Goal: Task Accomplishment & Management: Manage account settings

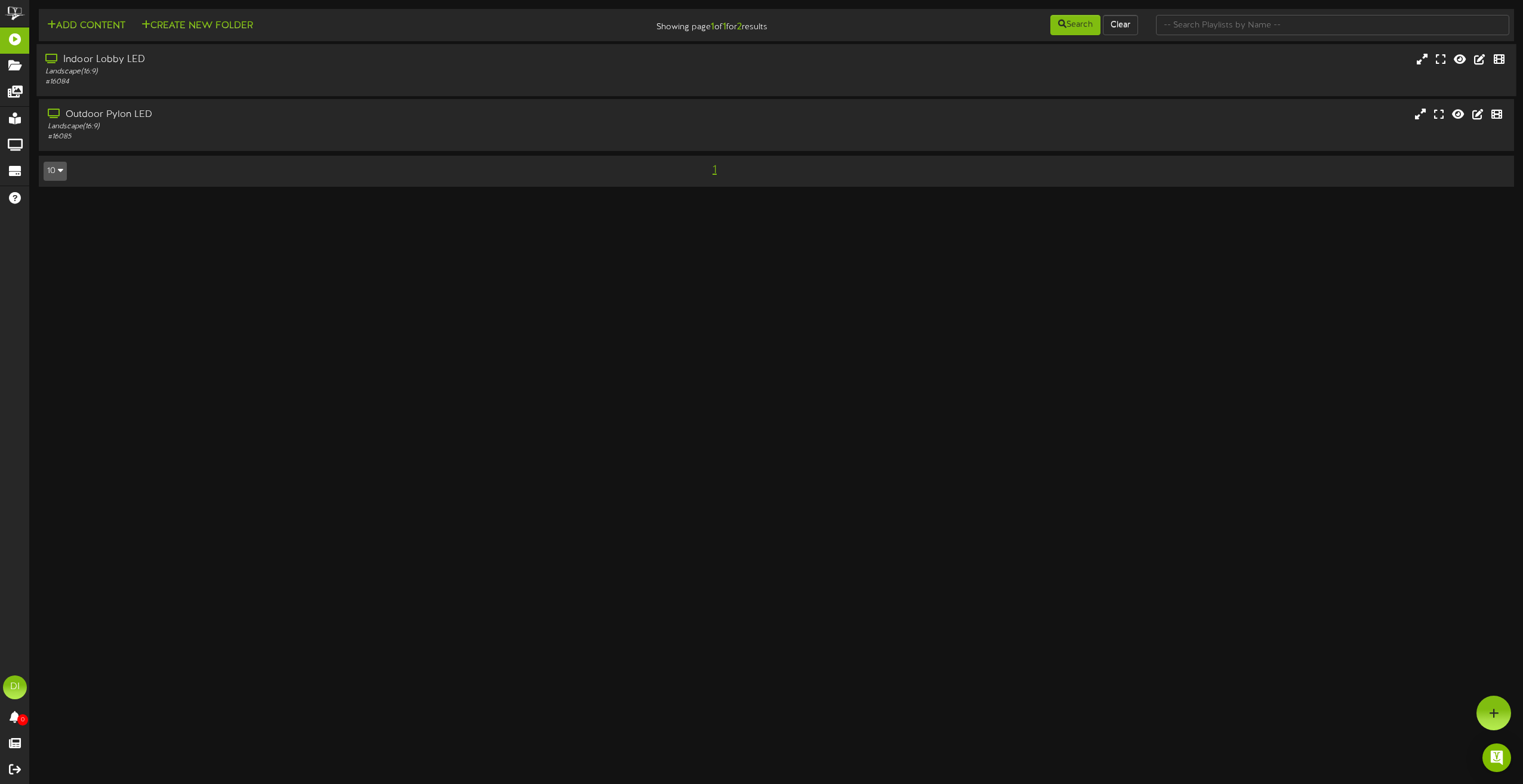
click at [218, 55] on div "Indoor Lobby LED" at bounding box center [345, 60] width 599 height 14
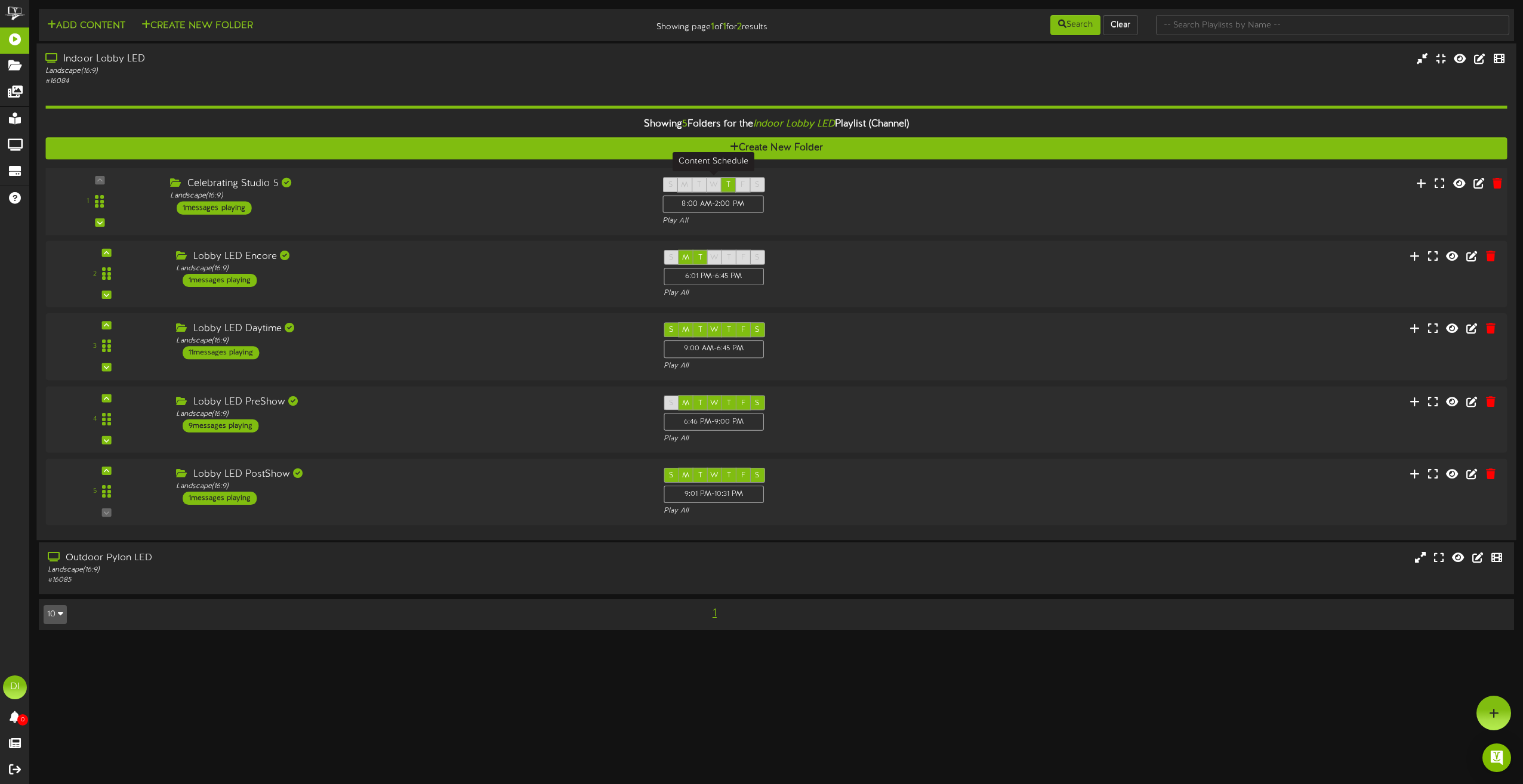
click at [713, 187] on span "W" at bounding box center [714, 185] width 9 height 9
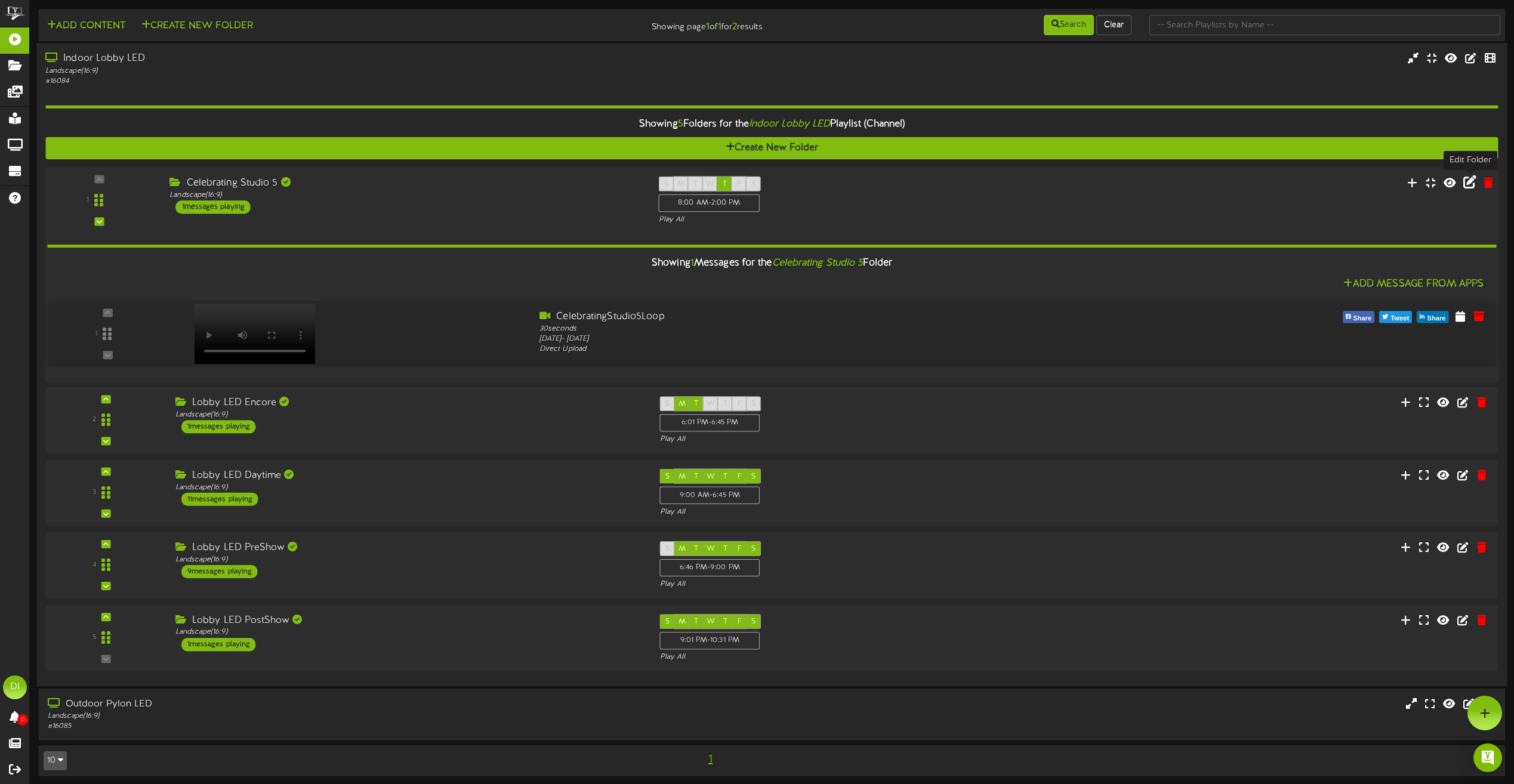
click at [1473, 186] on icon at bounding box center [1470, 182] width 13 height 13
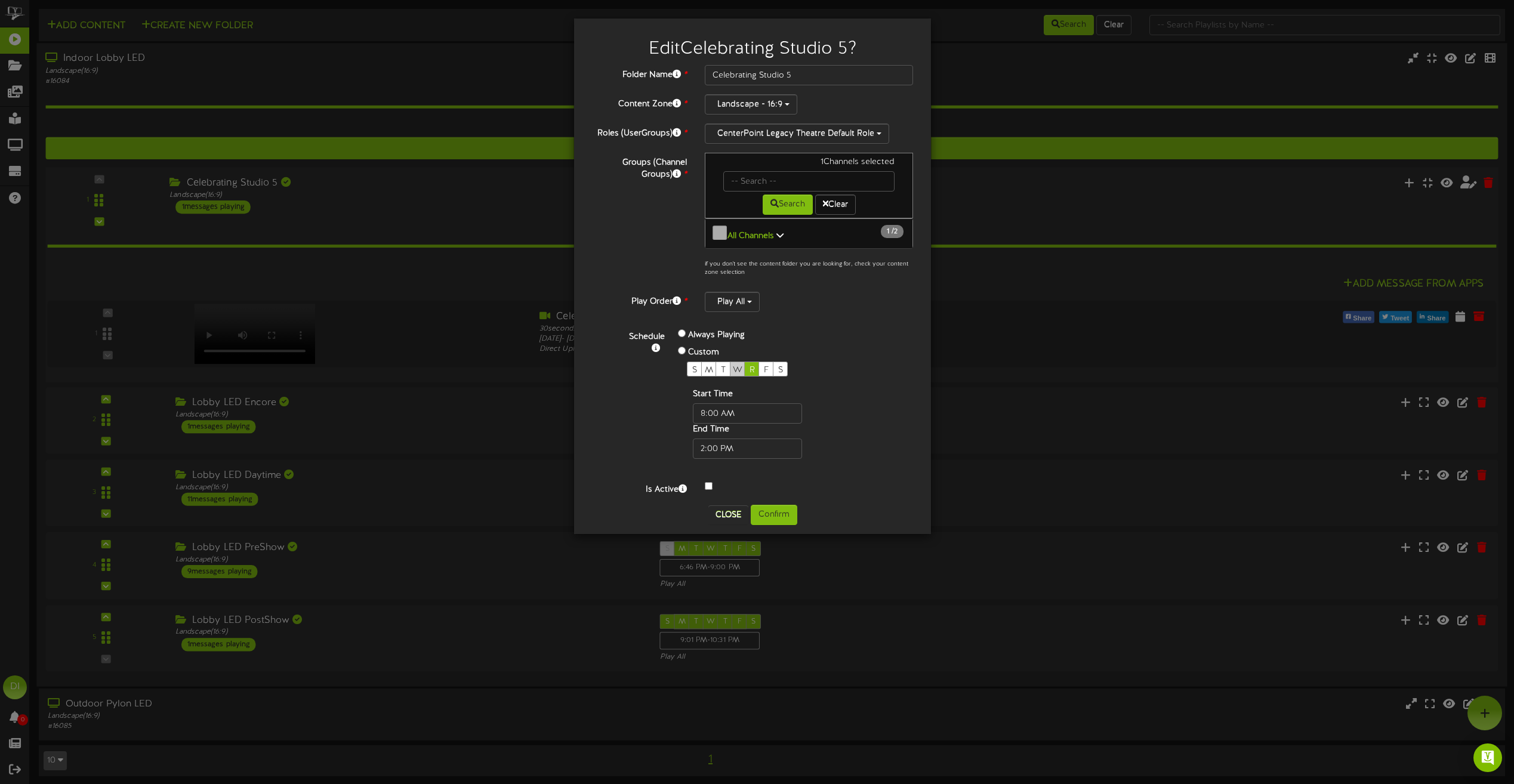
click at [740, 366] on span "W" at bounding box center [738, 370] width 10 height 9
click at [705, 440] on input "text" at bounding box center [747, 448] width 109 height 20
type input "06:00 PM"
click at [780, 513] on button "Confirm" at bounding box center [774, 515] width 46 height 20
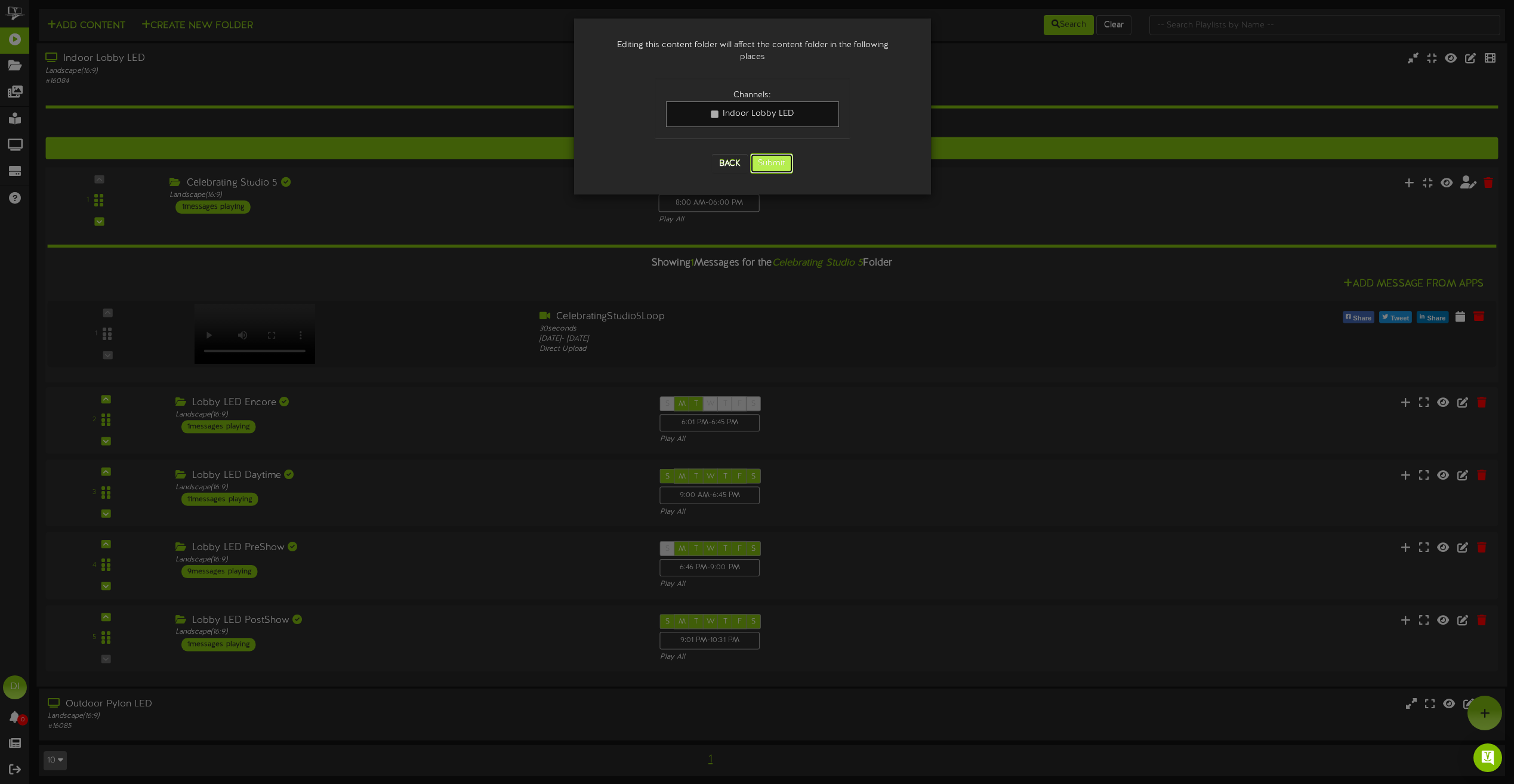
click at [783, 154] on button "Submit" at bounding box center [771, 163] width 43 height 20
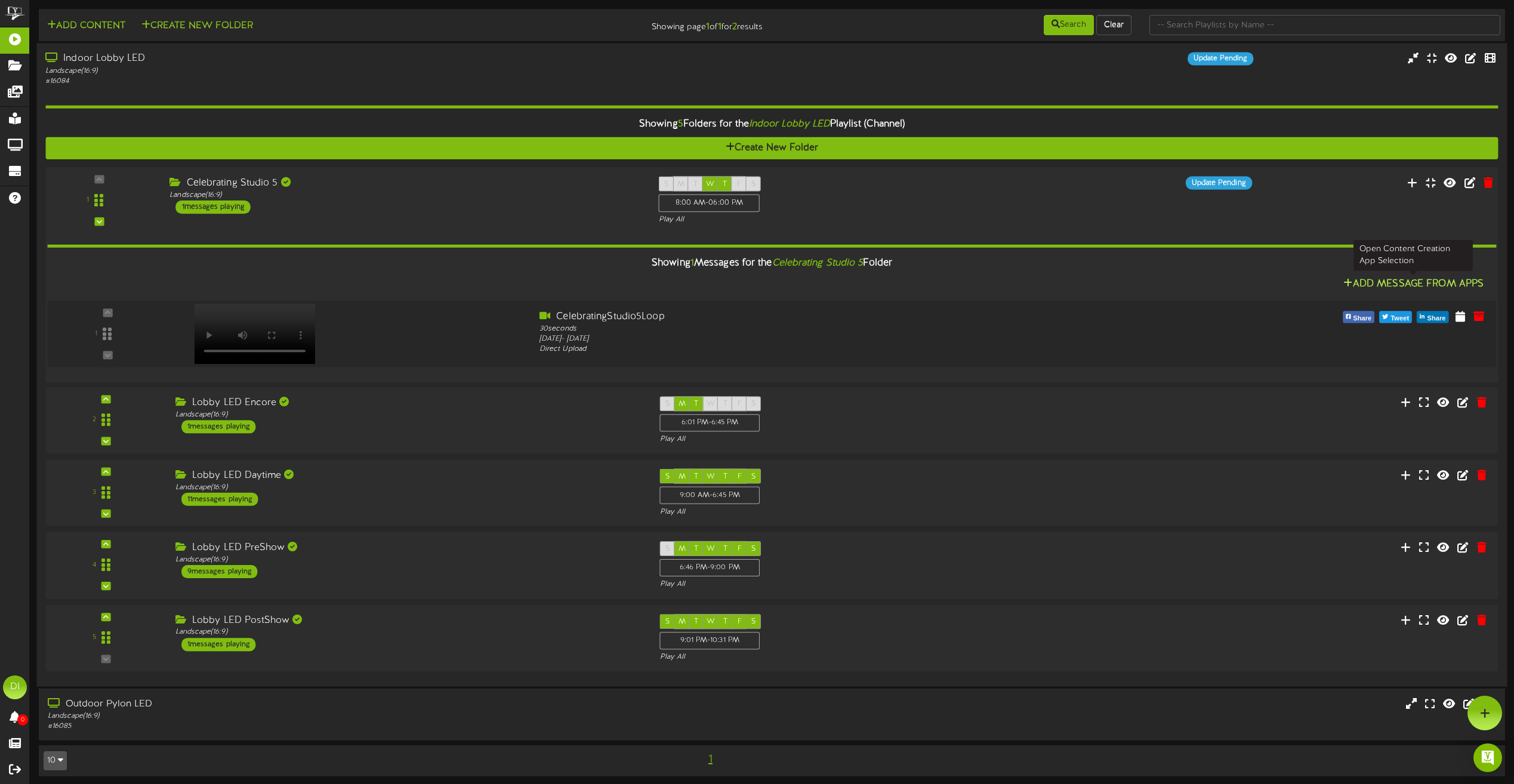
click at [1423, 285] on button "Add Message From Apps" at bounding box center [1413, 284] width 148 height 15
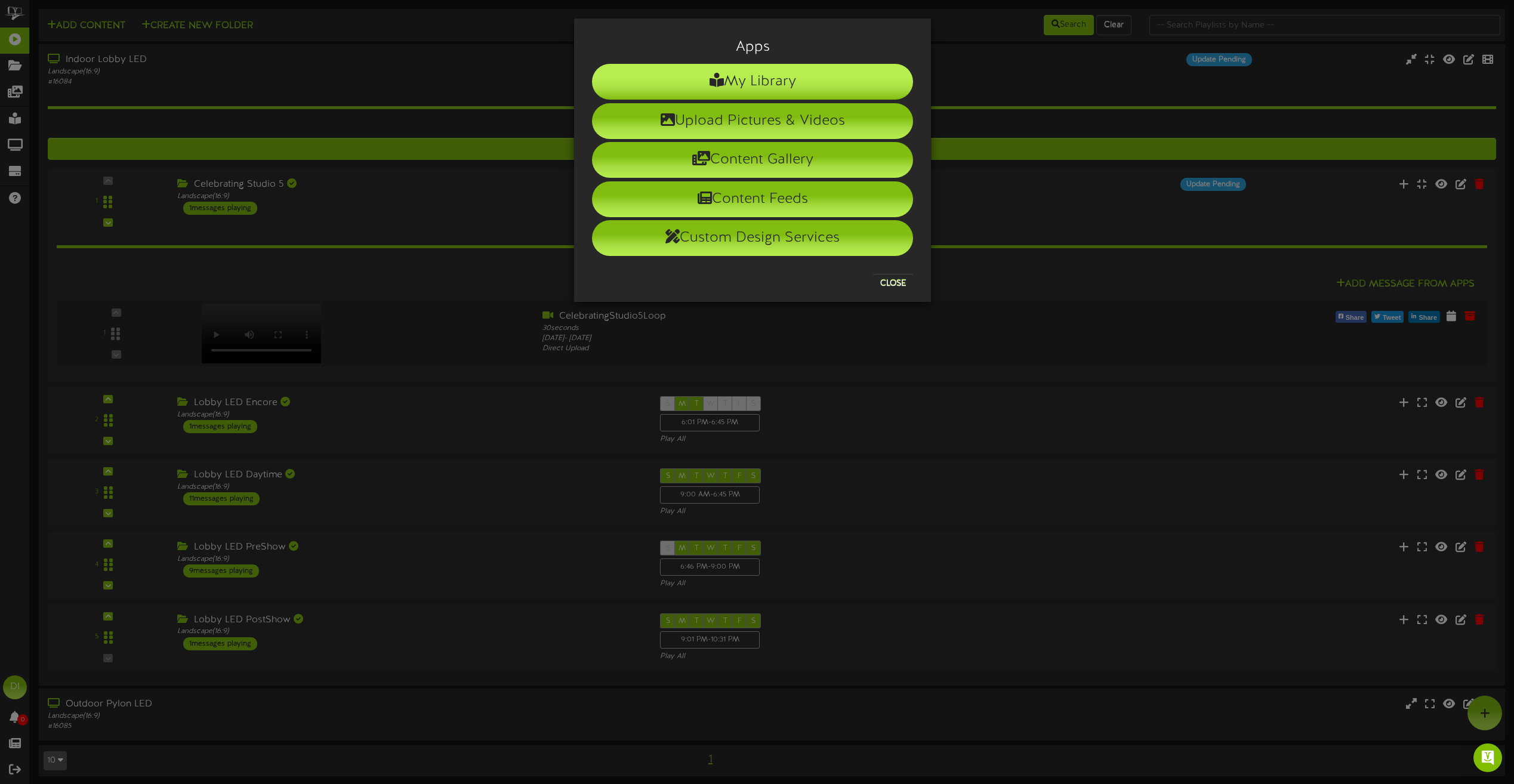
click at [780, 72] on li "My Library" at bounding box center [752, 82] width 321 height 36
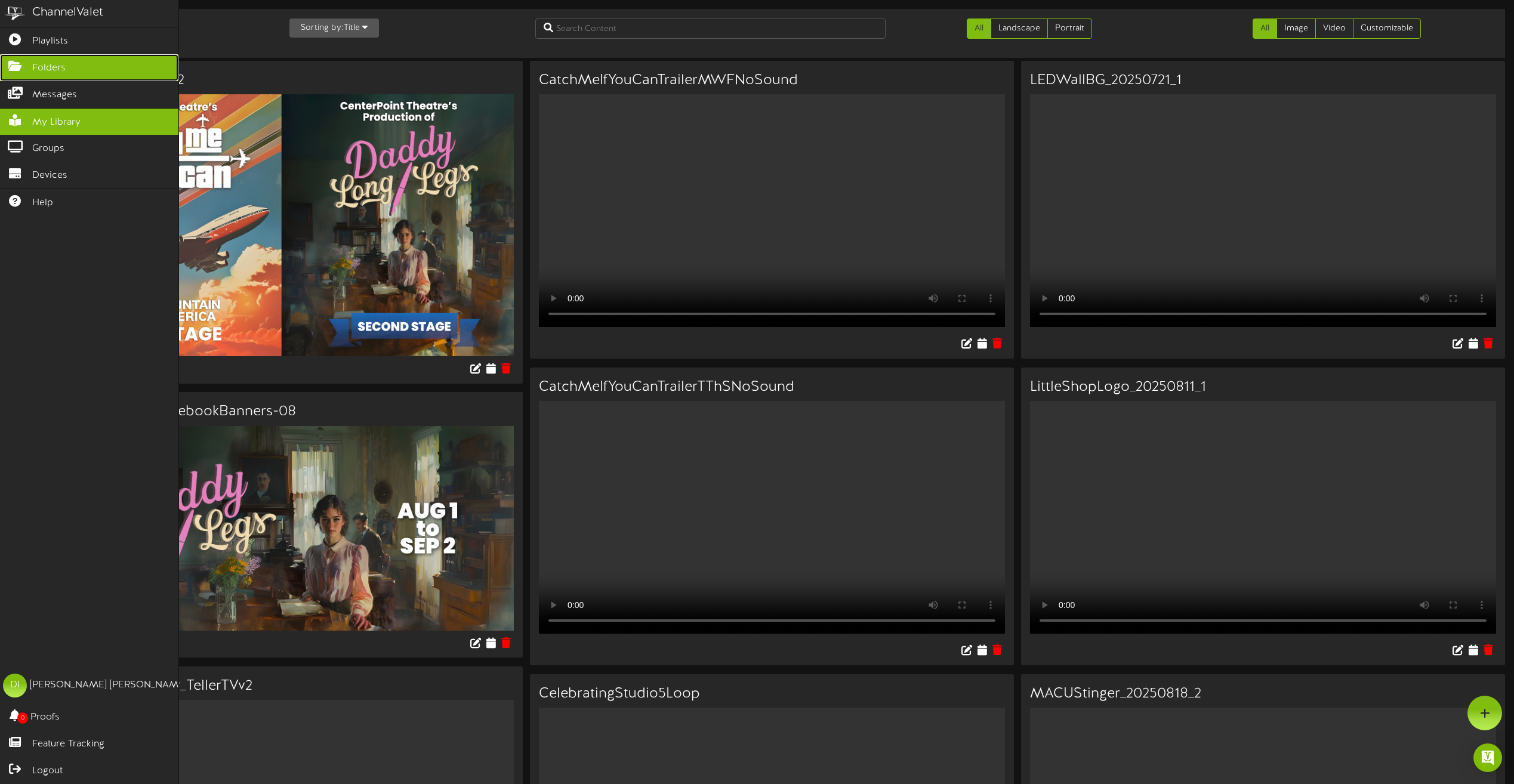
click at [18, 62] on icon at bounding box center [15, 65] width 30 height 9
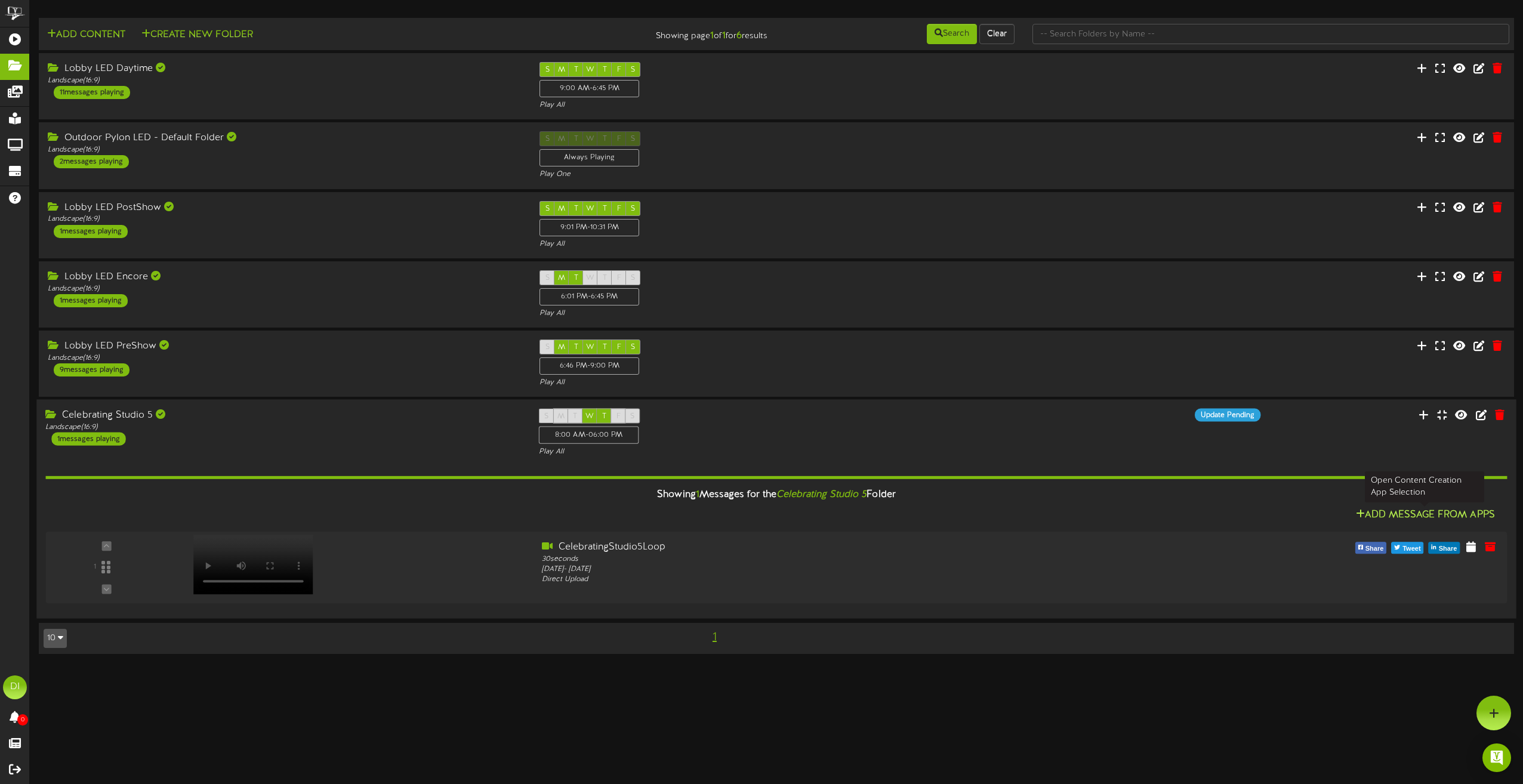
click at [1429, 510] on button "Add Message From Apps" at bounding box center [1426, 516] width 146 height 15
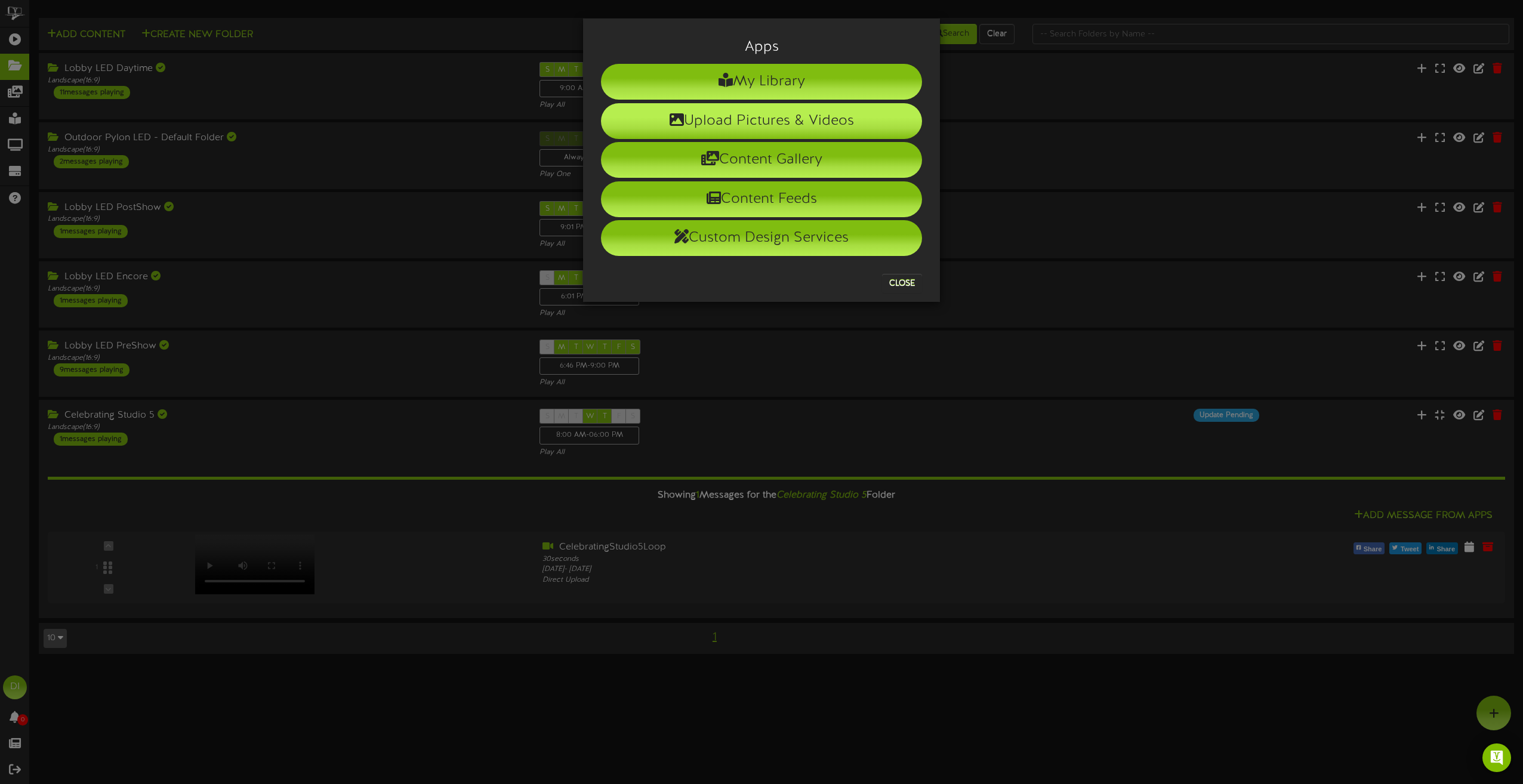
click at [774, 126] on li "Upload Pictures & Videos" at bounding box center [761, 121] width 321 height 36
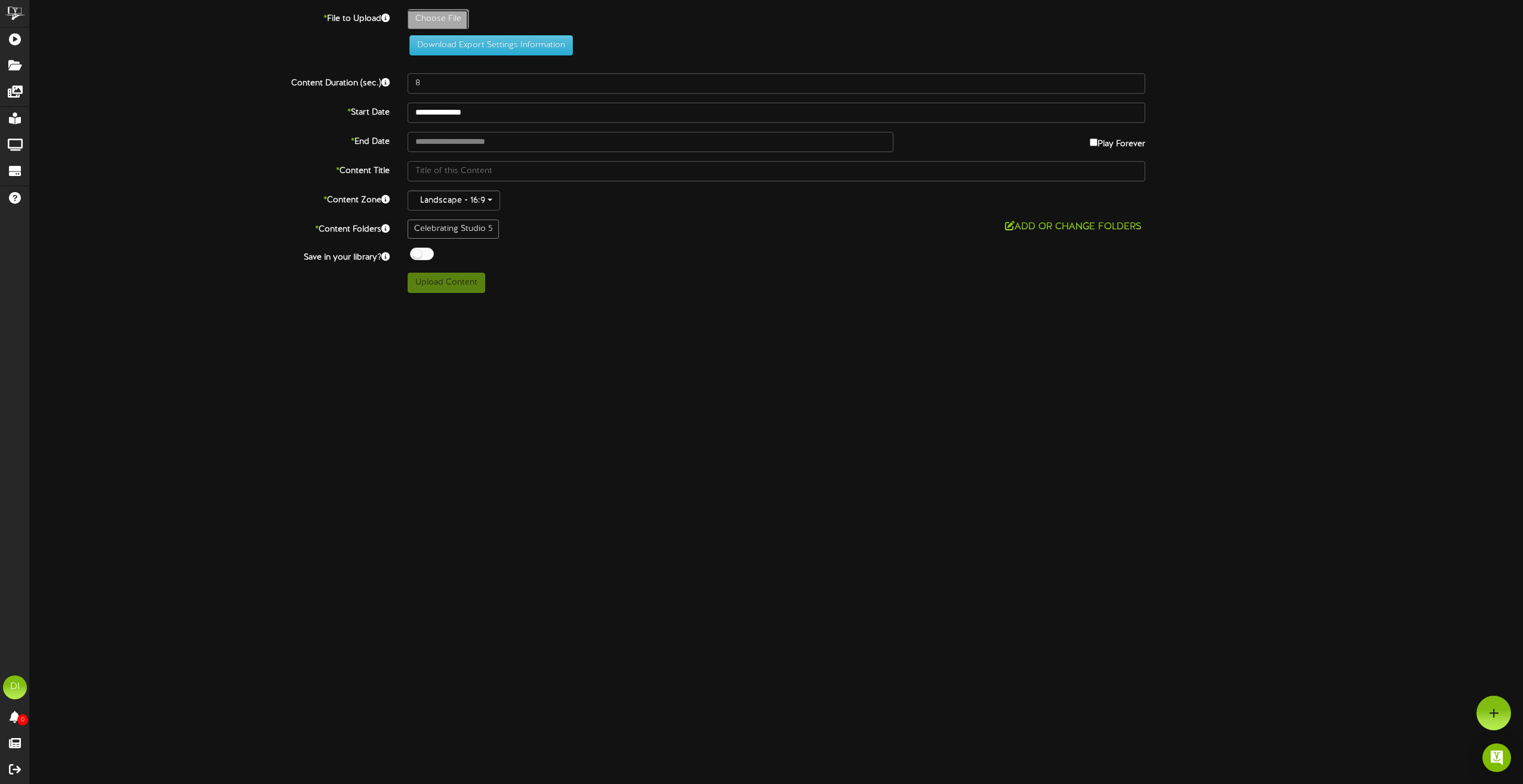
type input "**********"
type input "2026SeasonAdPrintnocrops-01"
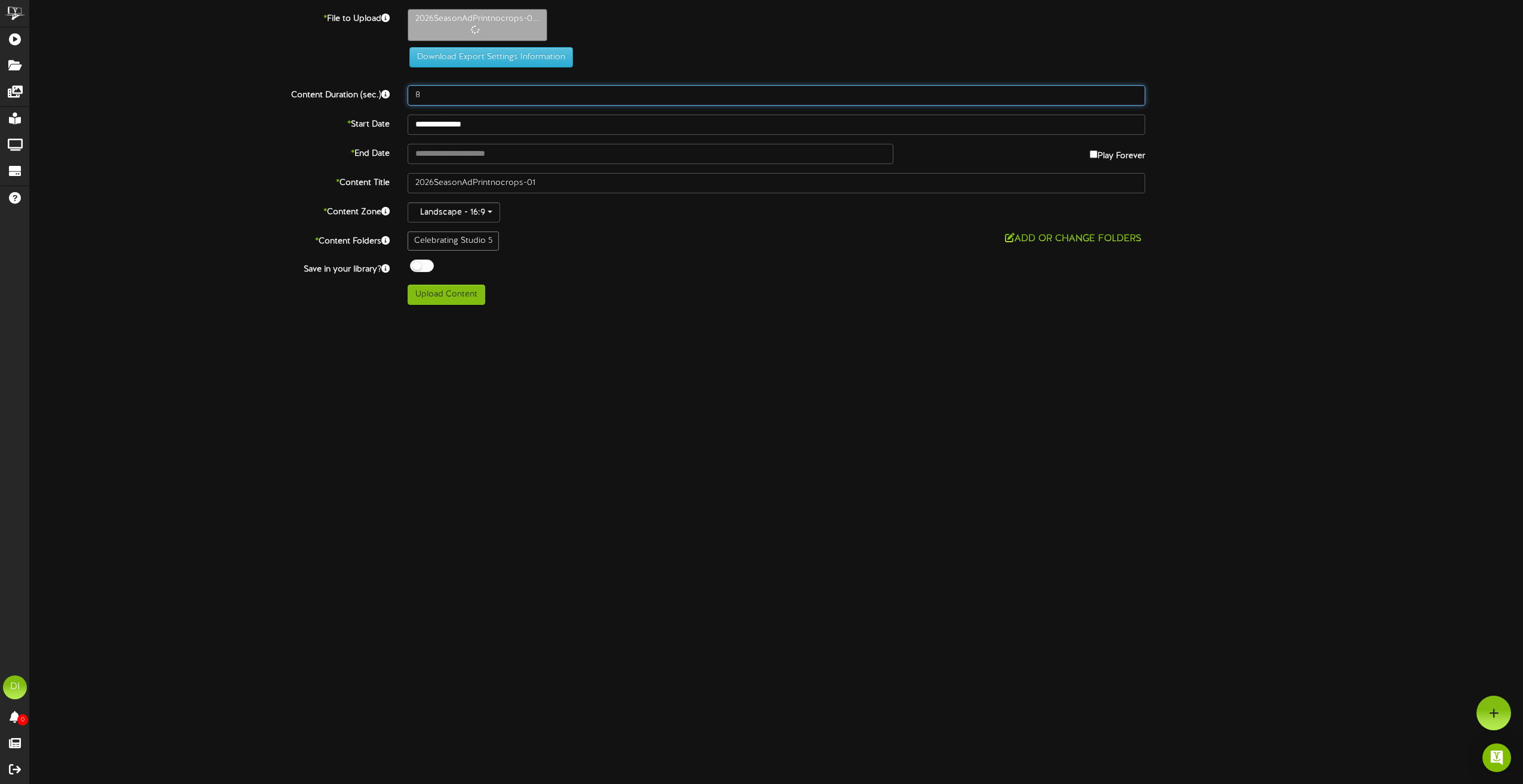
drag, startPoint x: 450, startPoint y: 99, endPoint x: 315, endPoint y: 88, distance: 135.4
click at [315, 88] on div "Content Duration (sec.) 8" at bounding box center [776, 95] width 1511 height 20
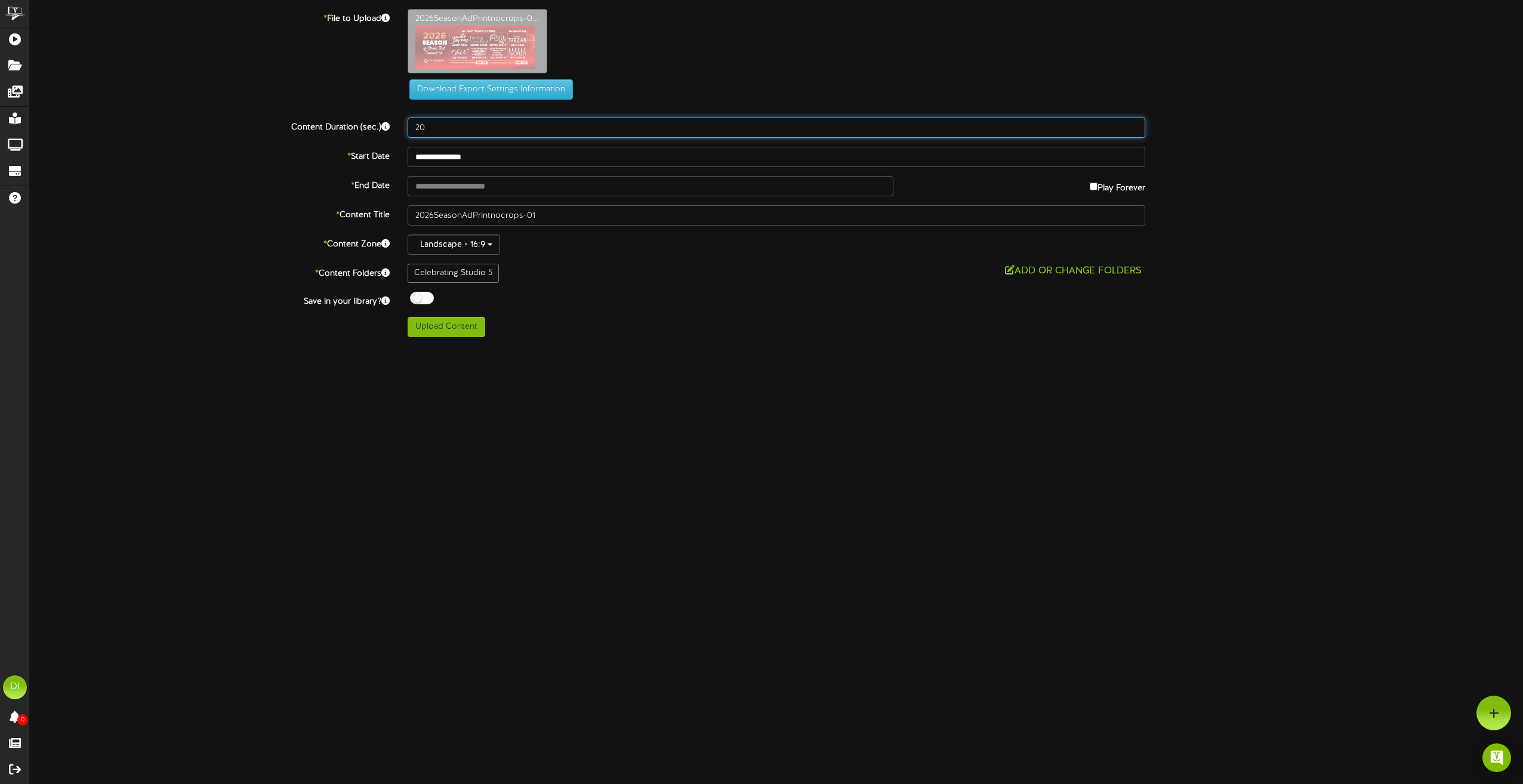
drag, startPoint x: 453, startPoint y: 127, endPoint x: 336, endPoint y: 127, distance: 117.0
click at [336, 127] on div "Content Duration (sec.) 20" at bounding box center [776, 127] width 1511 height 20
type input "10"
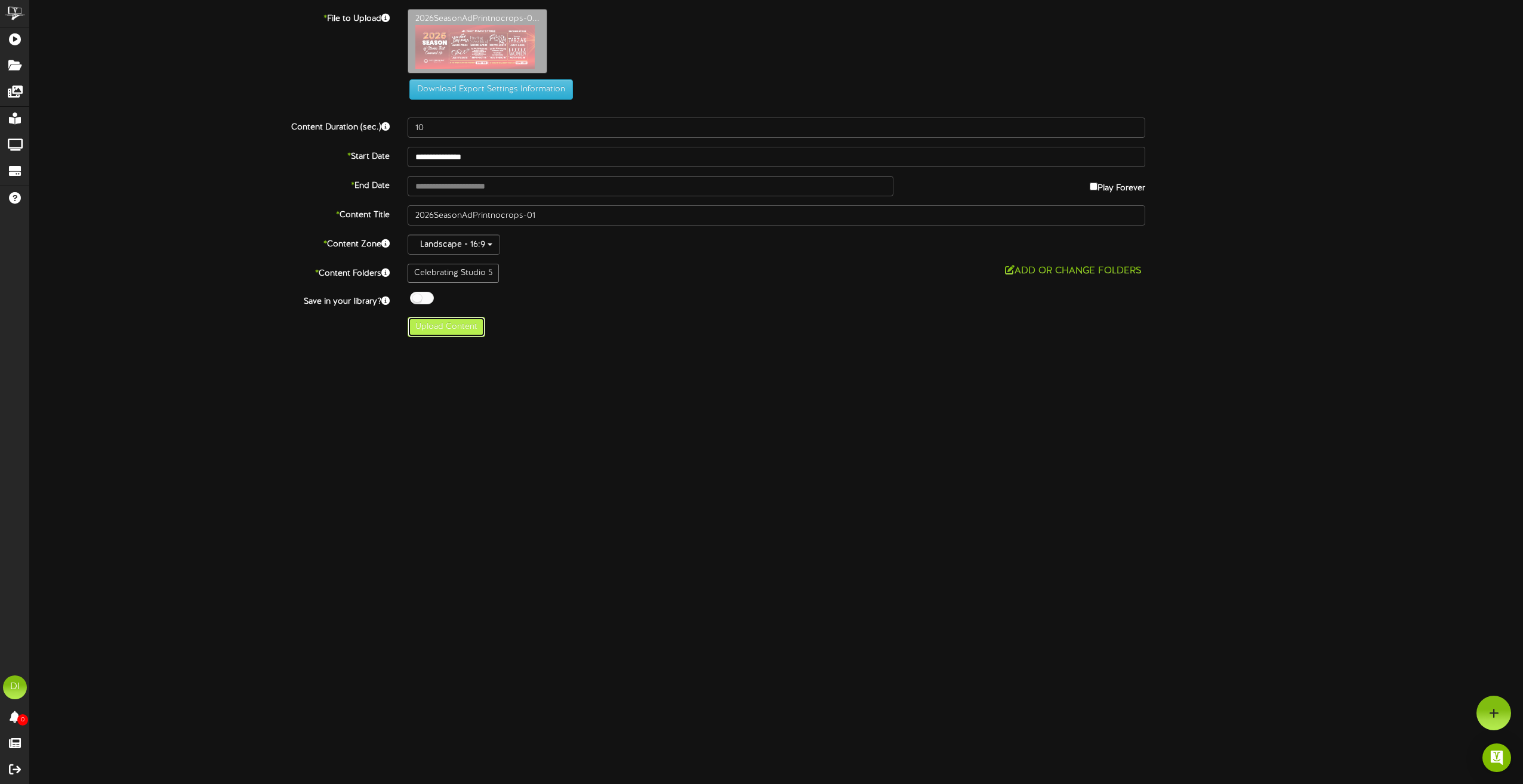
click at [449, 328] on button "Upload Content" at bounding box center [446, 327] width 77 height 20
type input "**********"
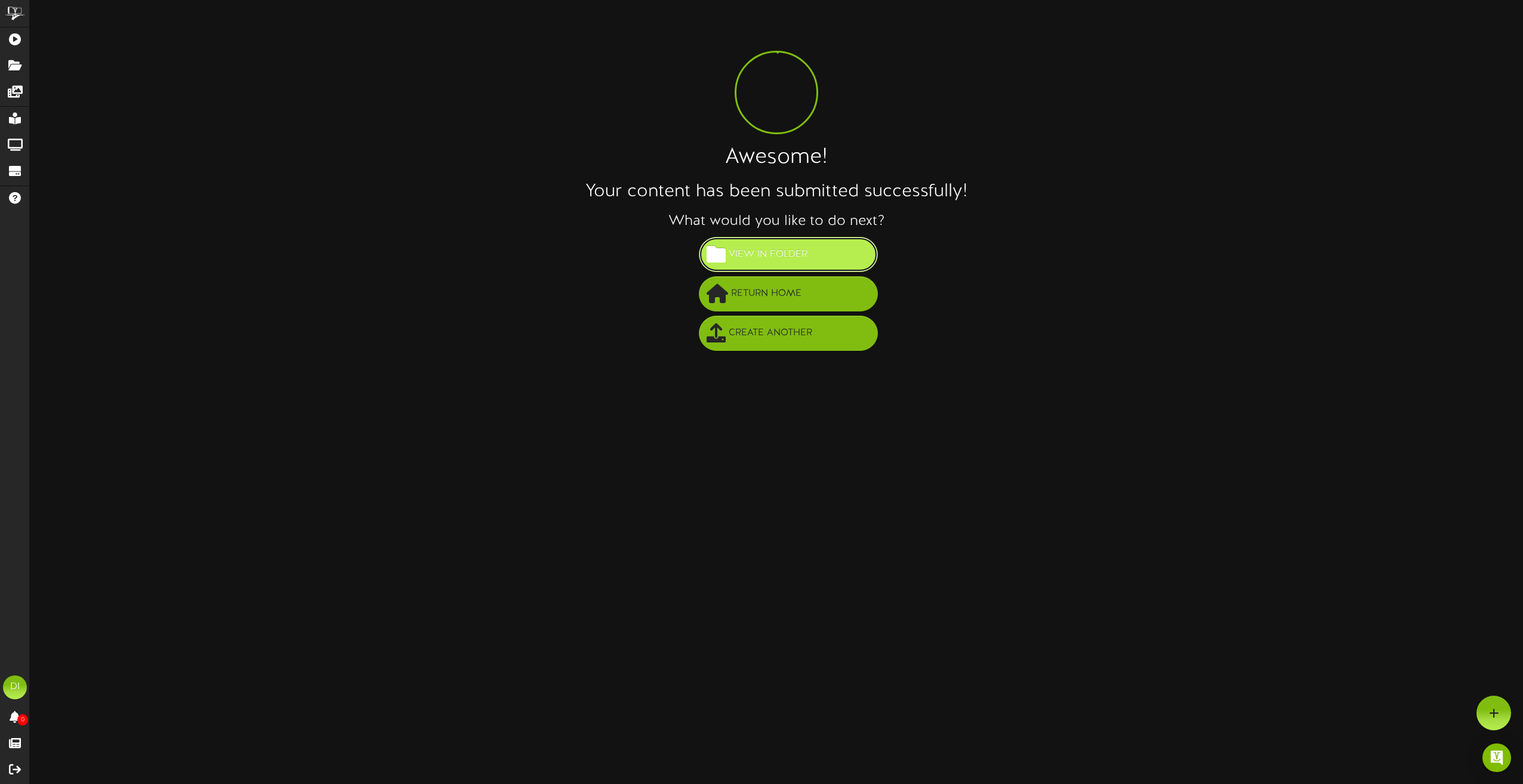
click at [789, 262] on span "View in Folder" at bounding box center [768, 254] width 85 height 20
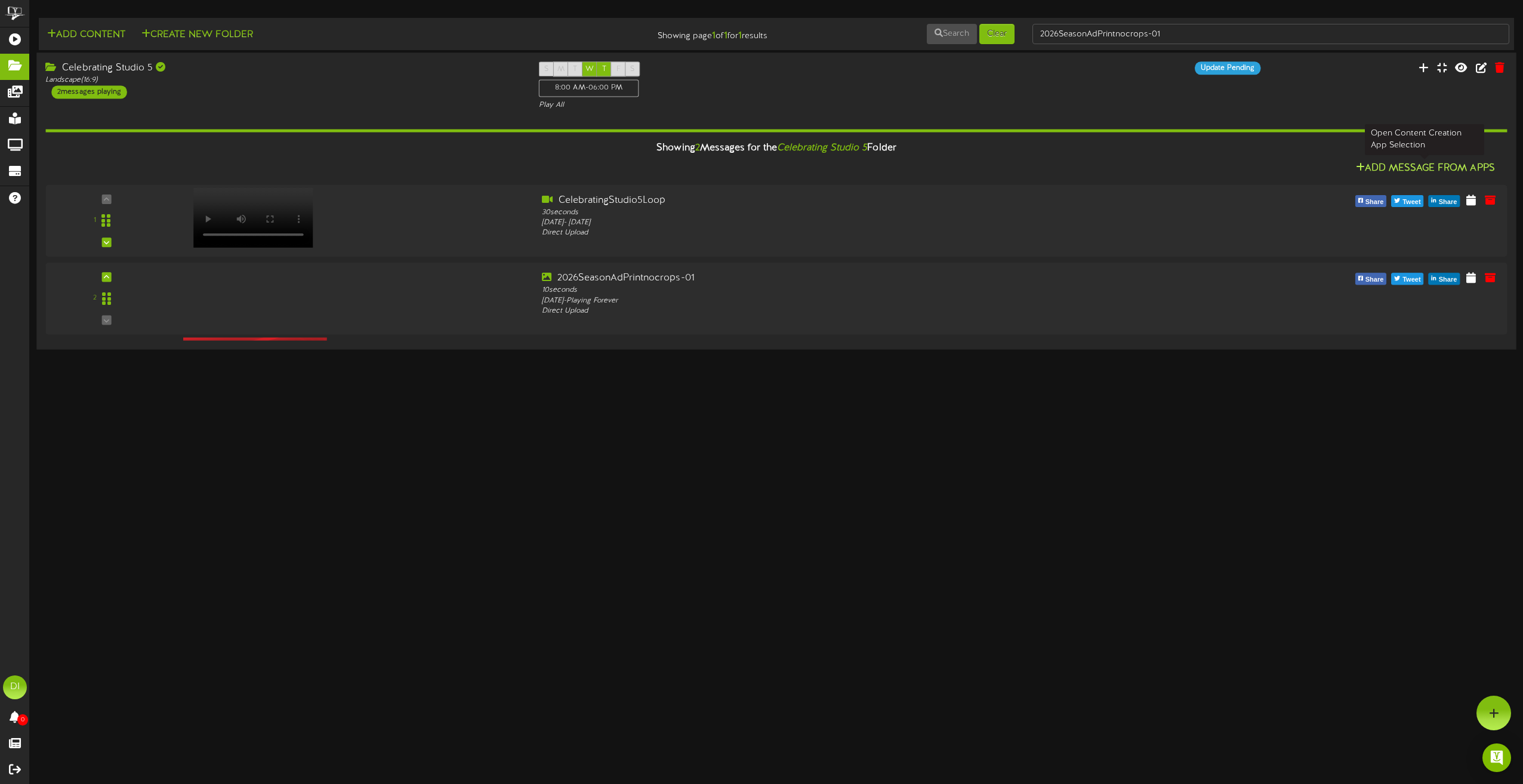
click at [1418, 162] on button "Add Message From Apps" at bounding box center [1426, 168] width 146 height 15
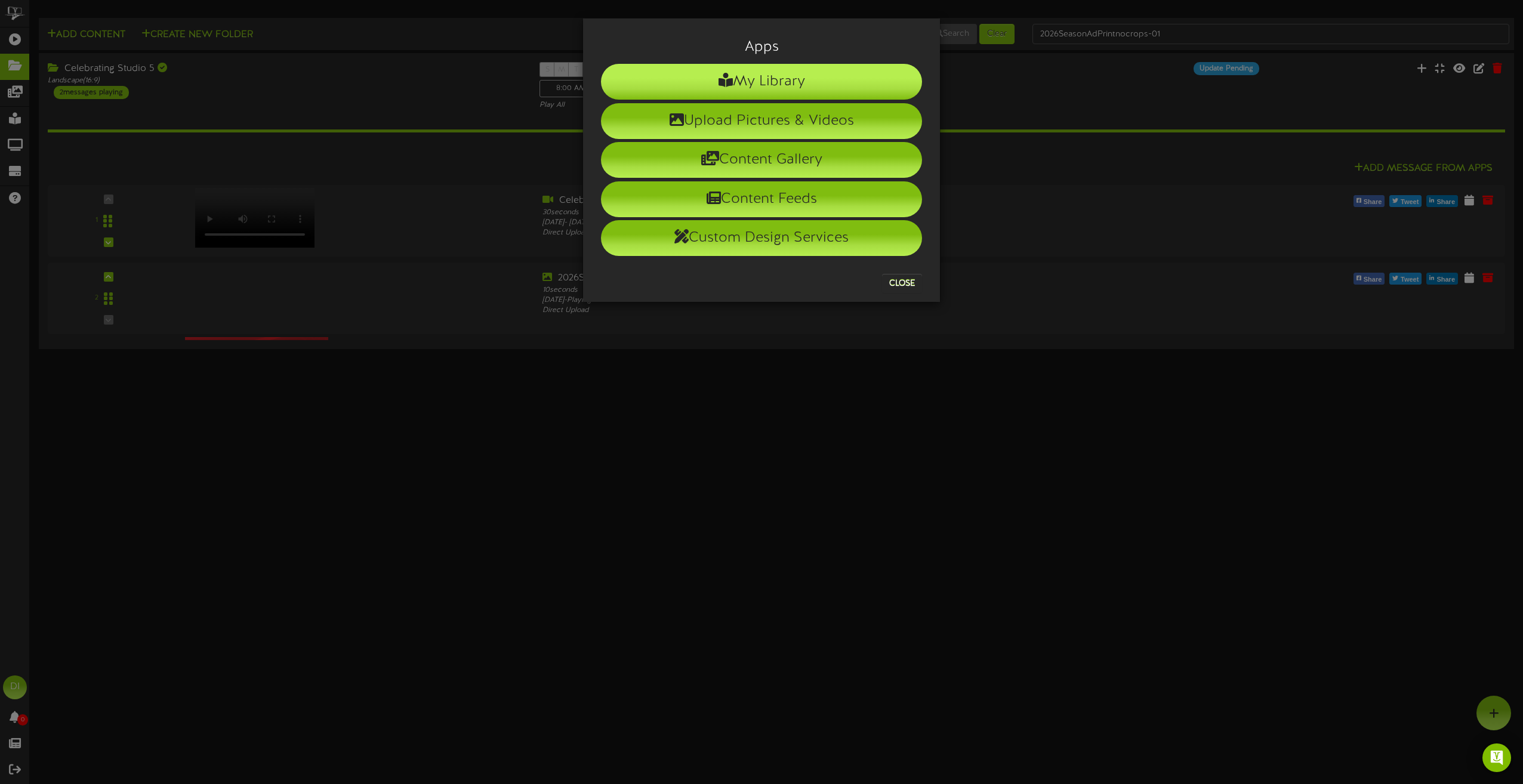
click at [762, 70] on li "My Library" at bounding box center [761, 82] width 321 height 36
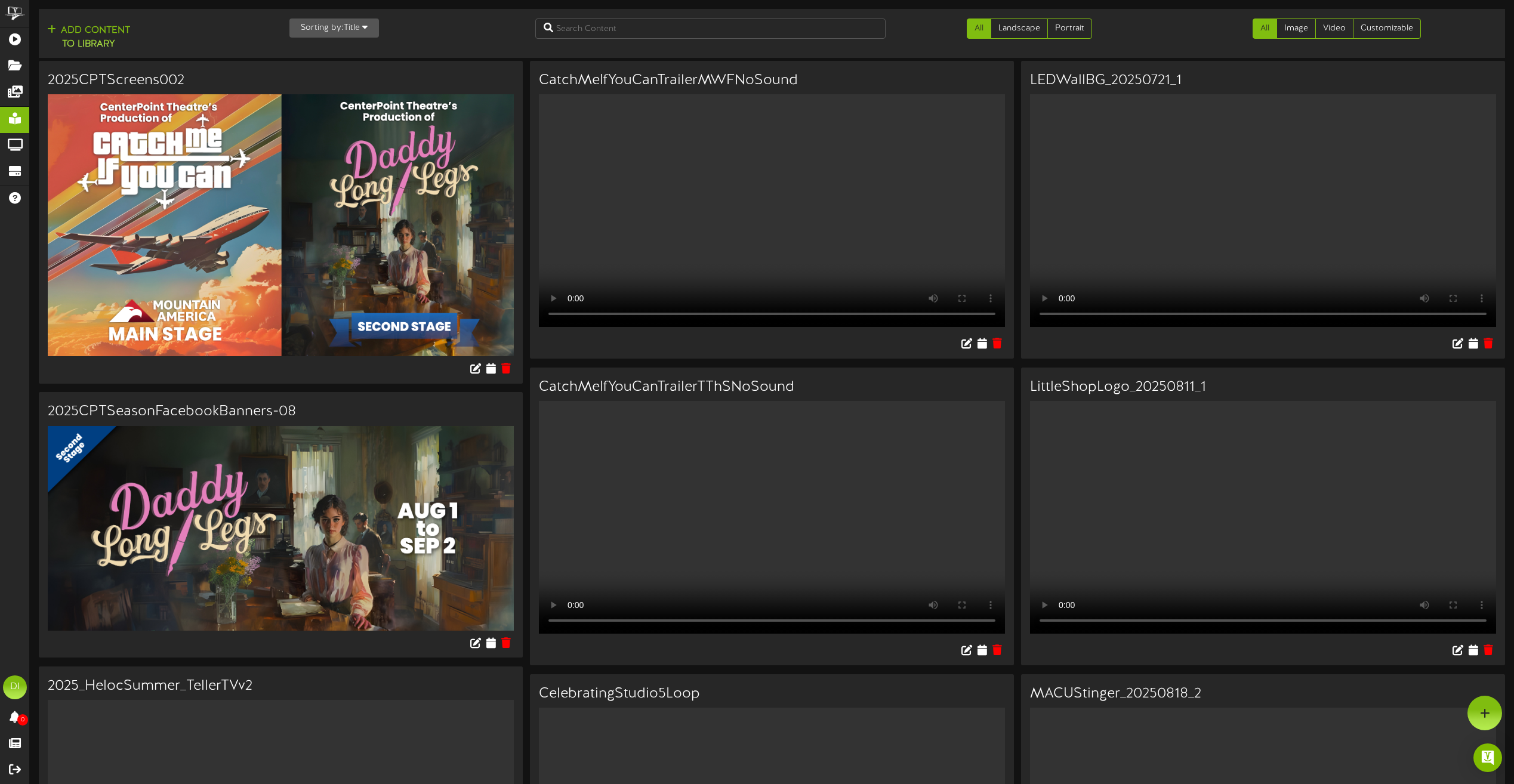
click at [1228, 507] on video "Your browser does not support HTML5 video." at bounding box center [1263, 518] width 466 height 233
click at [1119, 395] on h3 "LittleShopLogo_20250811_1" at bounding box center [1263, 387] width 466 height 15
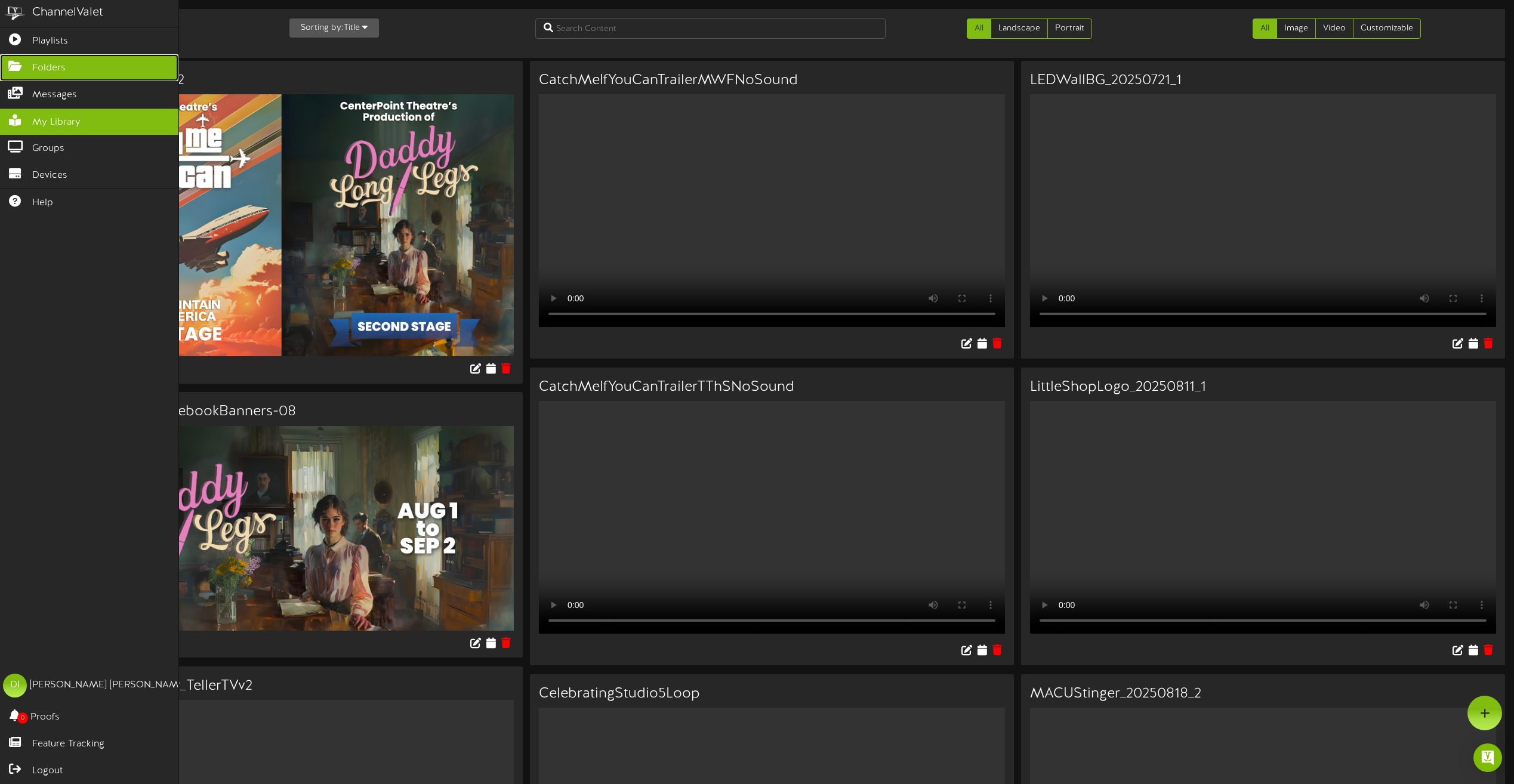
click at [16, 62] on icon at bounding box center [15, 65] width 30 height 9
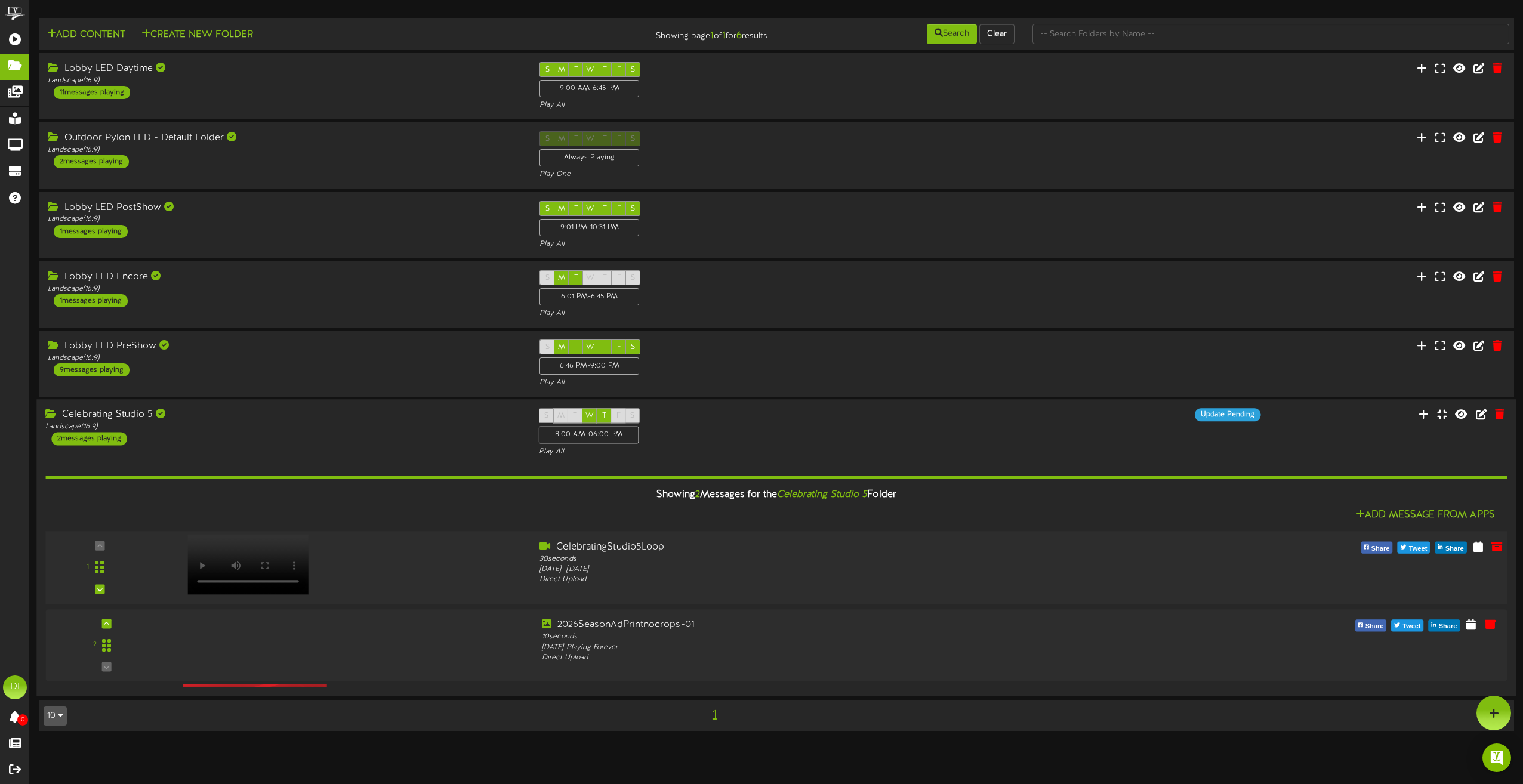
click at [444, 568] on div at bounding box center [345, 561] width 369 height 42
click at [1401, 510] on button "Add Message From Apps" at bounding box center [1426, 515] width 146 height 15
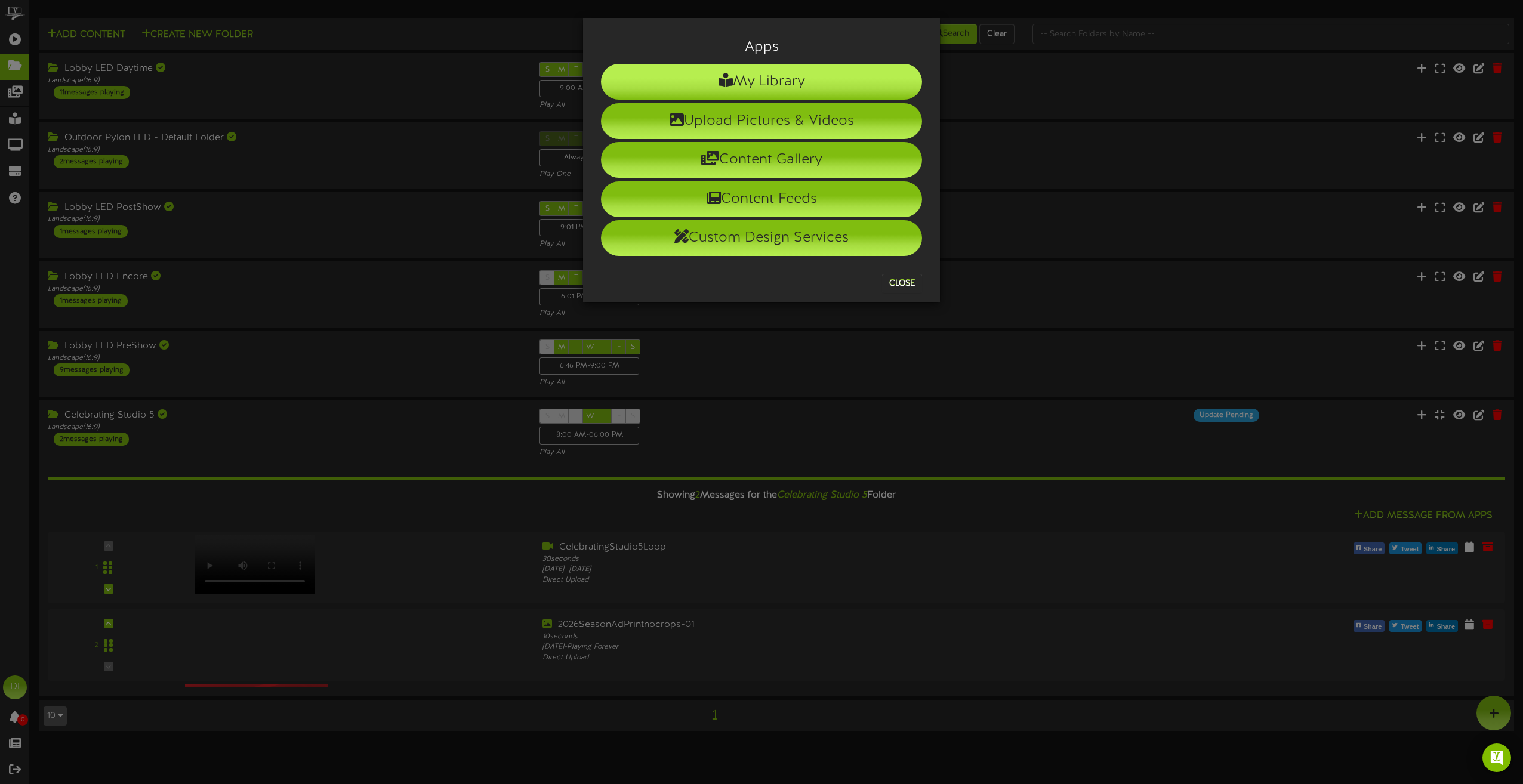
click at [769, 84] on li "My Library" at bounding box center [761, 82] width 321 height 36
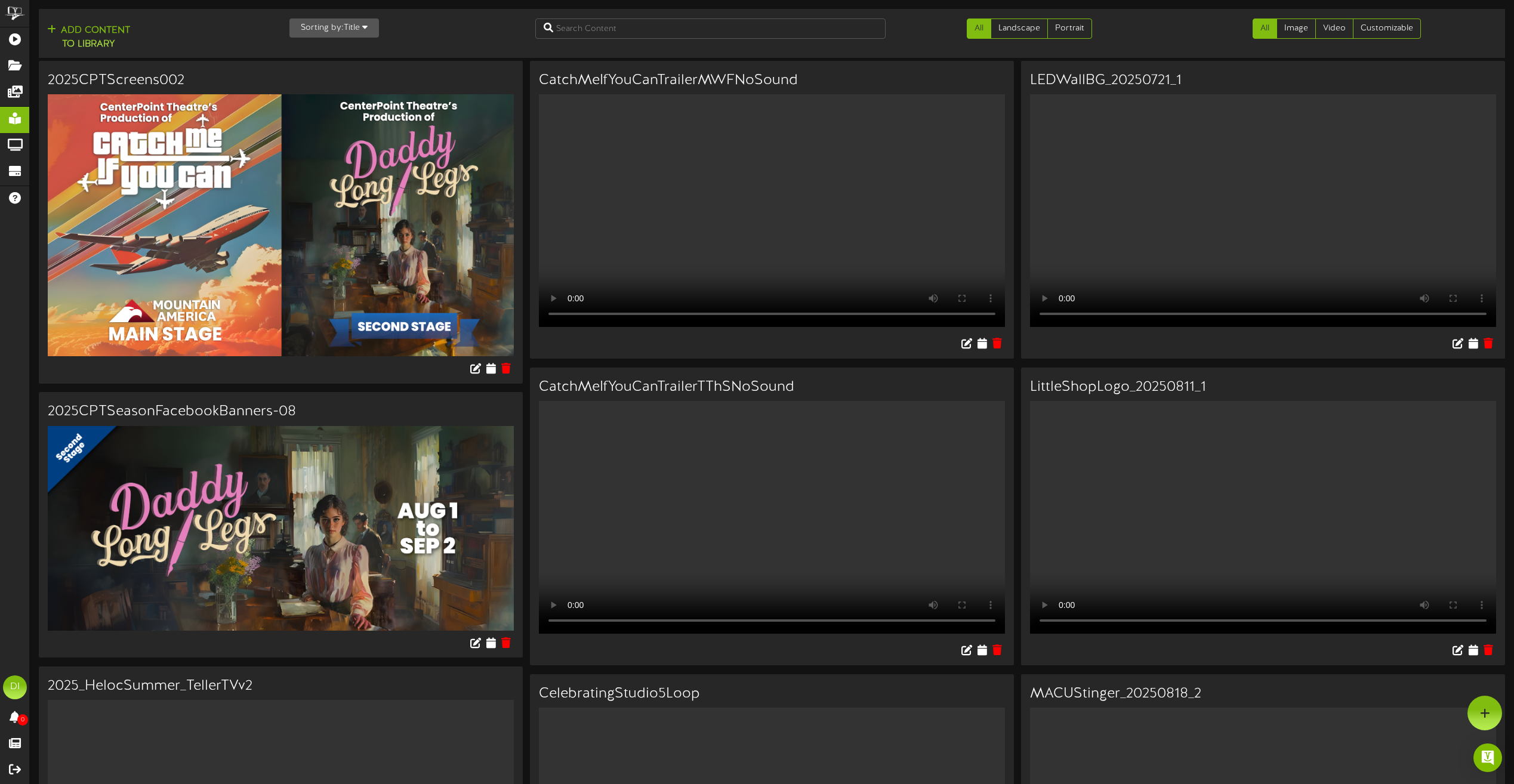
click at [1299, 592] on video "Your browser does not support HTML5 video." at bounding box center [1263, 518] width 466 height 233
click at [1473, 349] on icon at bounding box center [1473, 343] width 12 height 13
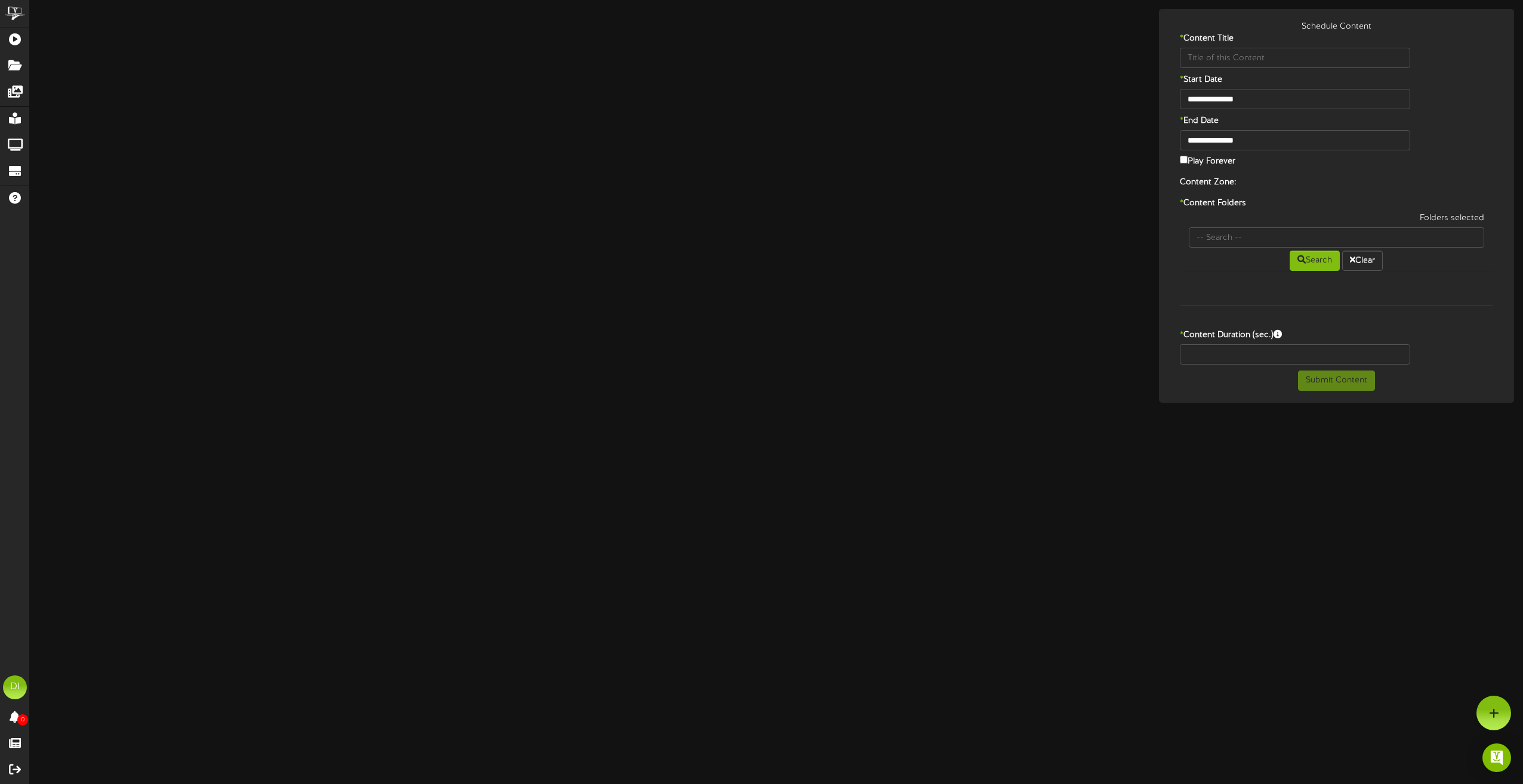
type input "LEDWallBG_20250721_1"
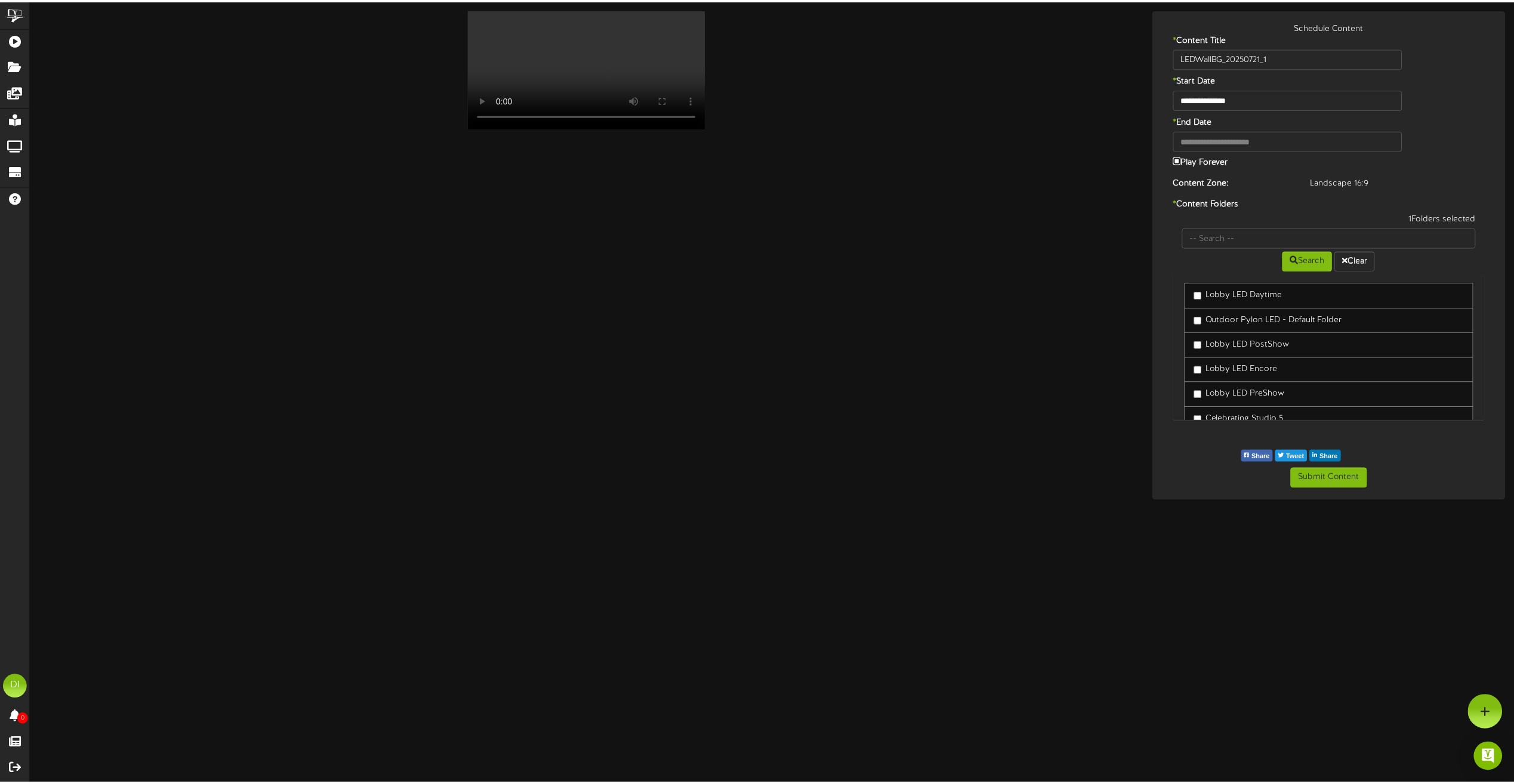
scroll to position [38, 0]
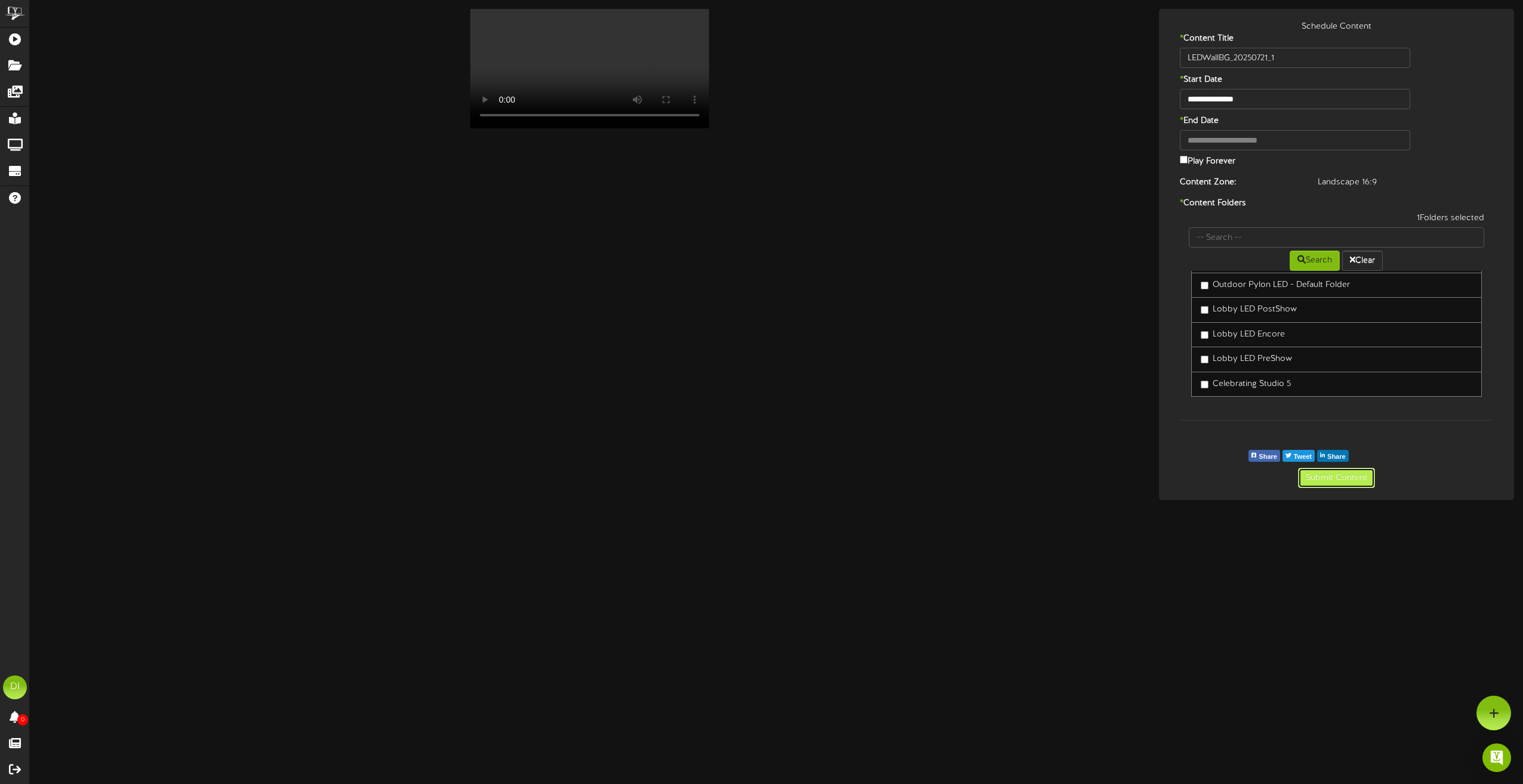
click at [1347, 474] on button "Submit Content" at bounding box center [1337, 477] width 77 height 20
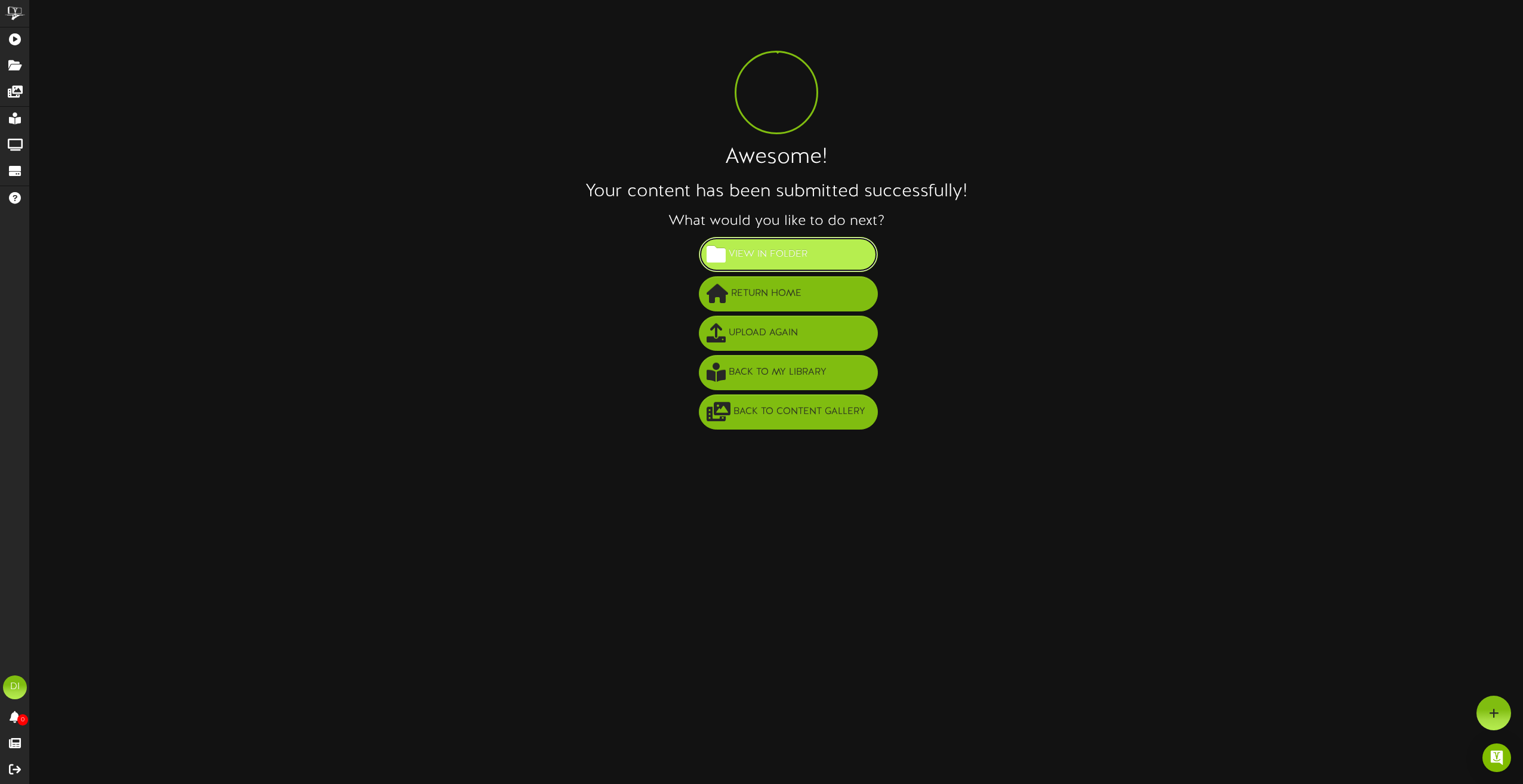
click at [756, 258] on span "View in Folder" at bounding box center [768, 254] width 85 height 20
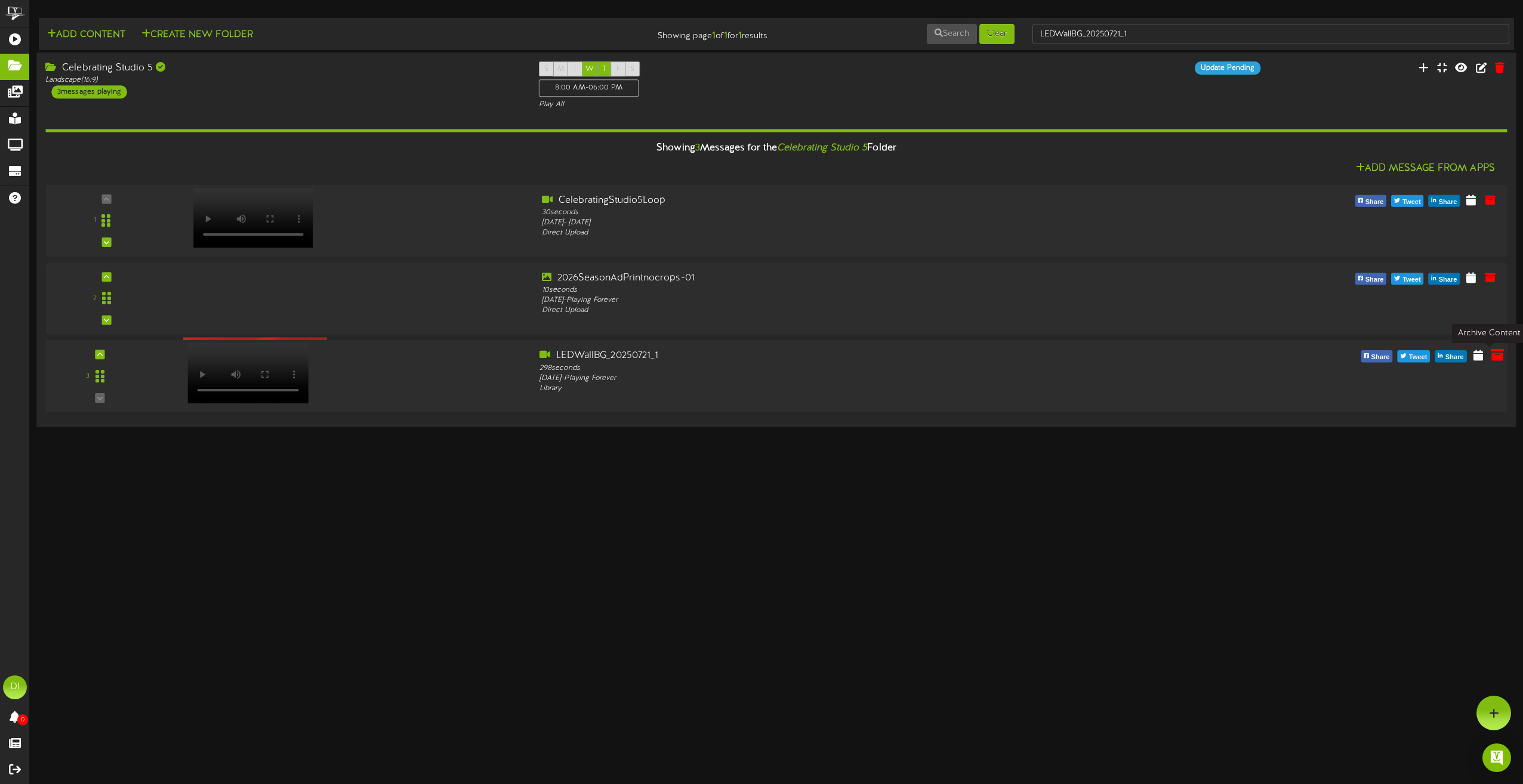
click at [1492, 358] on icon at bounding box center [1498, 355] width 13 height 13
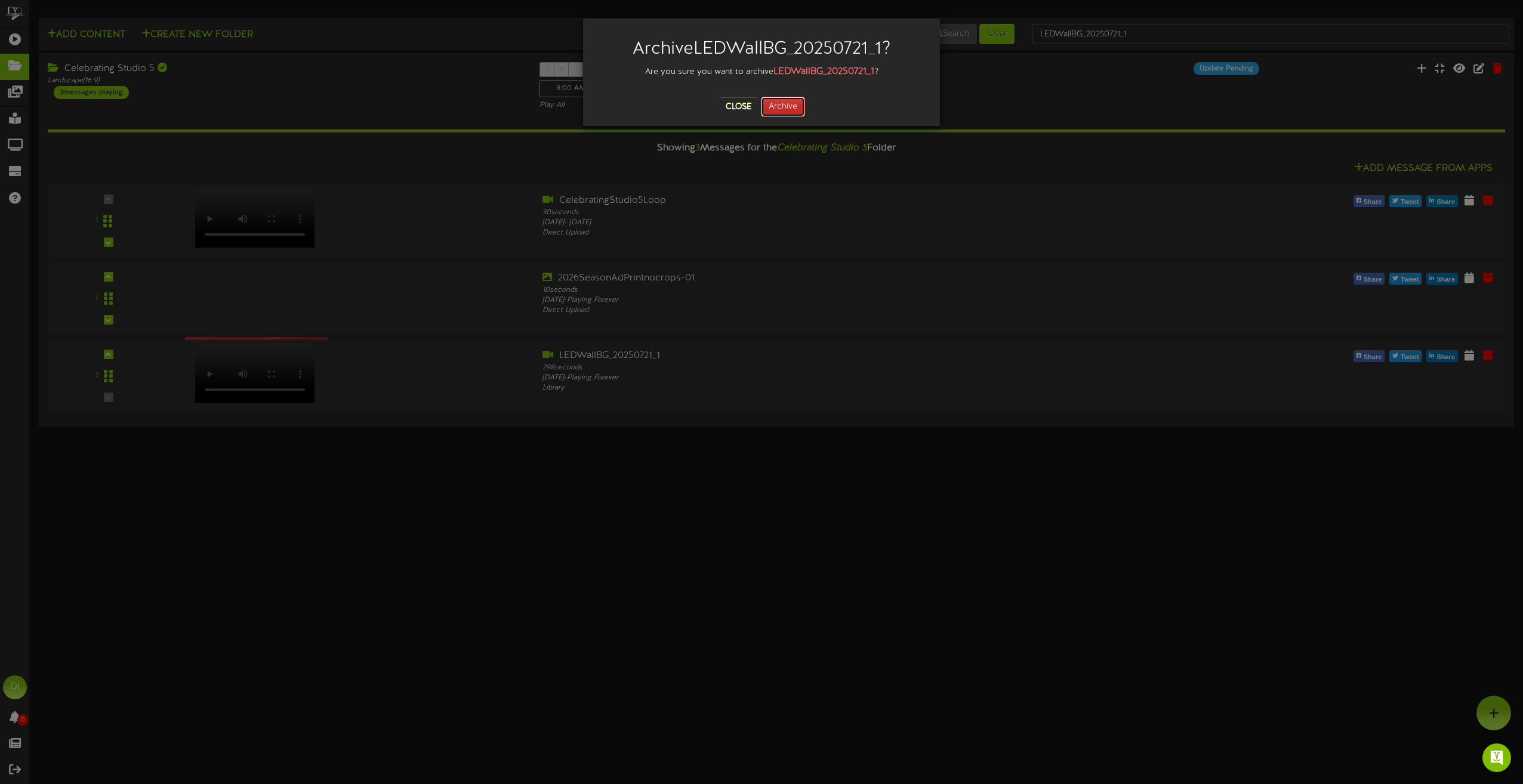
click at [797, 107] on button "Archive" at bounding box center [783, 107] width 44 height 20
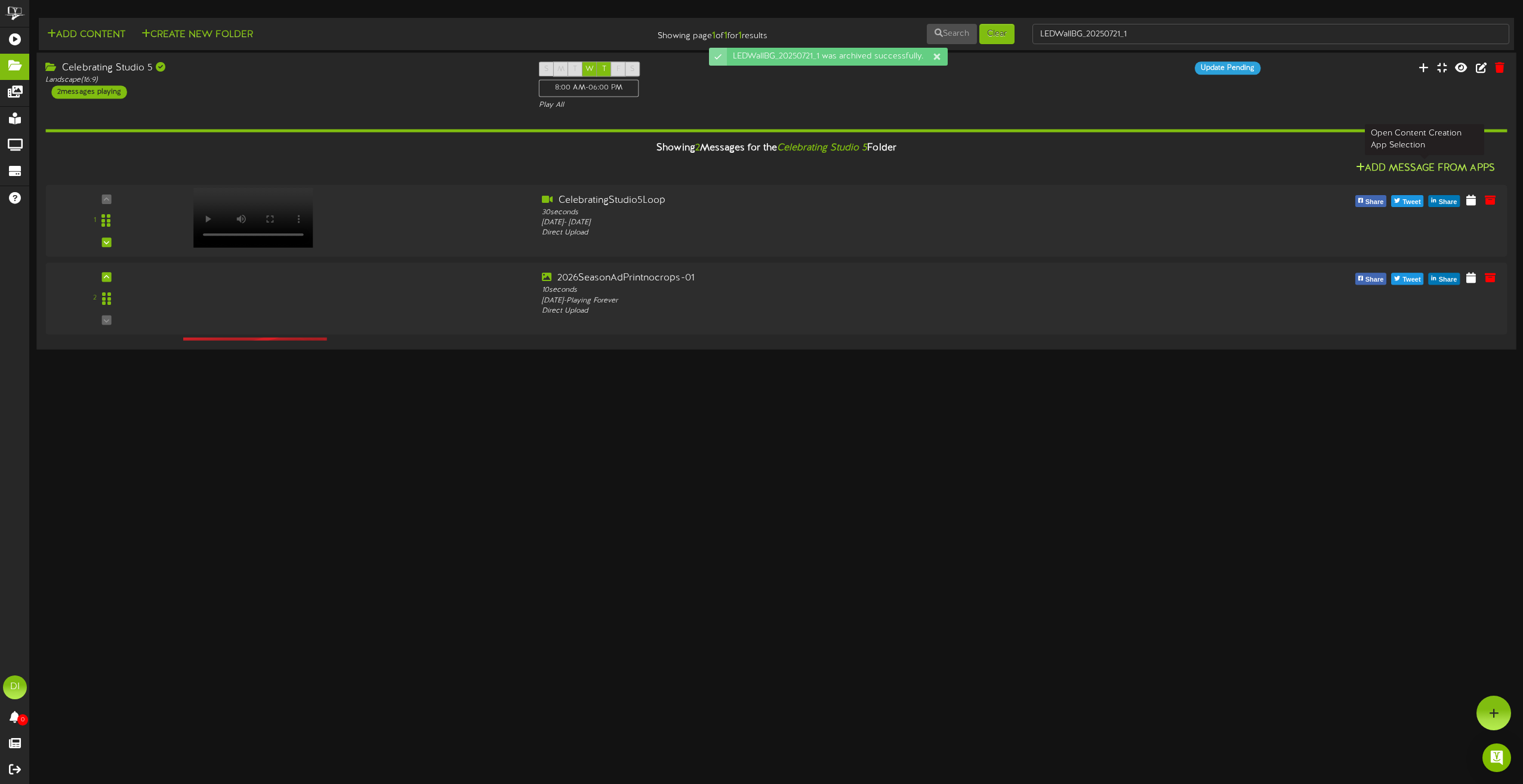
click at [1453, 169] on button "Add Message From Apps" at bounding box center [1426, 168] width 146 height 15
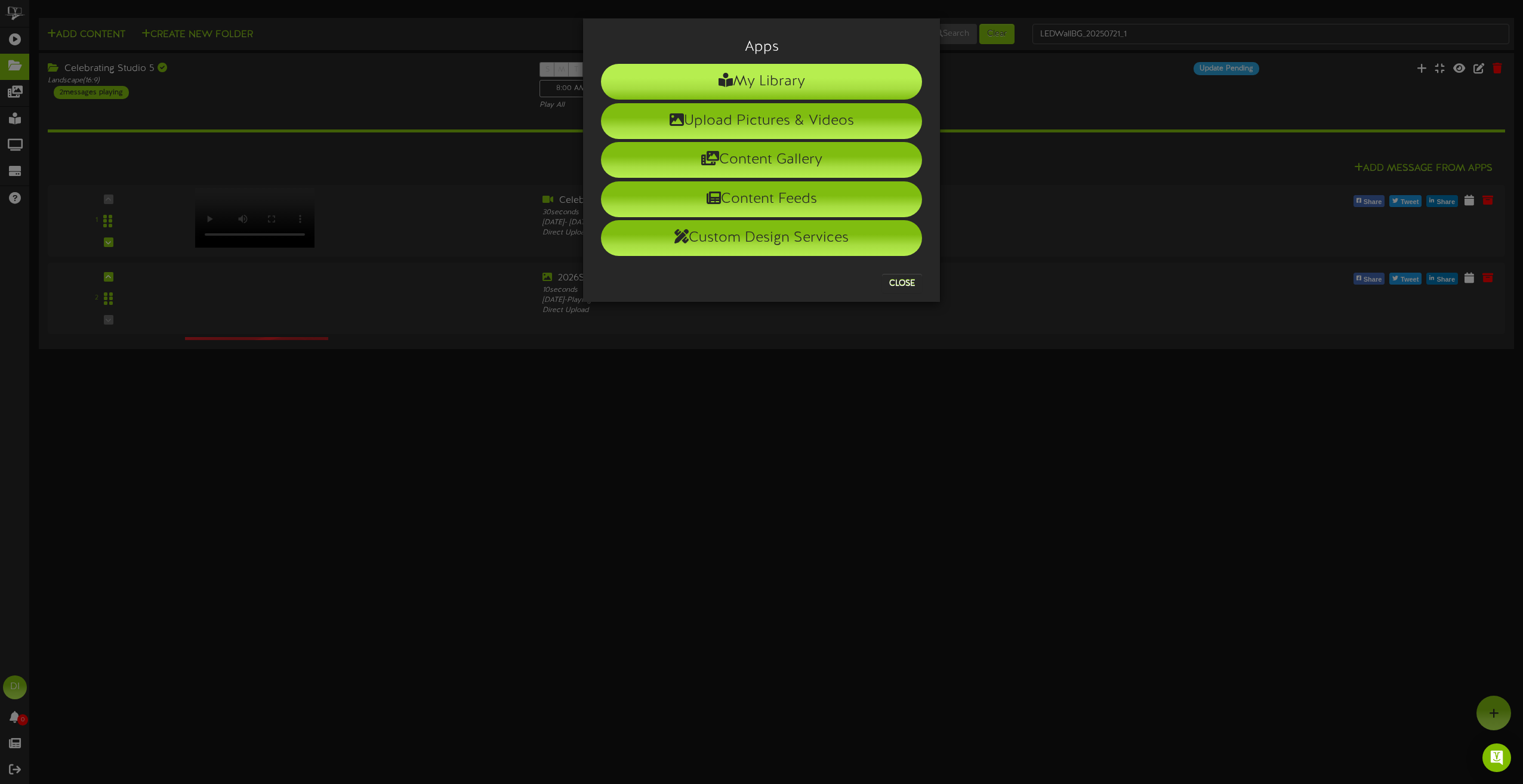
click at [797, 84] on li "My Library" at bounding box center [761, 82] width 321 height 36
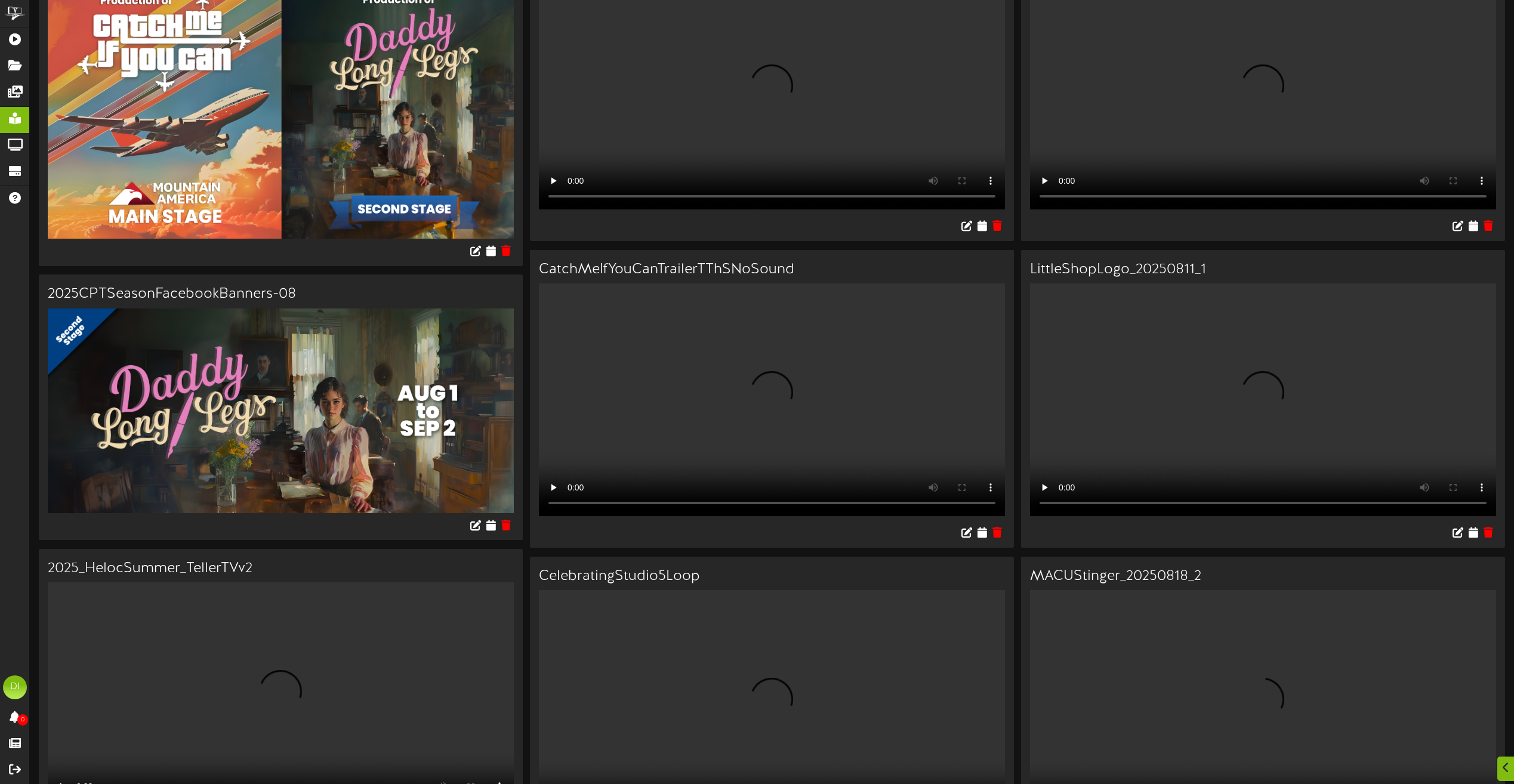
scroll to position [119, 0]
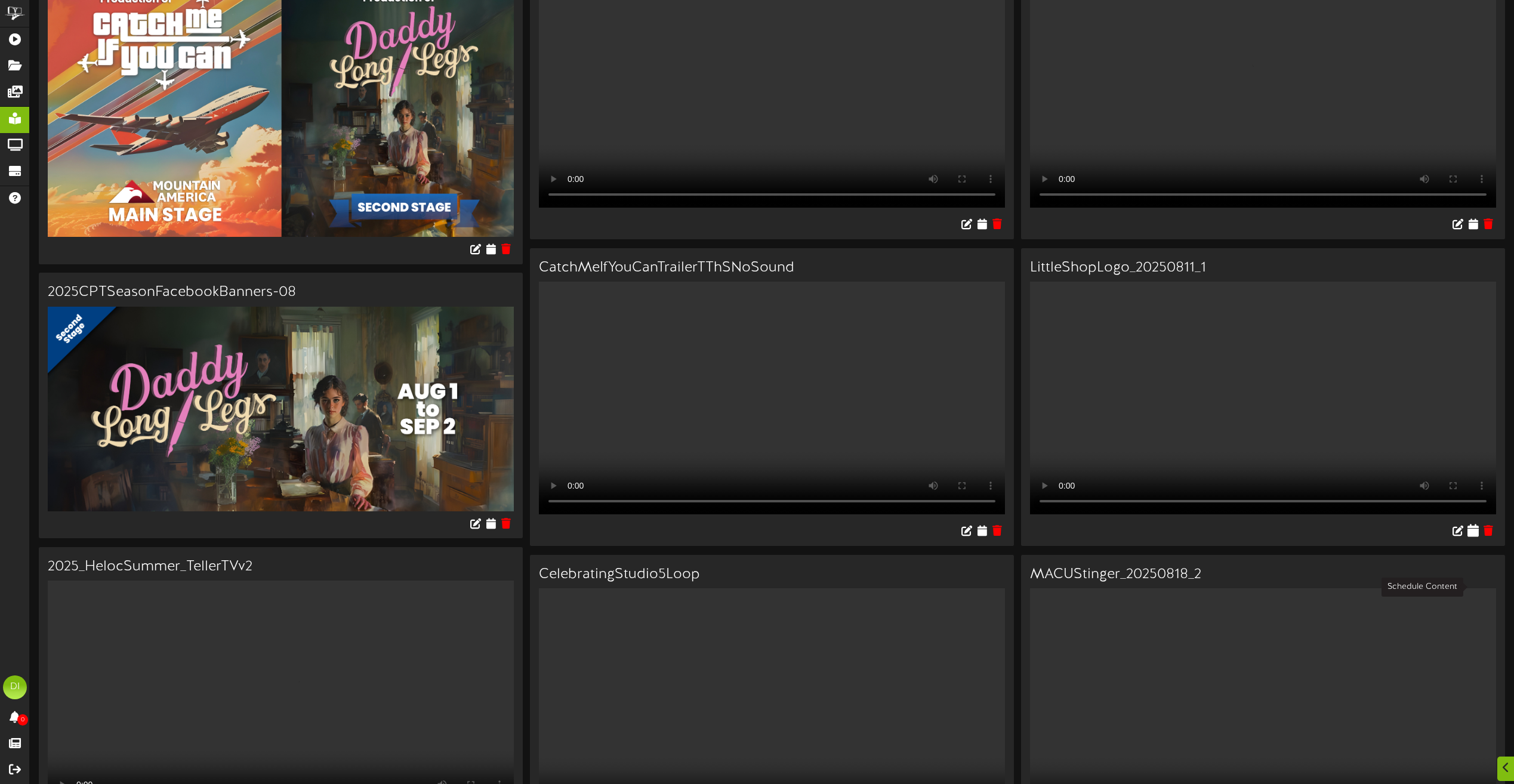
click at [1473, 537] on icon at bounding box center [1473, 530] width 12 height 13
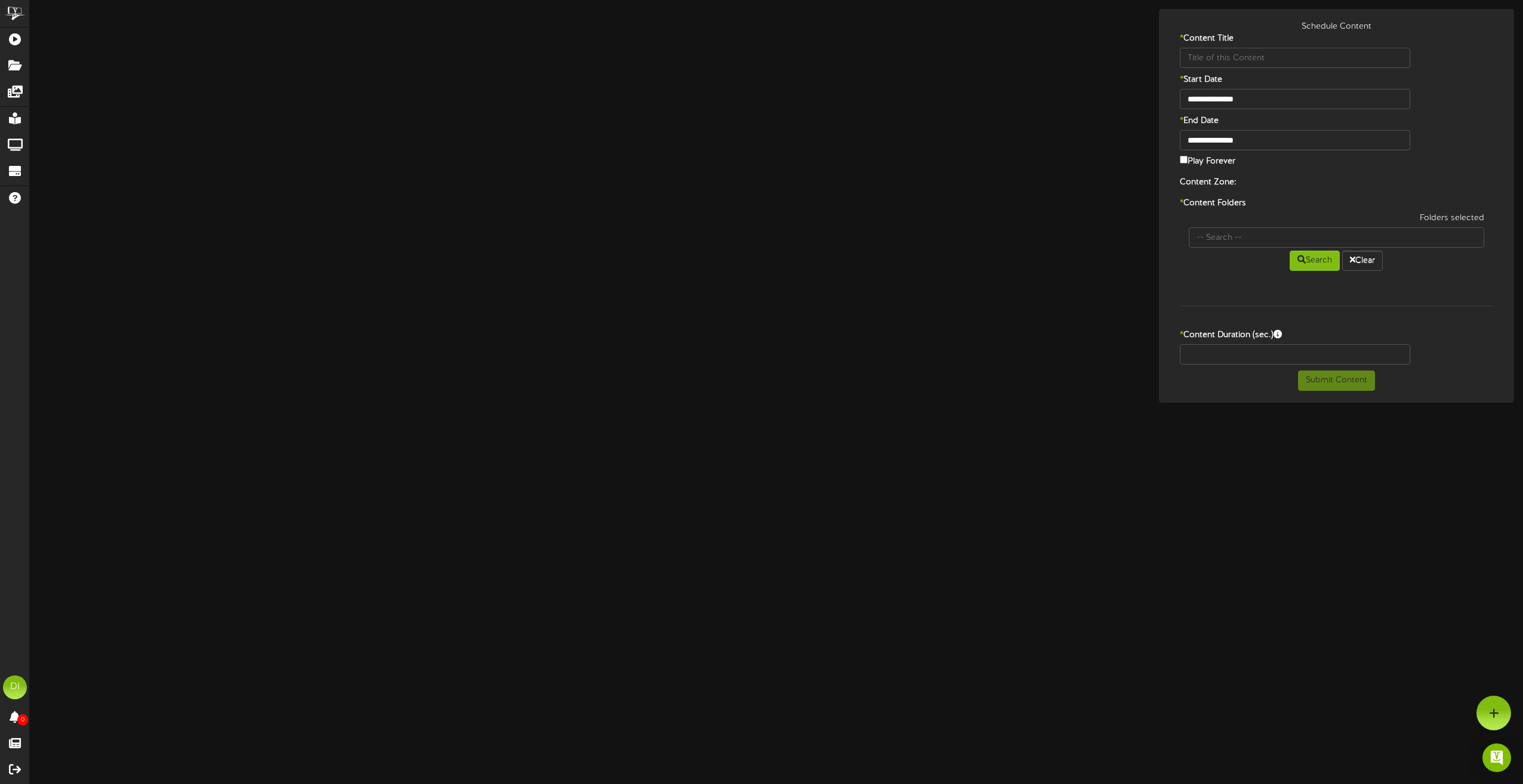
type input "LittleShopLogo_20250811_1"
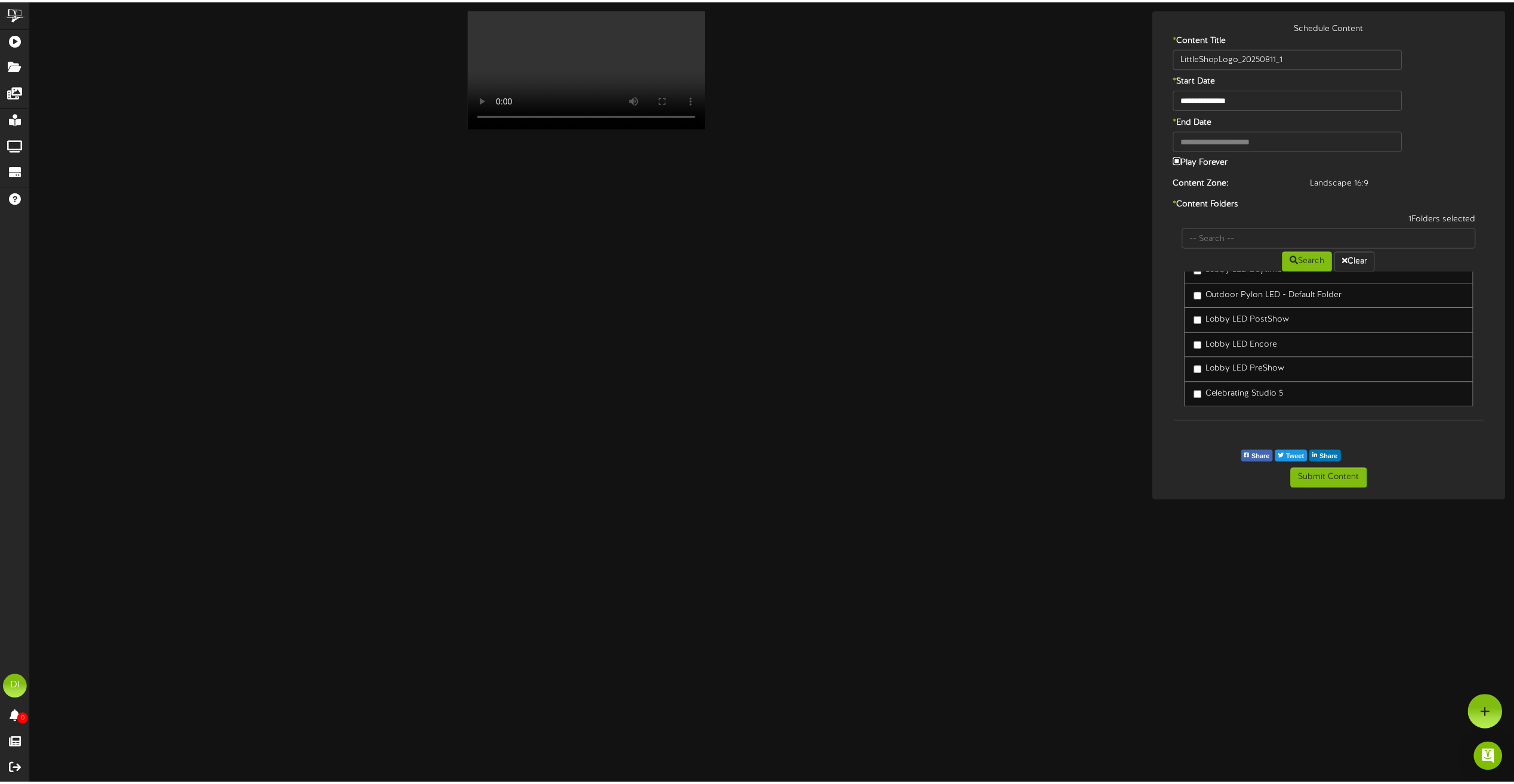
scroll to position [38, 0]
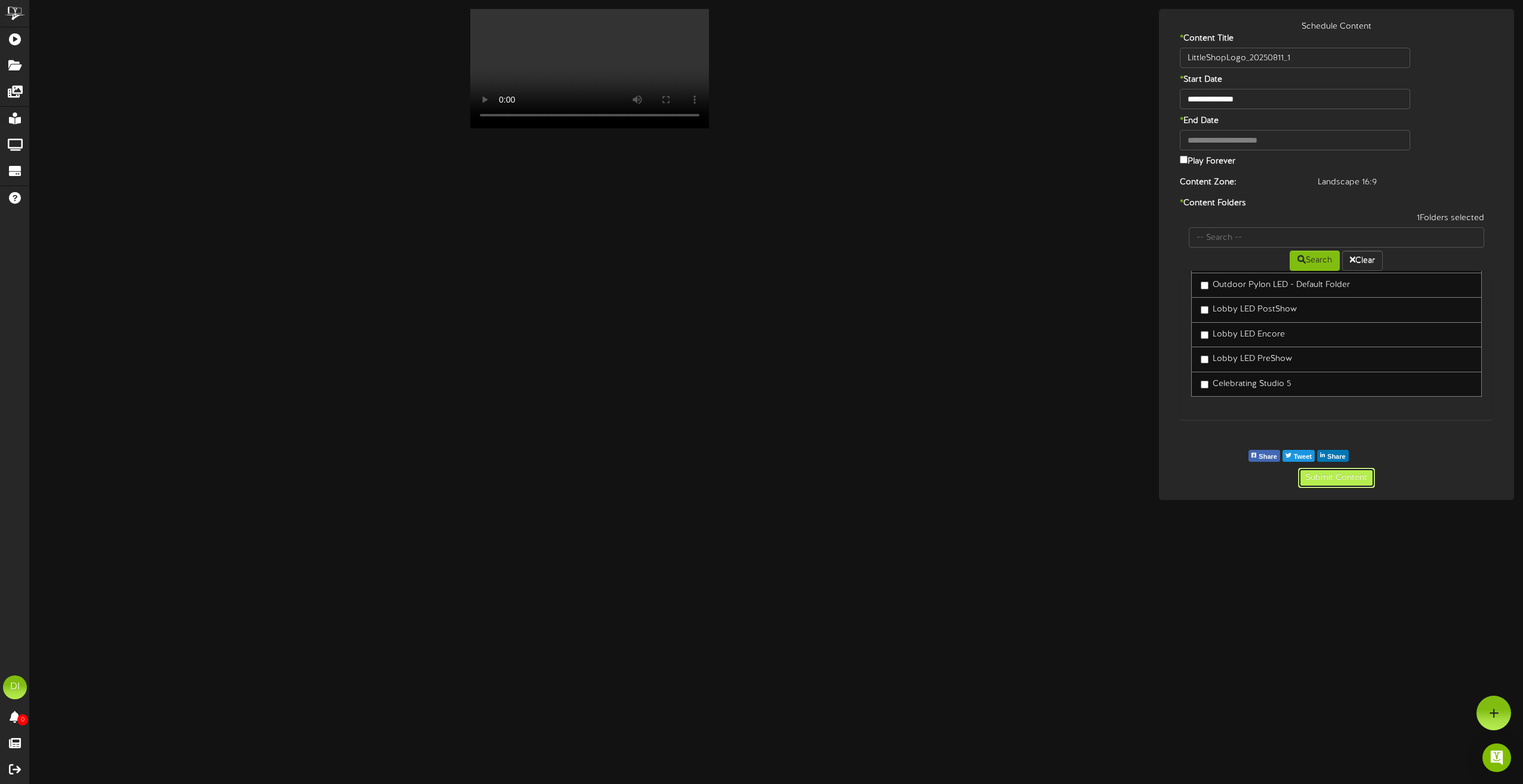
click at [1352, 477] on button "Submit Content" at bounding box center [1337, 477] width 77 height 20
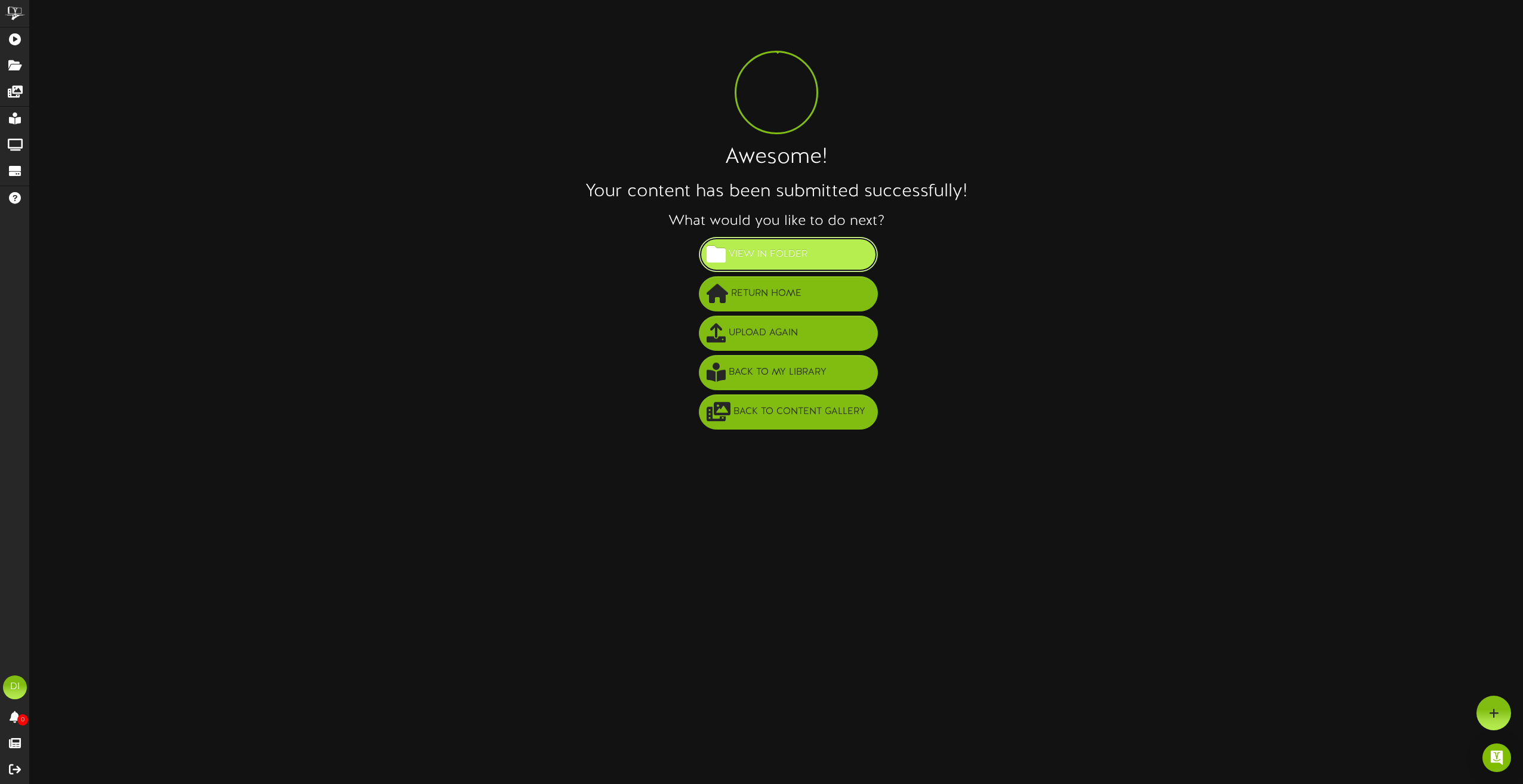
click at [799, 256] on span "View in Folder" at bounding box center [768, 254] width 85 height 20
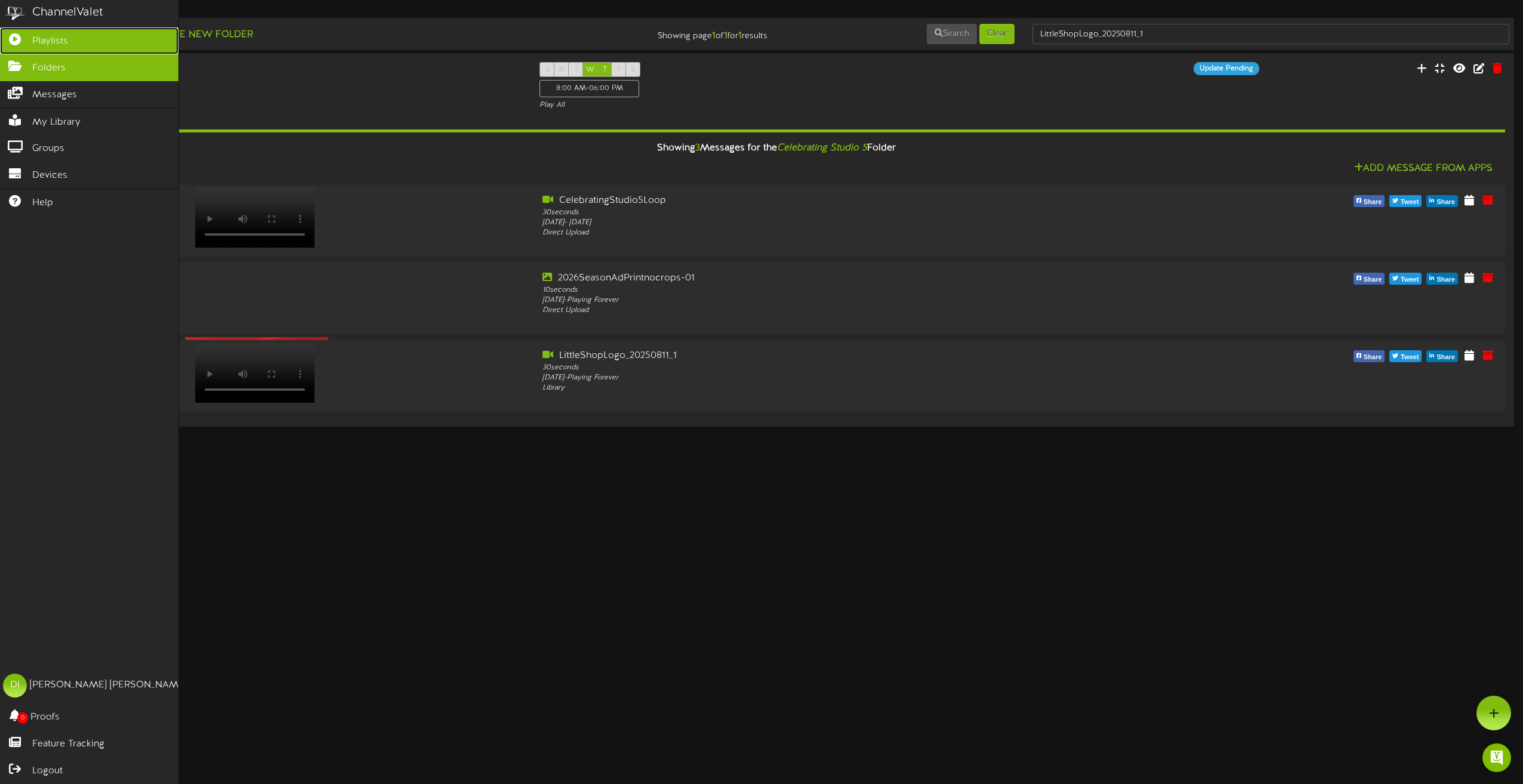
click at [15, 38] on icon at bounding box center [15, 38] width 30 height 9
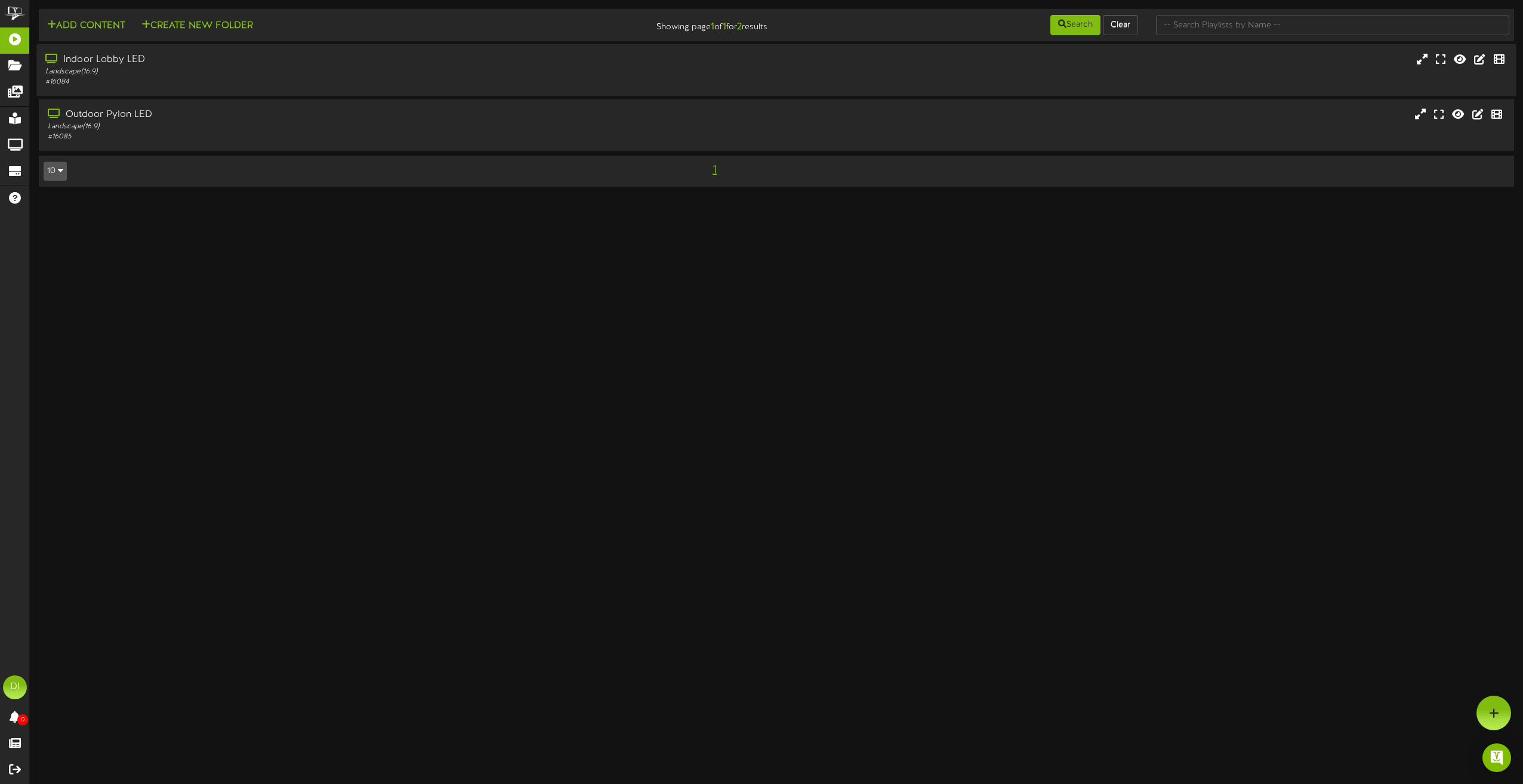
click at [446, 78] on div "# 16084" at bounding box center [345, 82] width 599 height 10
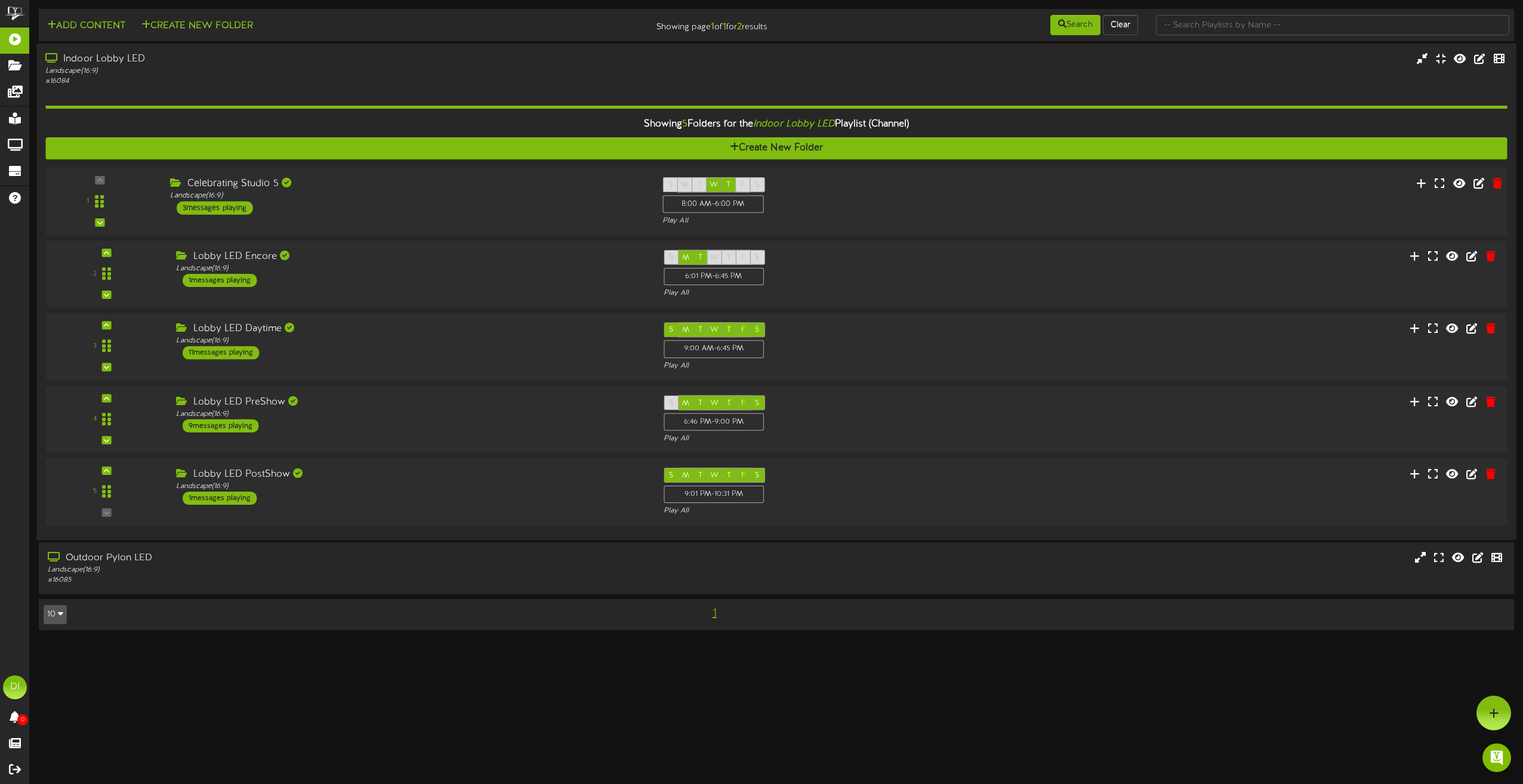
click at [462, 201] on div "Celebrating Studio 5 Landscape ( 16:9 ) 3 messages playing" at bounding box center [407, 196] width 492 height 38
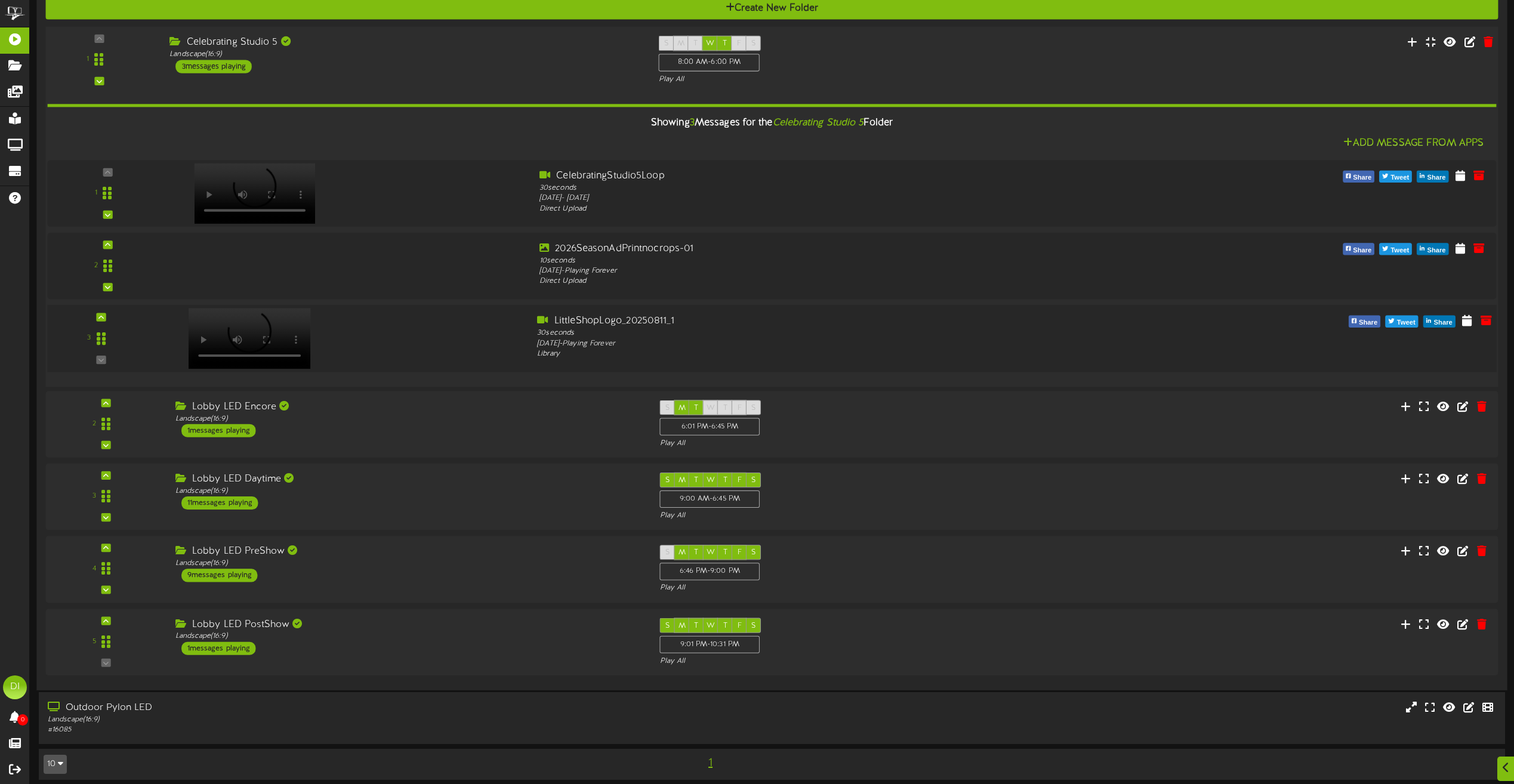
scroll to position [148, 0]
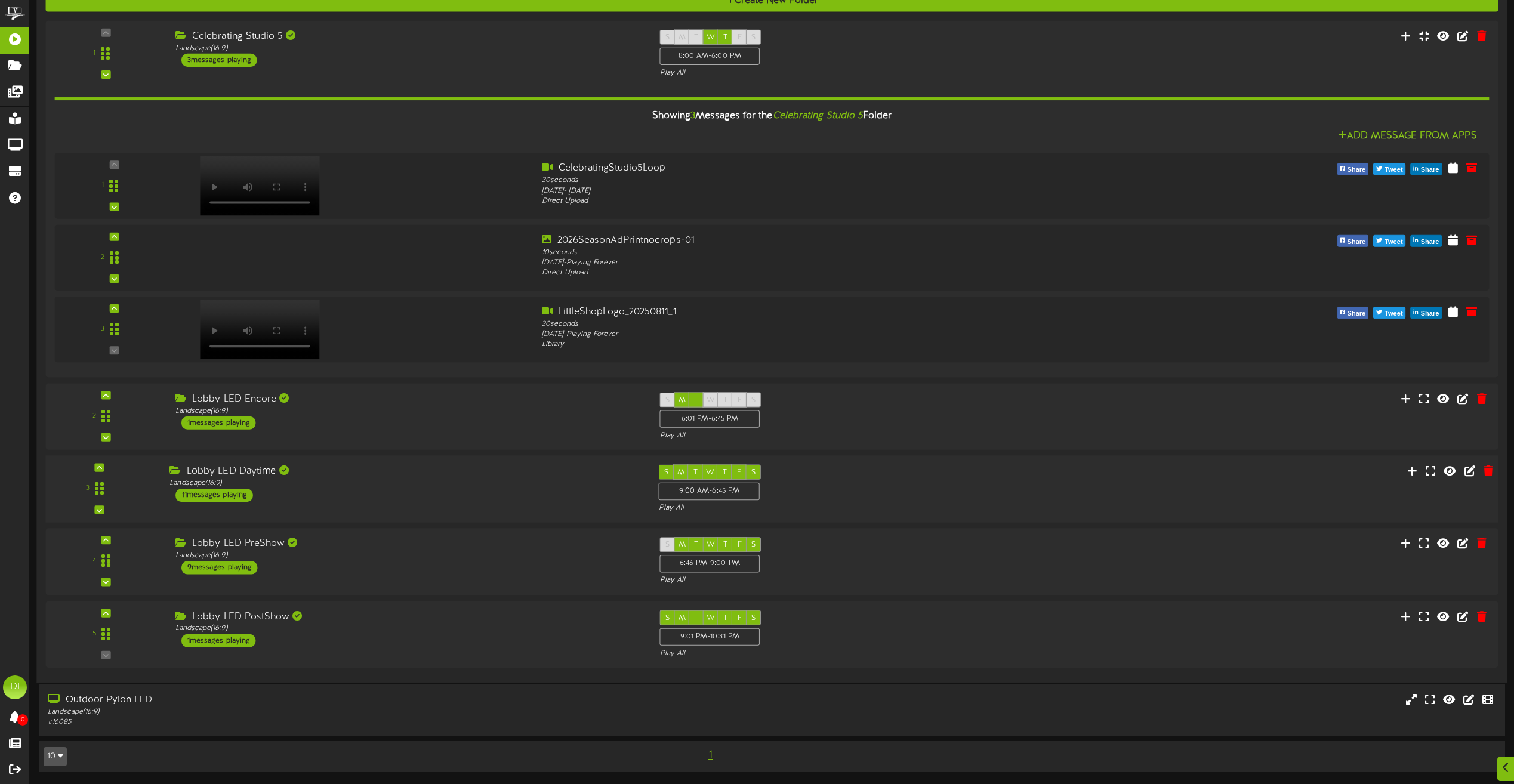
click at [517, 490] on div "Lobby LED Daytime Landscape ( 16:9 ) 11 messages playing" at bounding box center [405, 483] width 489 height 38
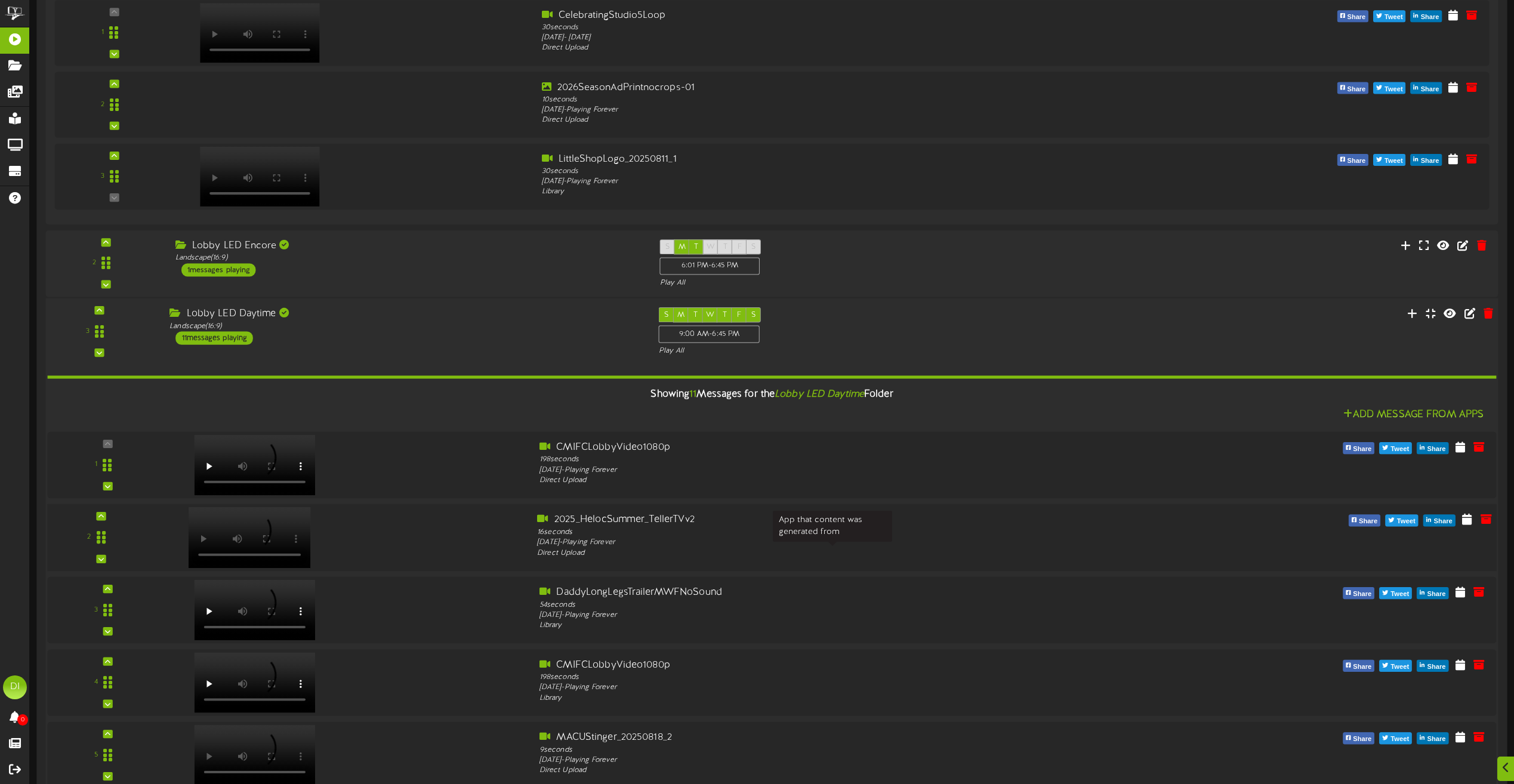
scroll to position [384, 0]
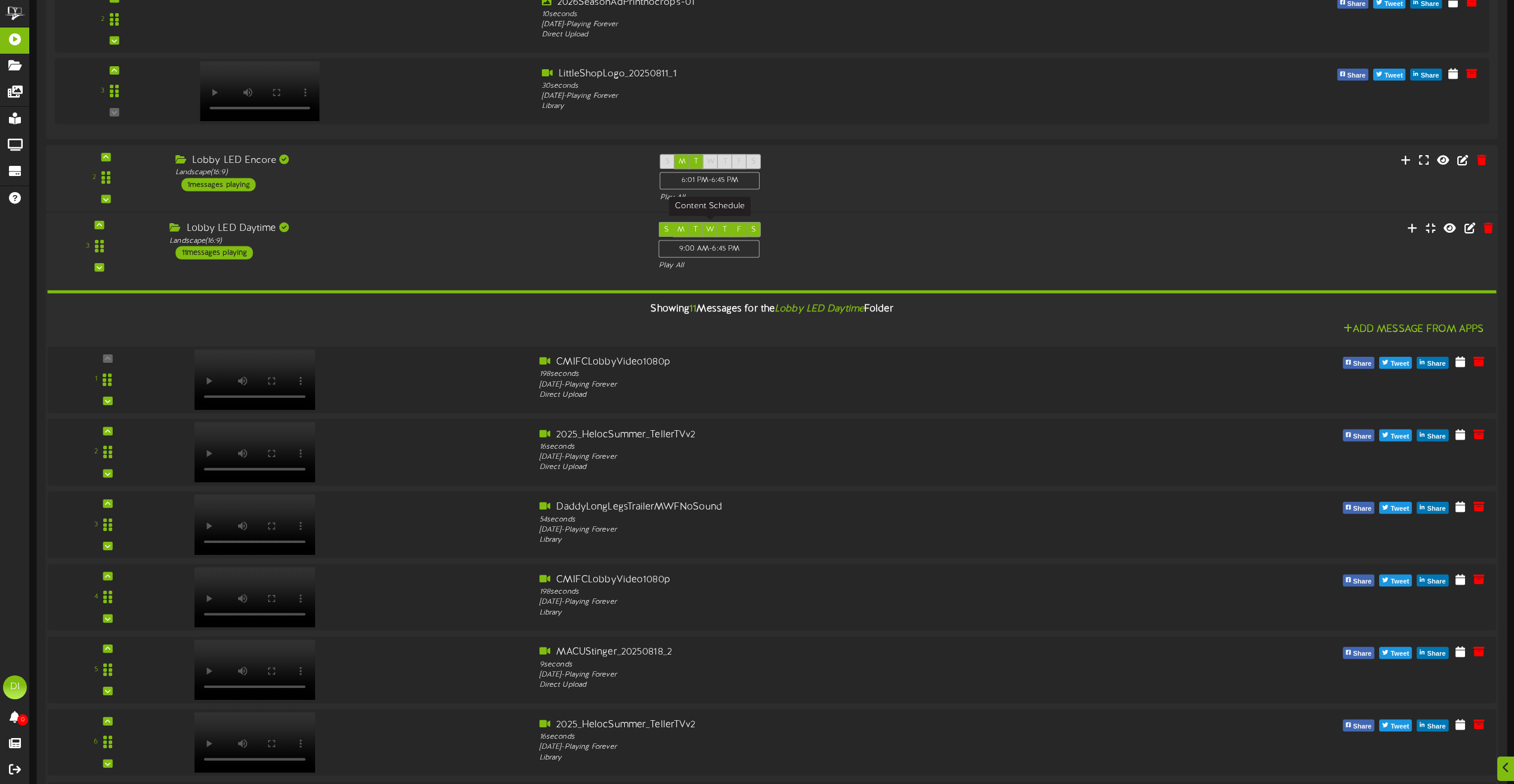
click at [735, 251] on div "9:00 AM - 6:45 PM" at bounding box center [709, 249] width 101 height 18
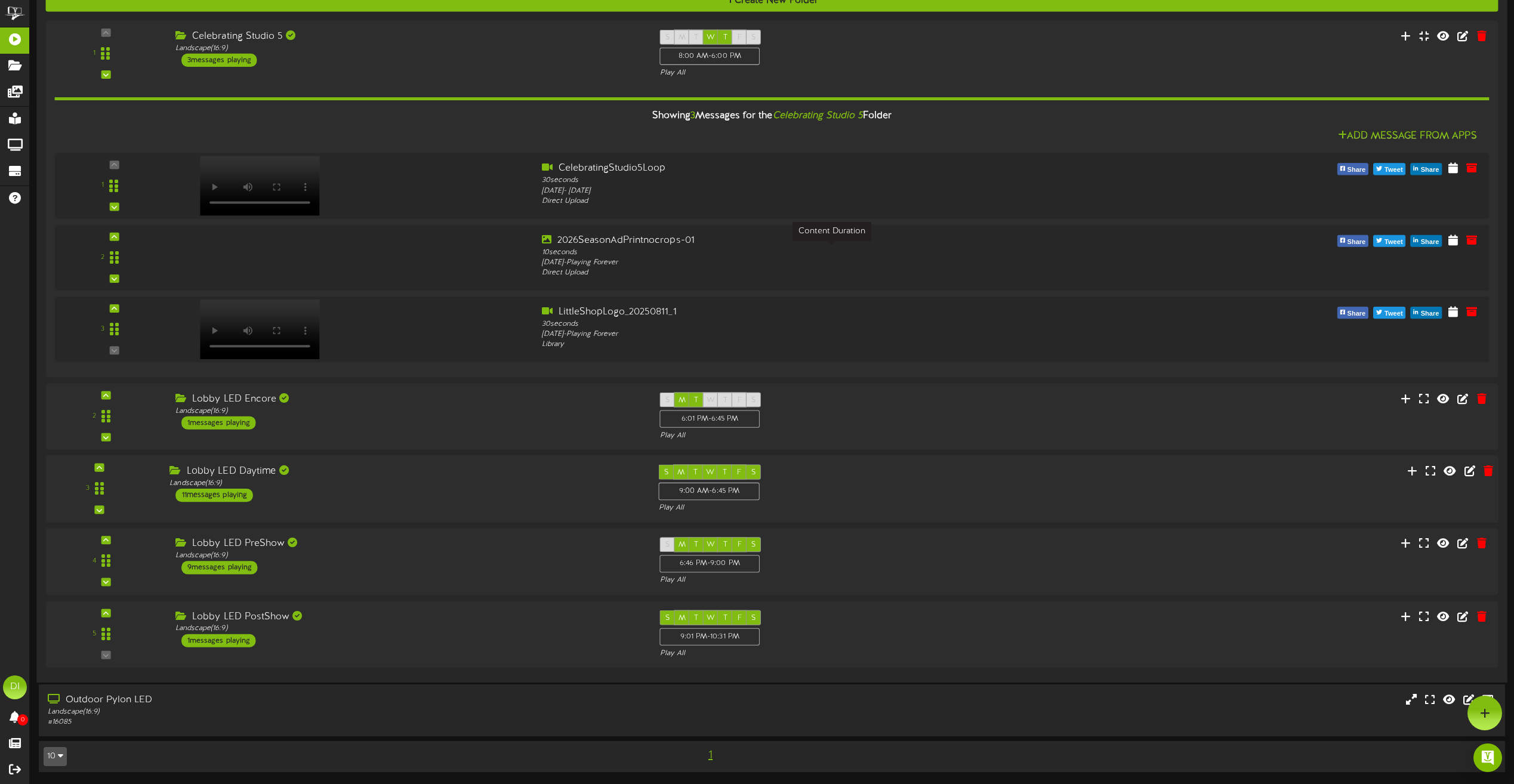
scroll to position [148, 0]
click at [755, 420] on div "6:01 PM - 6:45 PM" at bounding box center [709, 418] width 101 height 18
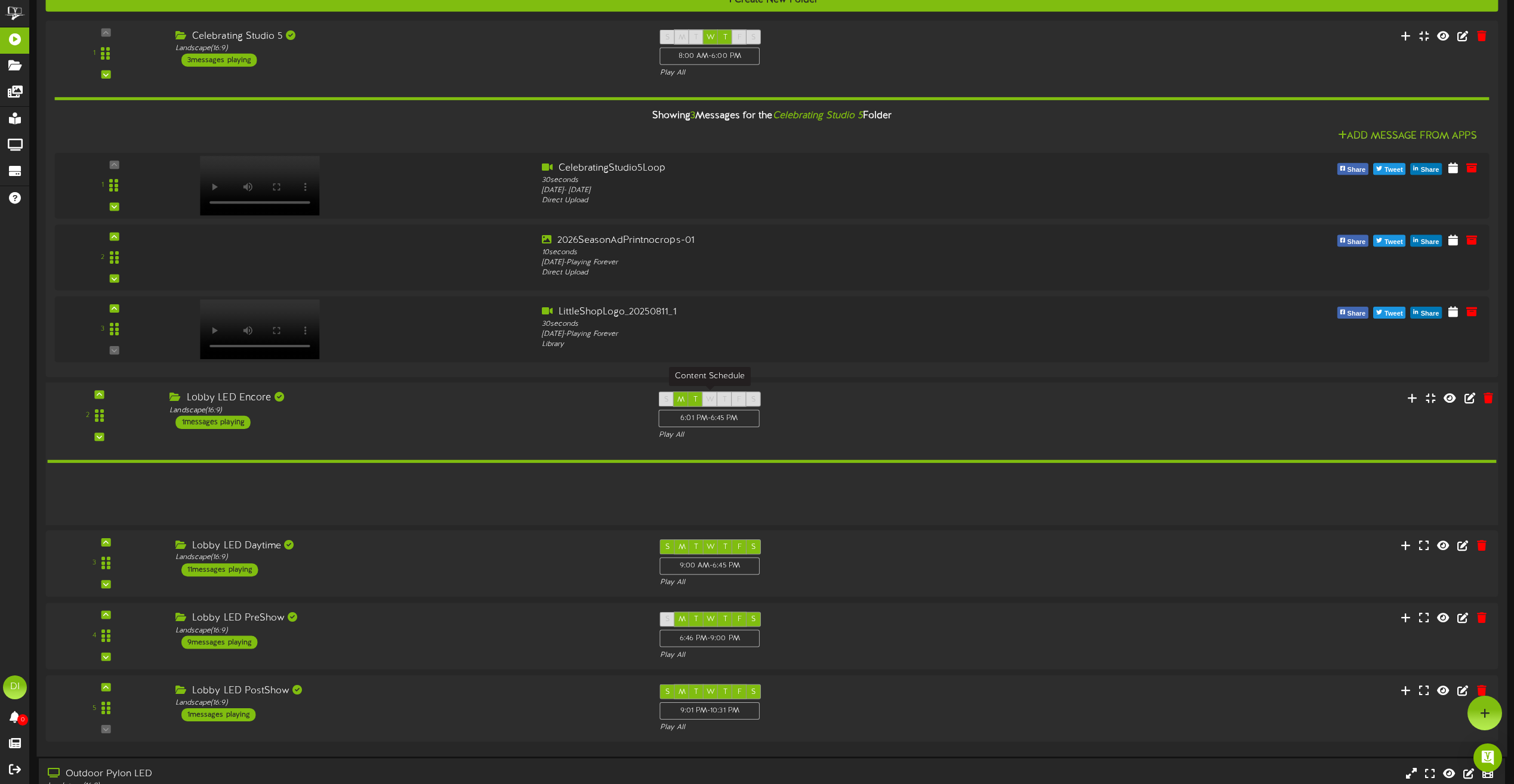
scroll to position [147, 0]
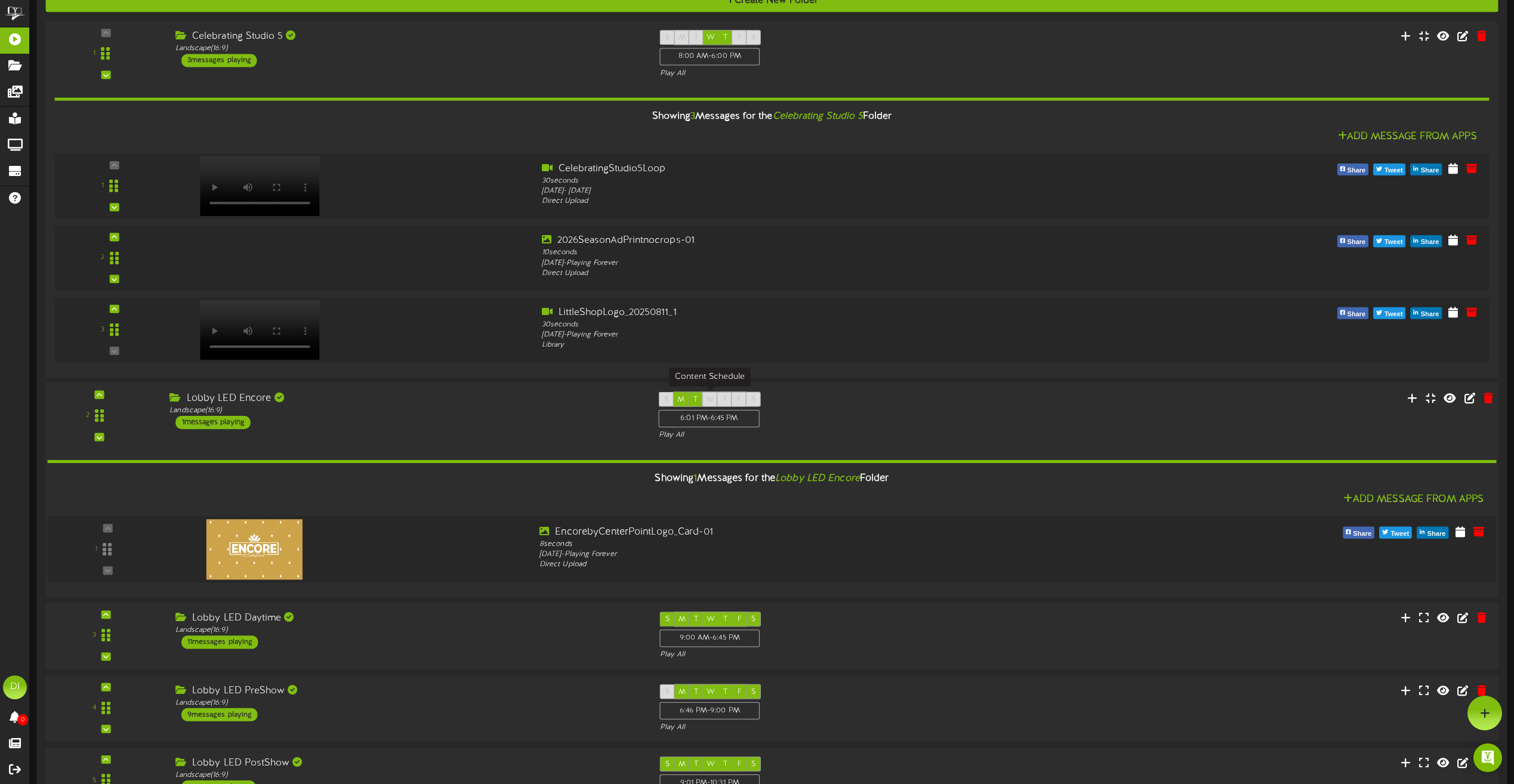
click at [755, 420] on div "6:01 PM - 6:45 PM" at bounding box center [709, 418] width 101 height 18
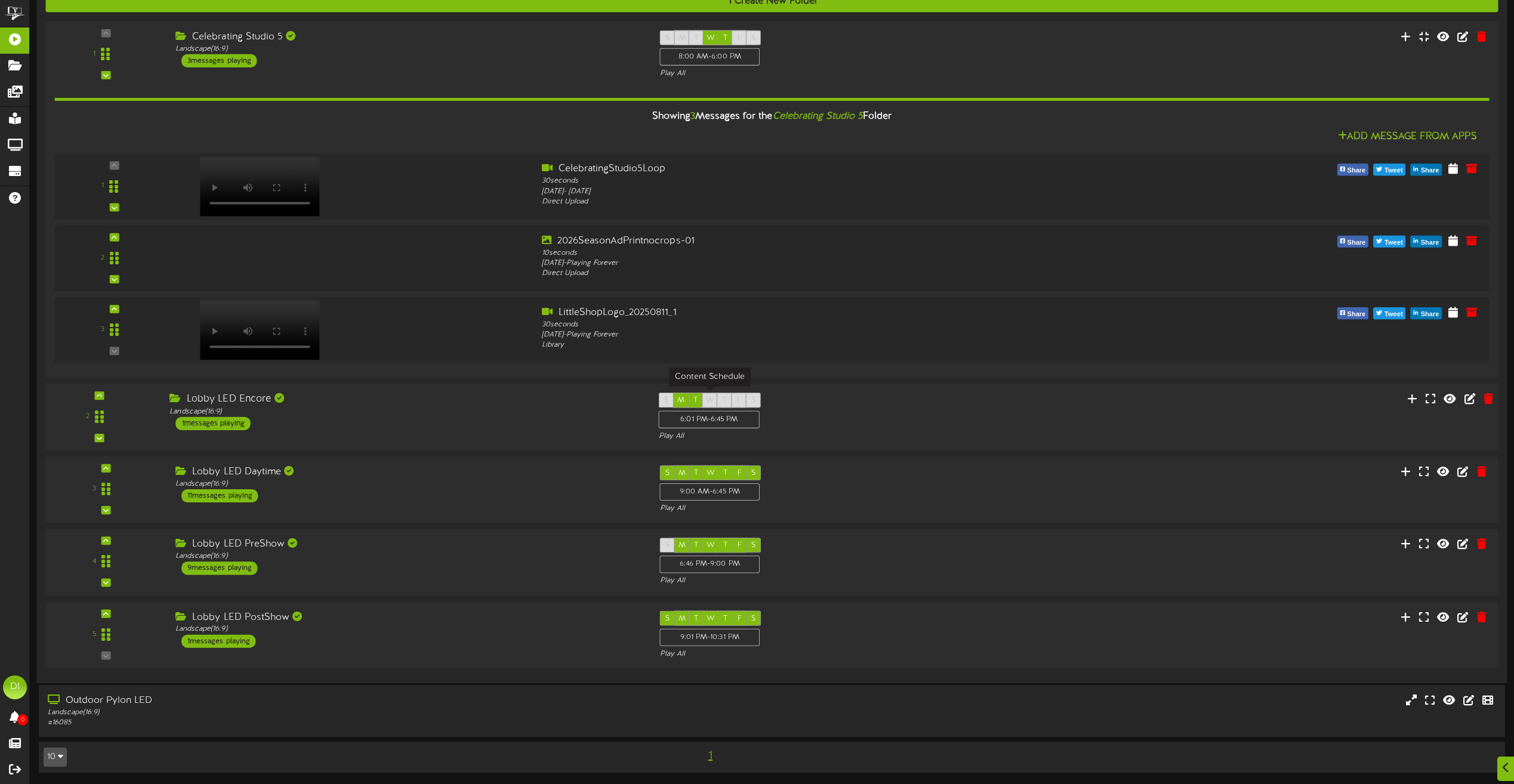
scroll to position [148, 0]
click at [737, 492] on div "9:00 AM - 6:45 PM" at bounding box center [709, 491] width 101 height 18
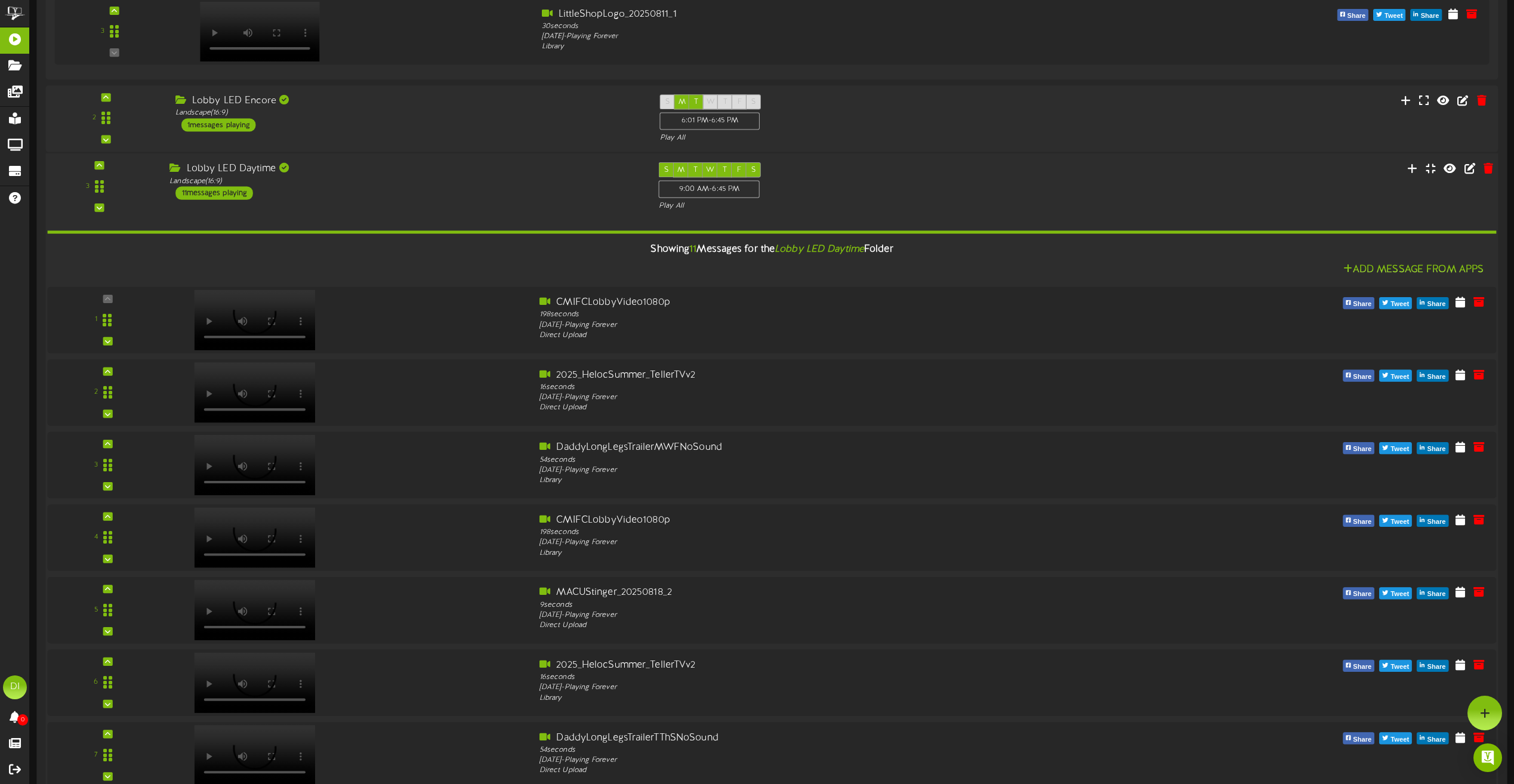
scroll to position [265, 0]
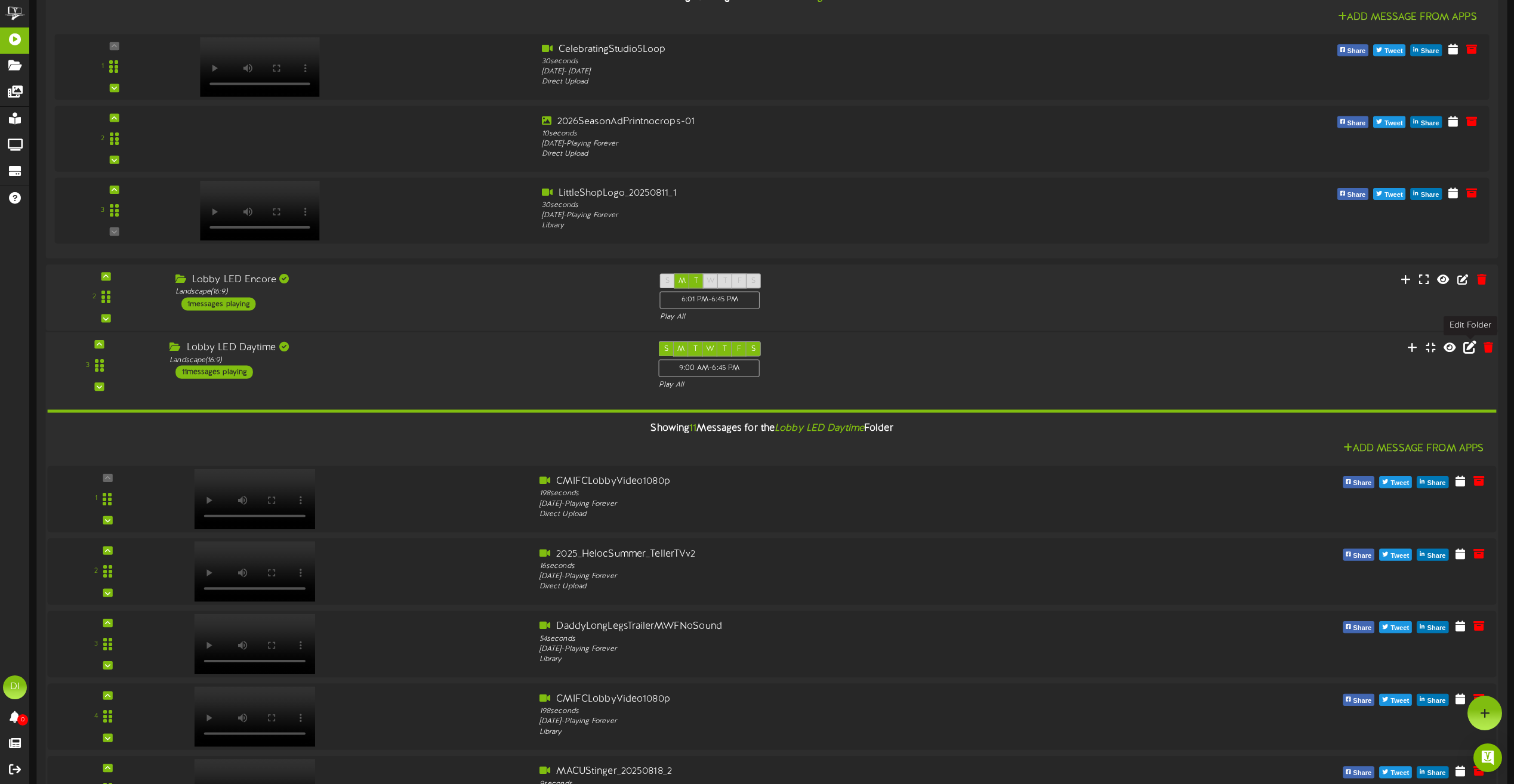
click at [1468, 349] on icon at bounding box center [1470, 347] width 13 height 13
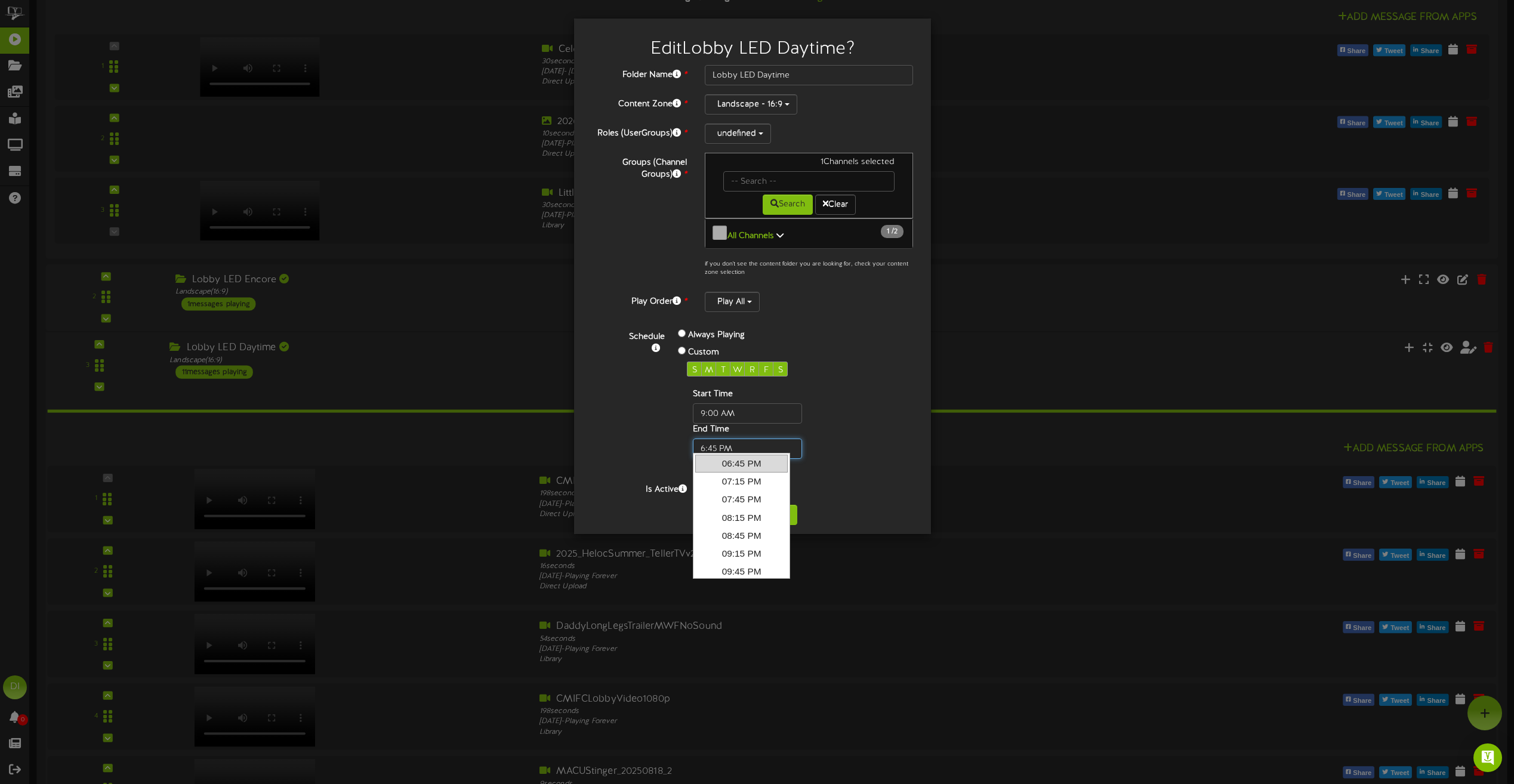
drag, startPoint x: 715, startPoint y: 440, endPoint x: 396, endPoint y: 434, distance: 319.1
click at [396, 434] on div "Edit Lobby LED Daytime ? Folder Name * Lobby LED Daytime Content Zone * Landsca…" at bounding box center [757, 392] width 1514 height 784
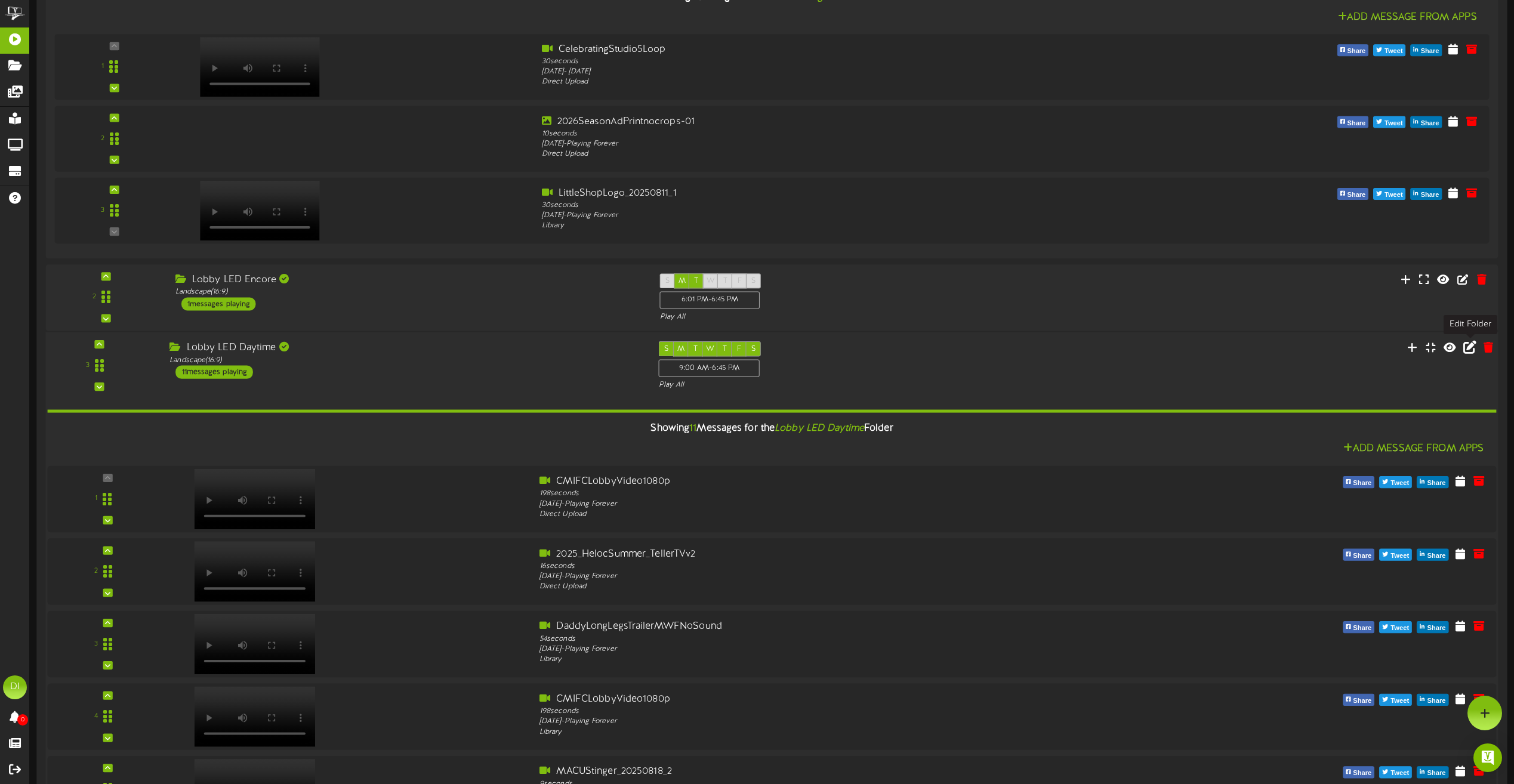
click at [1467, 346] on icon at bounding box center [1470, 347] width 13 height 13
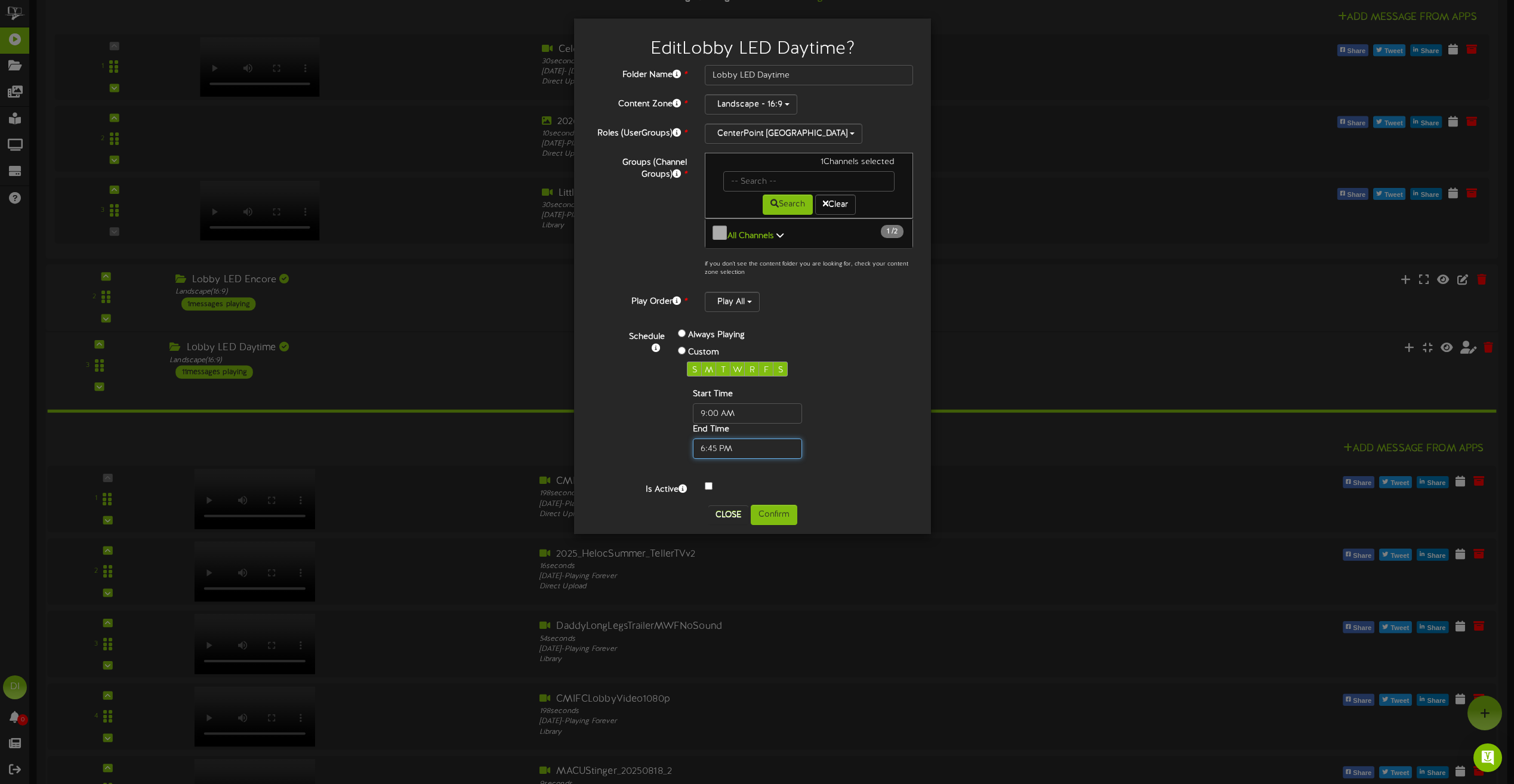
click at [749, 446] on input "text" at bounding box center [747, 448] width 109 height 20
click at [741, 366] on span "W" at bounding box center [738, 370] width 10 height 9
click at [751, 369] on span "R" at bounding box center [752, 370] width 5 height 9
click at [771, 516] on button "Confirm" at bounding box center [774, 515] width 46 height 20
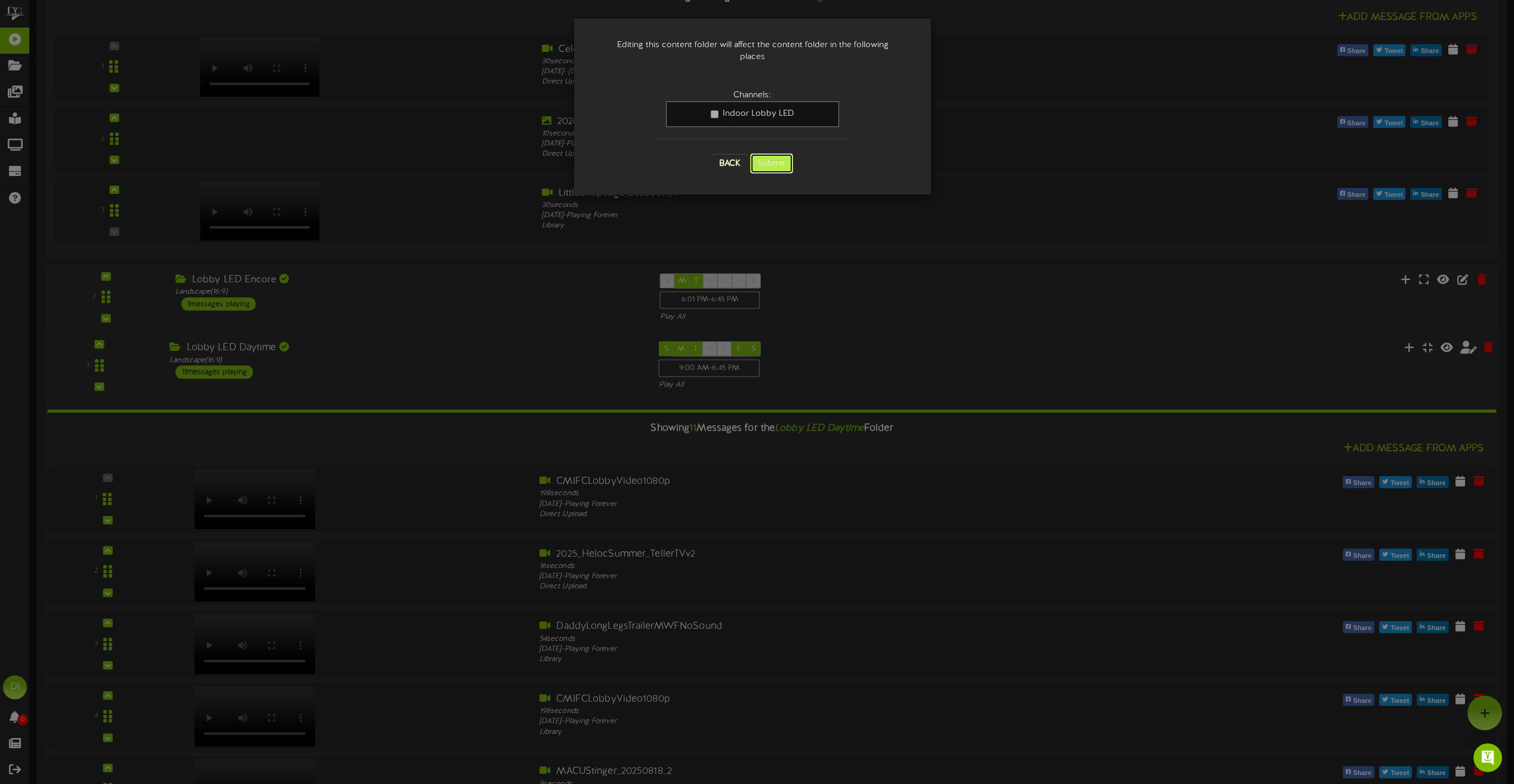
click at [781, 154] on button "Submit" at bounding box center [771, 163] width 43 height 20
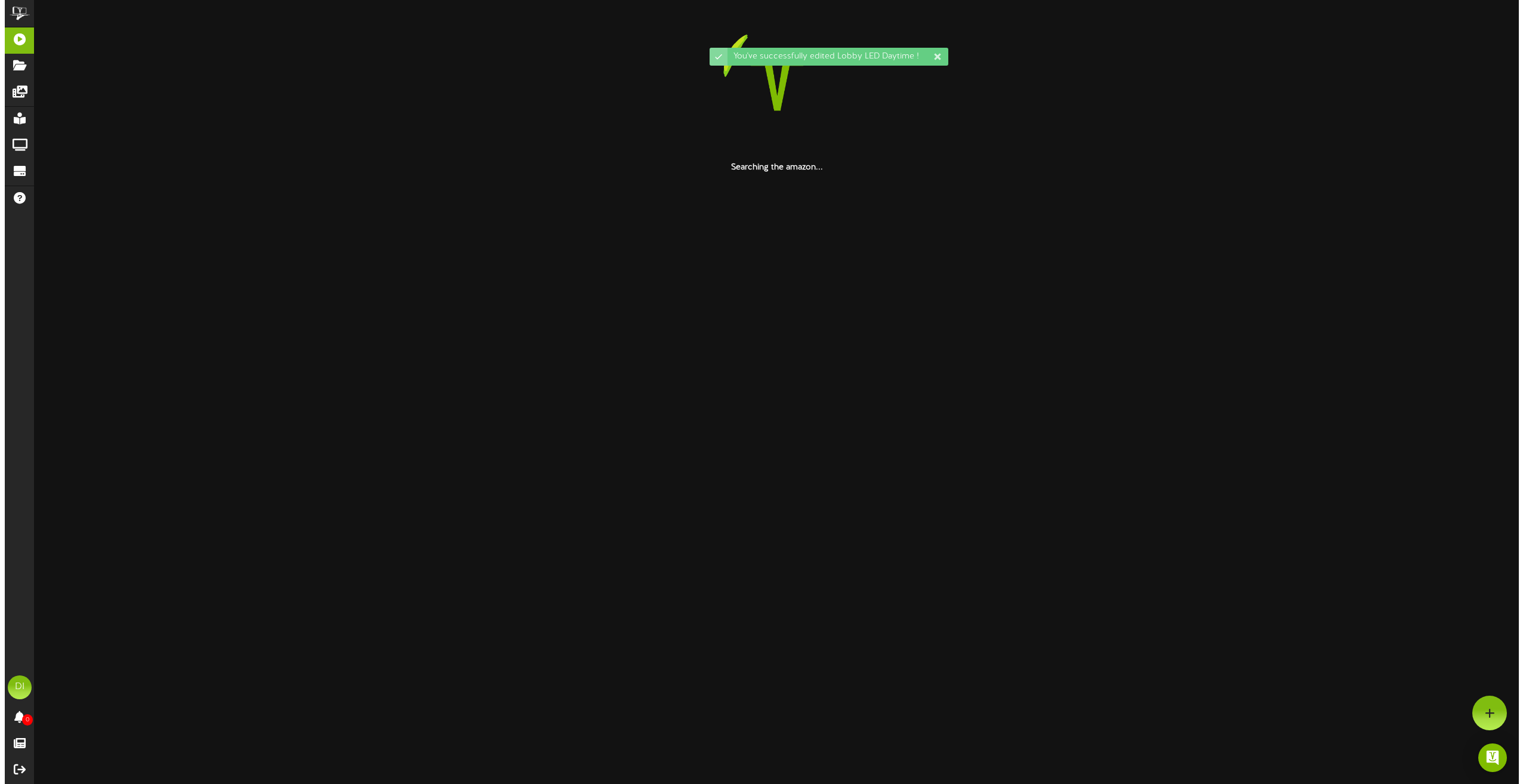
scroll to position [0, 0]
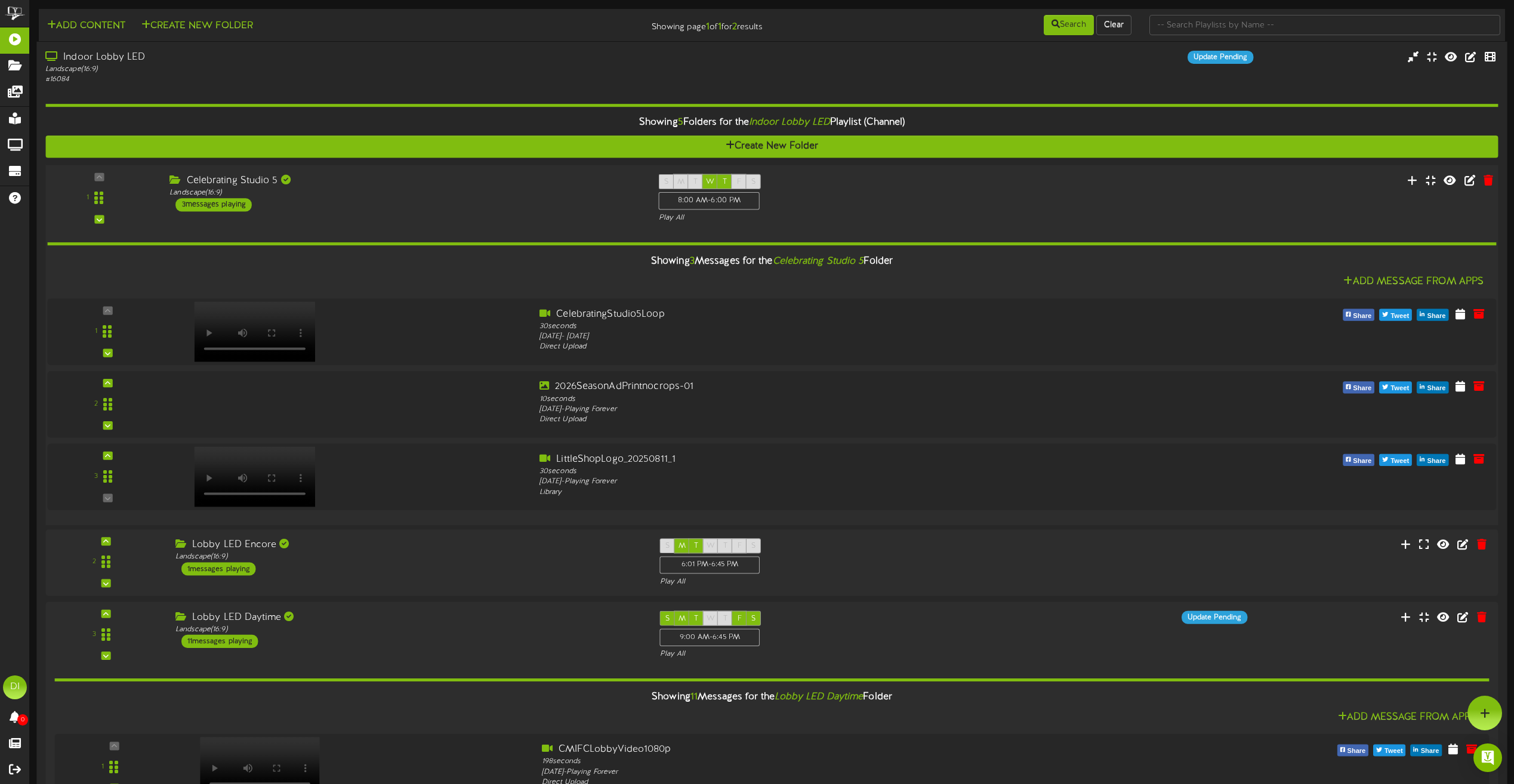
click at [392, 206] on div "Celebrating Studio 5 Landscape ( 16:9 ) 3 messages playing" at bounding box center [405, 193] width 489 height 38
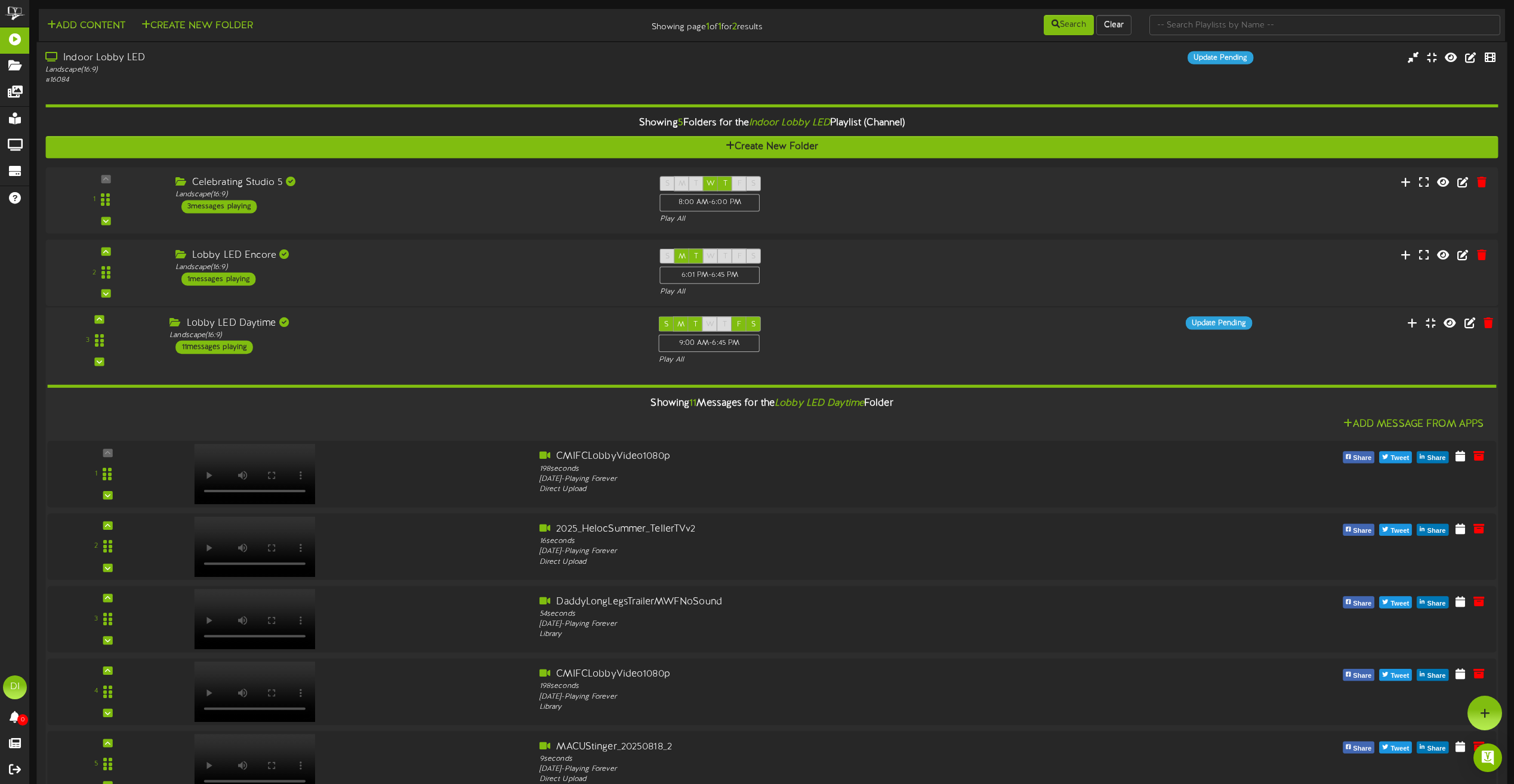
click at [459, 415] on div "Showing 11 Messages for the Lobby LED Daytime Folder" at bounding box center [772, 404] width 1467 height 26
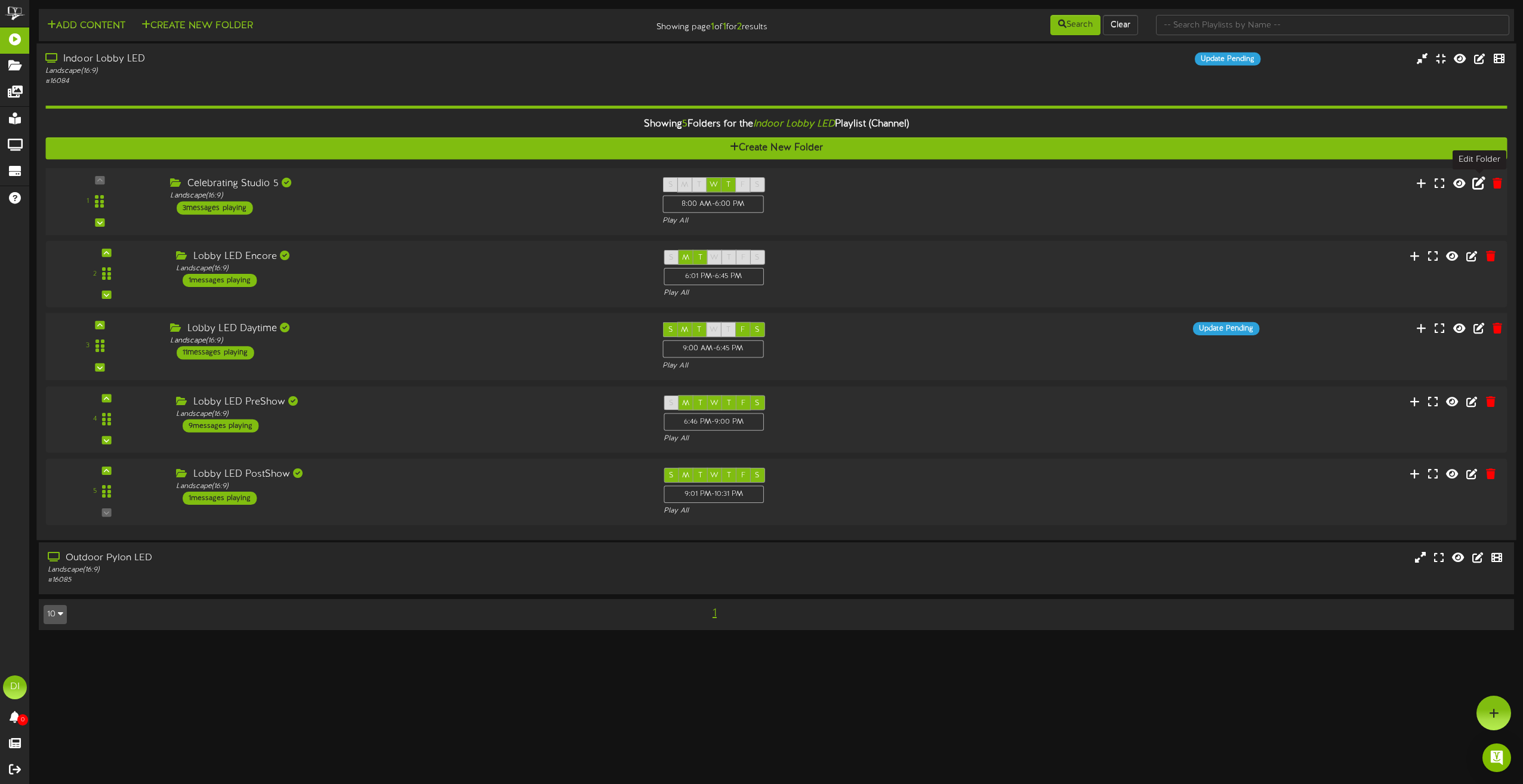
click at [1482, 187] on icon at bounding box center [1479, 183] width 13 height 13
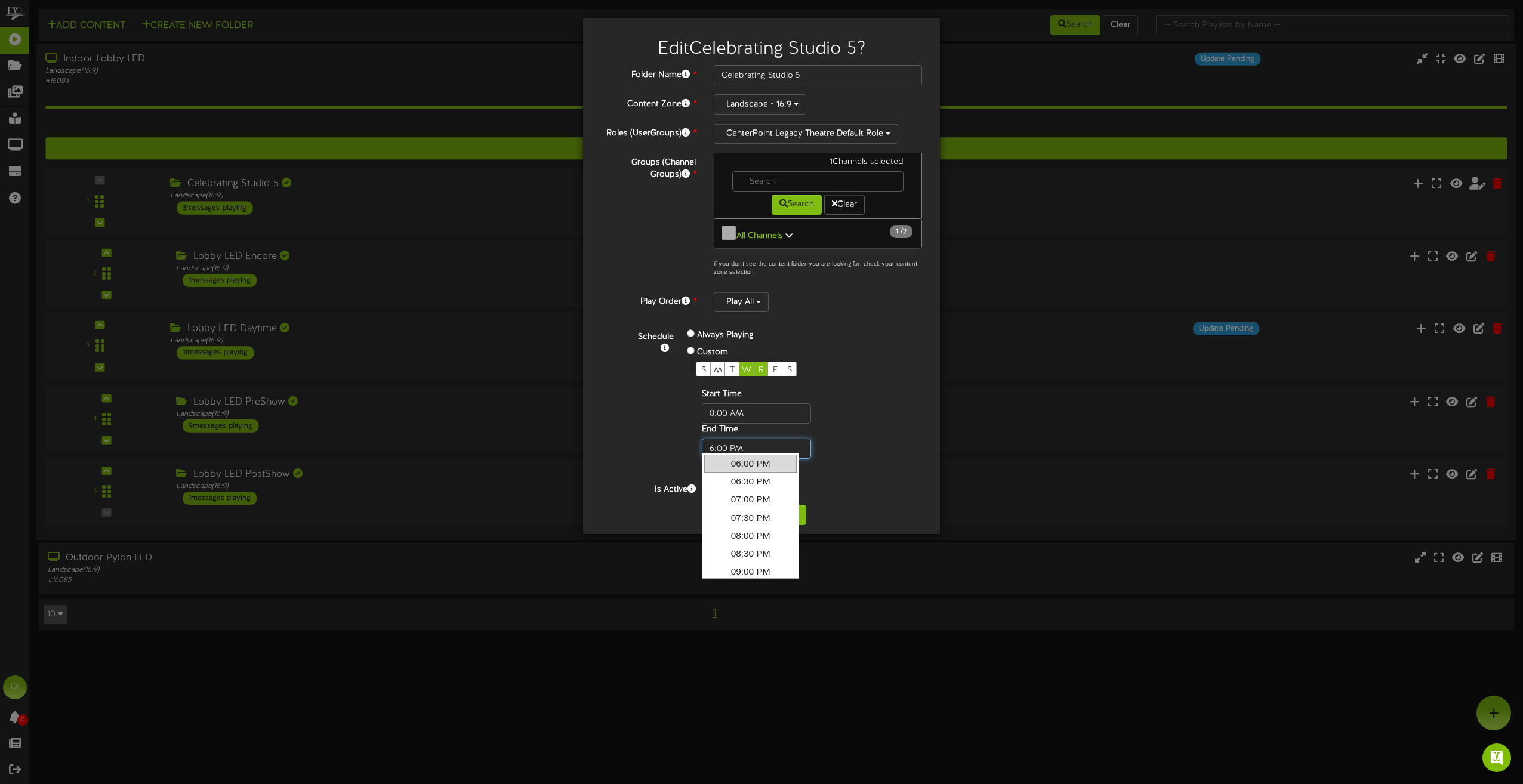
click at [725, 444] on input "text" at bounding box center [756, 448] width 109 height 20
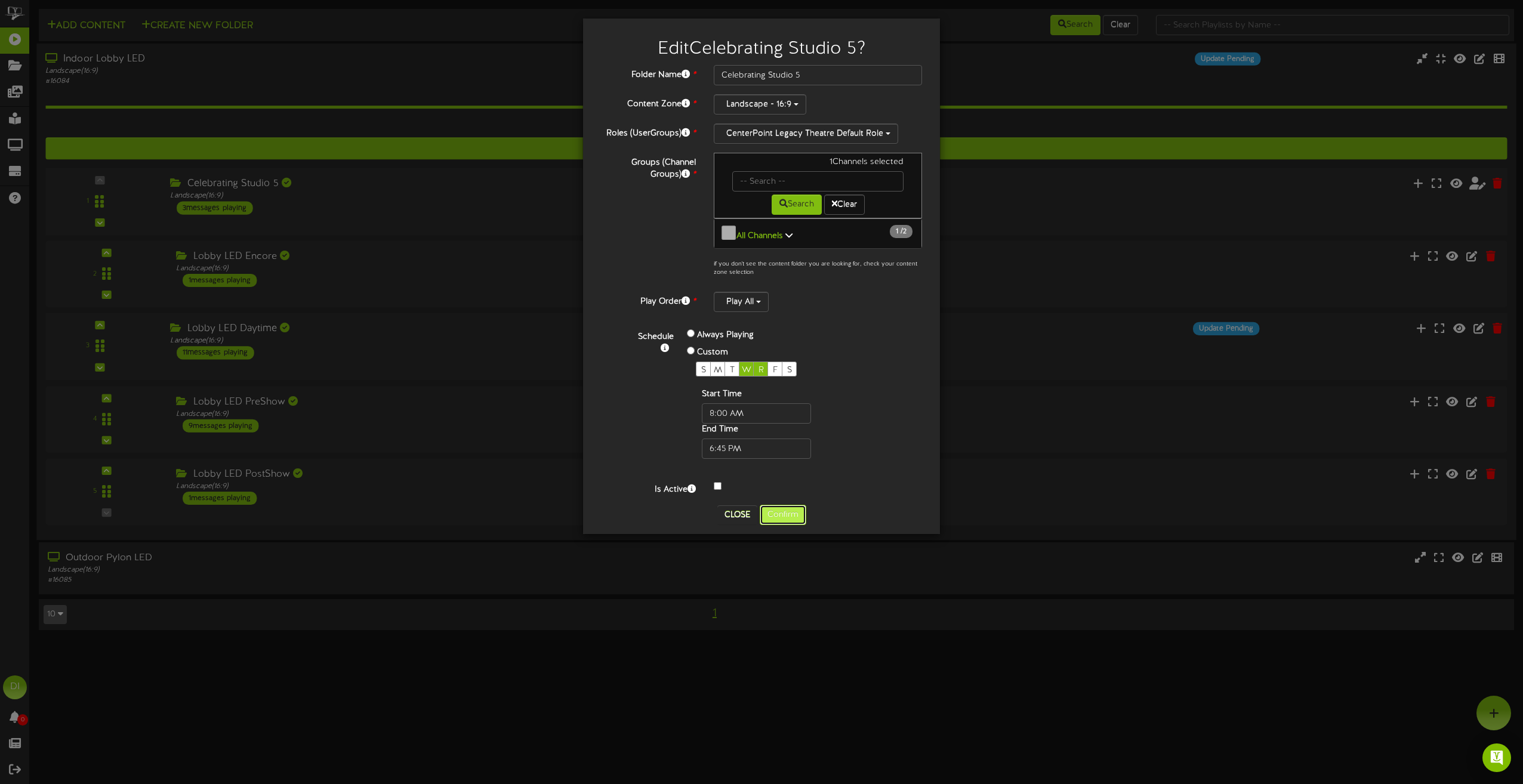
type input "06:45 PM"
click at [788, 510] on button "Confirm" at bounding box center [783, 515] width 46 height 20
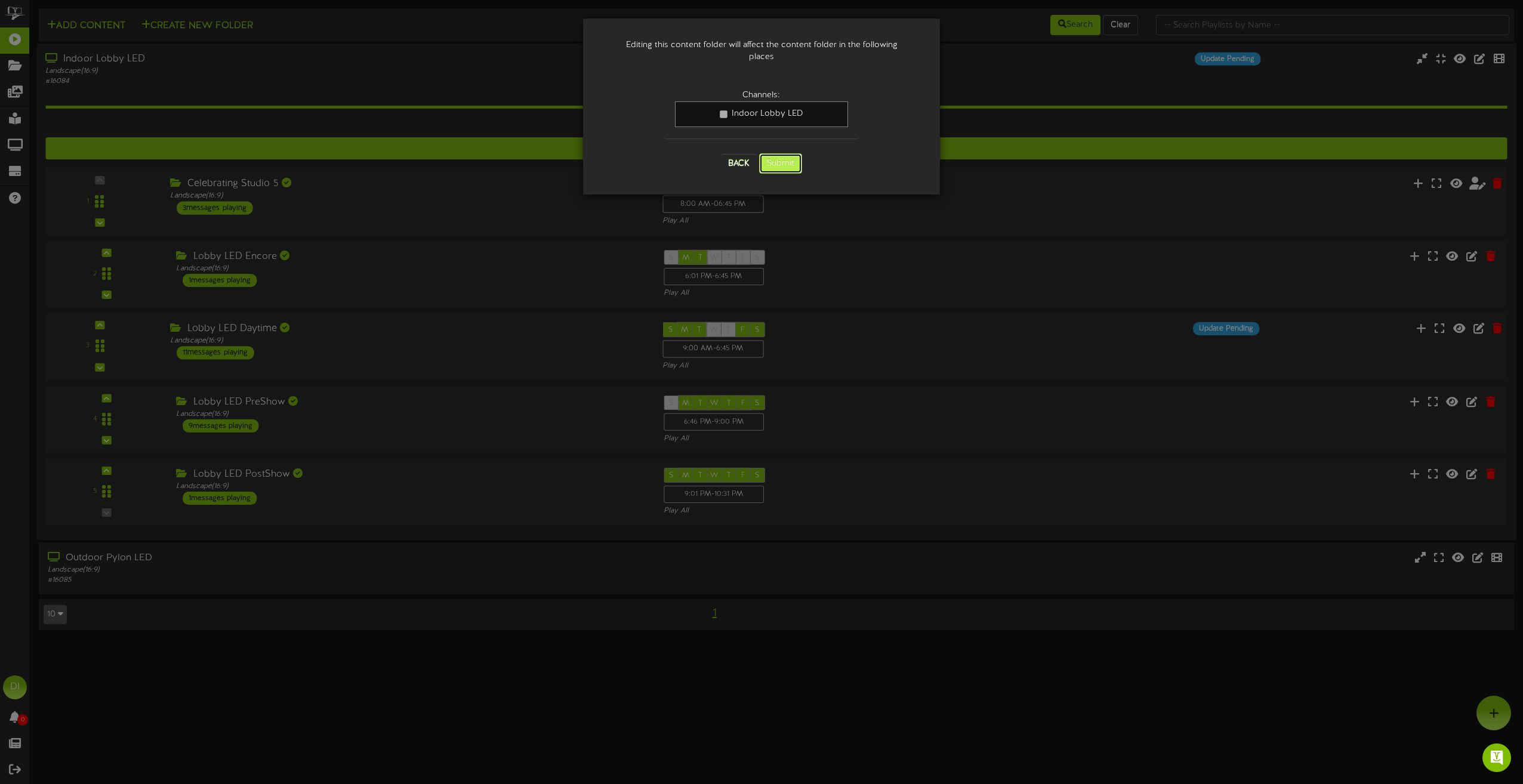
click at [795, 155] on button "Submit" at bounding box center [781, 163] width 43 height 20
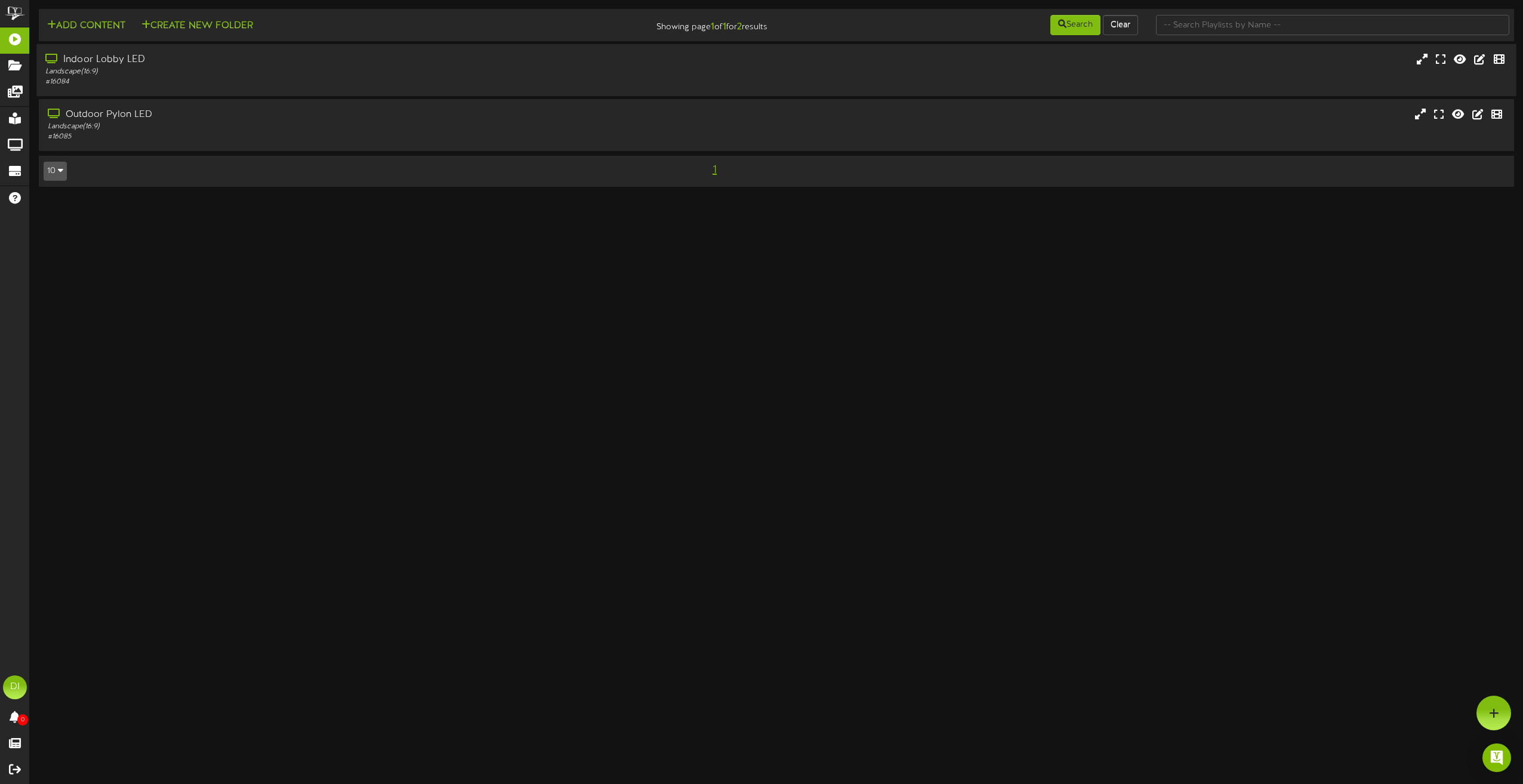
click at [378, 80] on div "# 16084" at bounding box center [345, 82] width 599 height 10
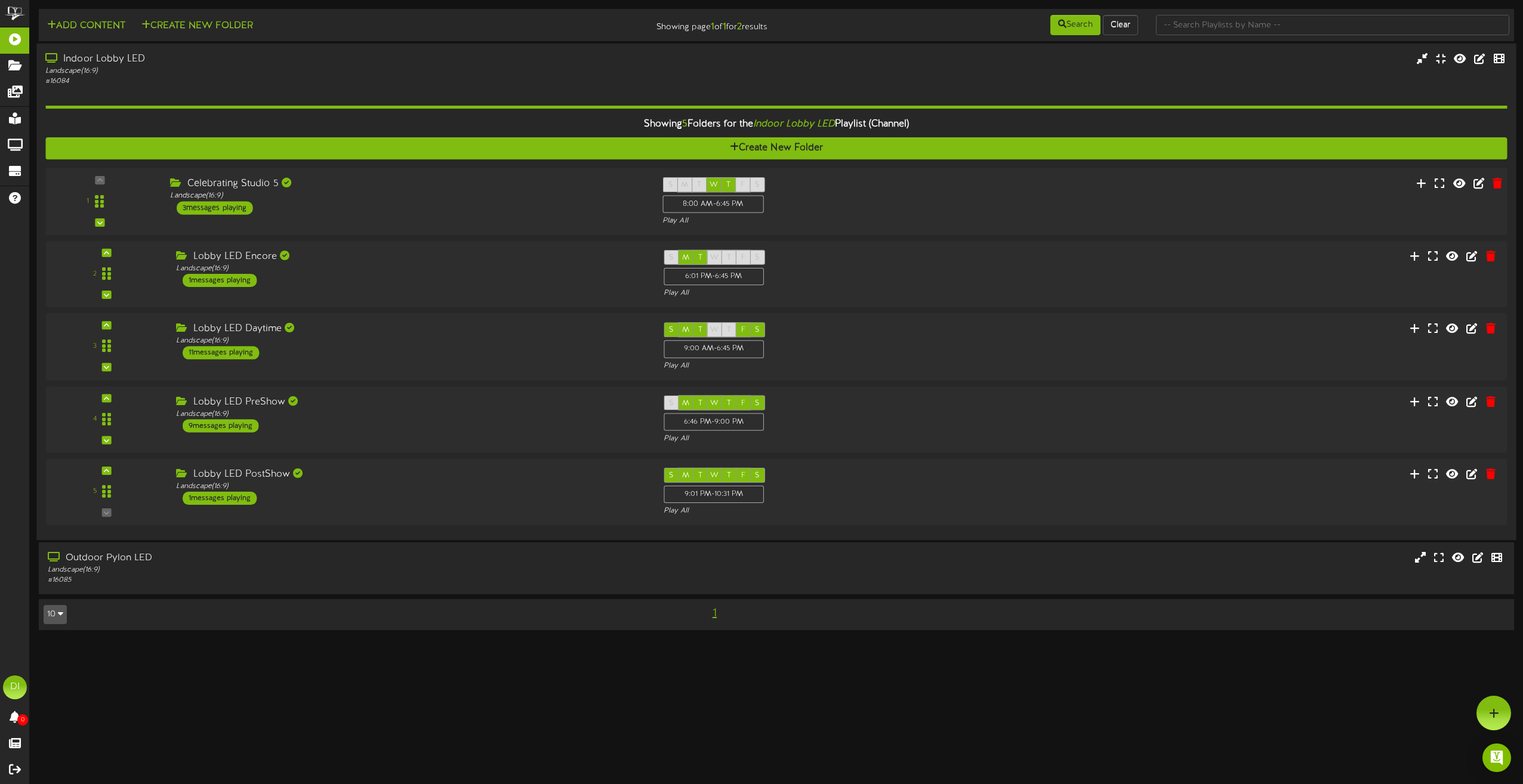
click at [420, 202] on div "Celebrating Studio 5 Landscape ( 16:9 ) 3 messages playing" at bounding box center [407, 196] width 492 height 38
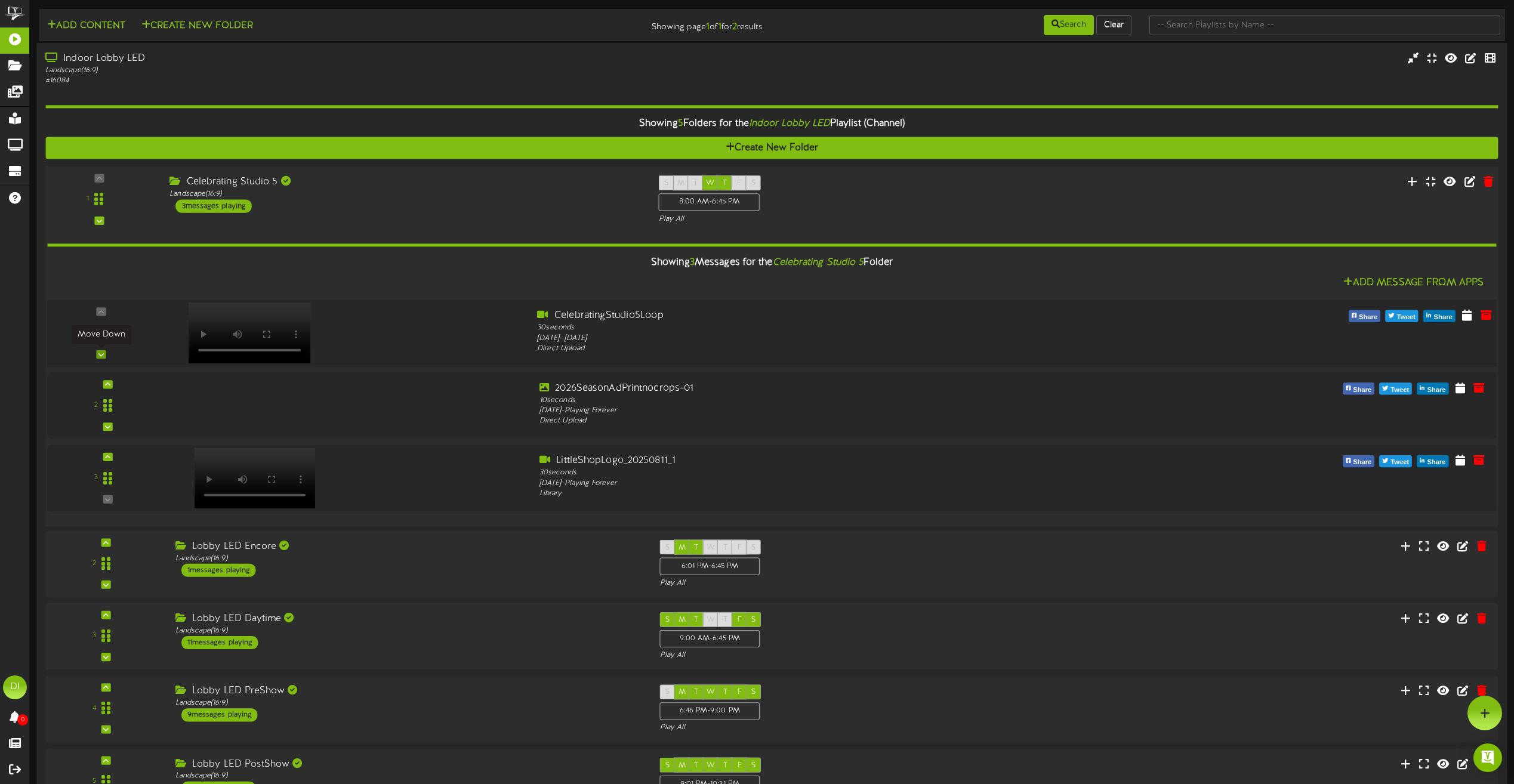
click at [100, 355] on icon at bounding box center [101, 354] width 5 height 6
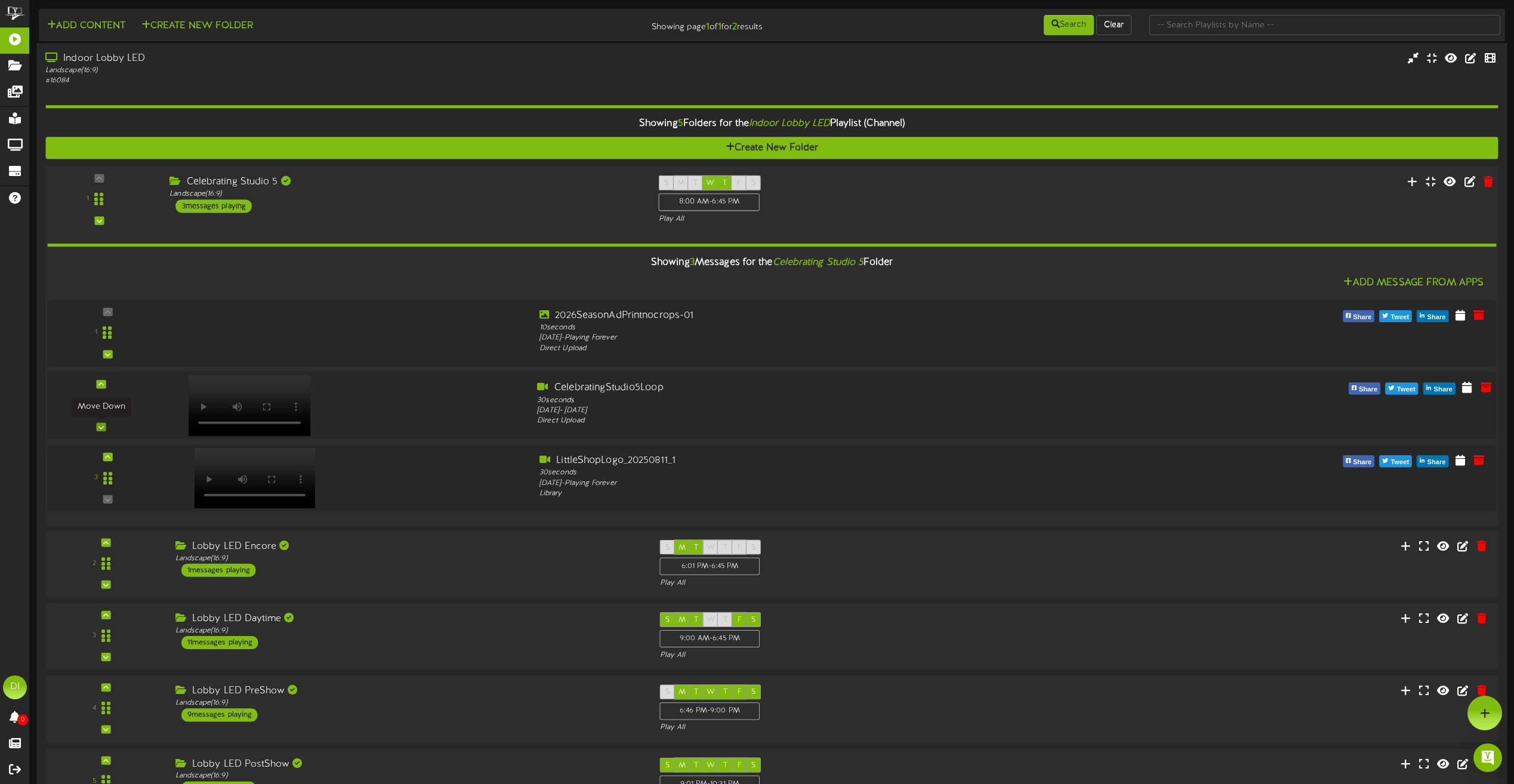
click at [103, 424] on icon at bounding box center [101, 427] width 5 height 6
click at [1468, 460] on icon at bounding box center [1468, 460] width 12 height 13
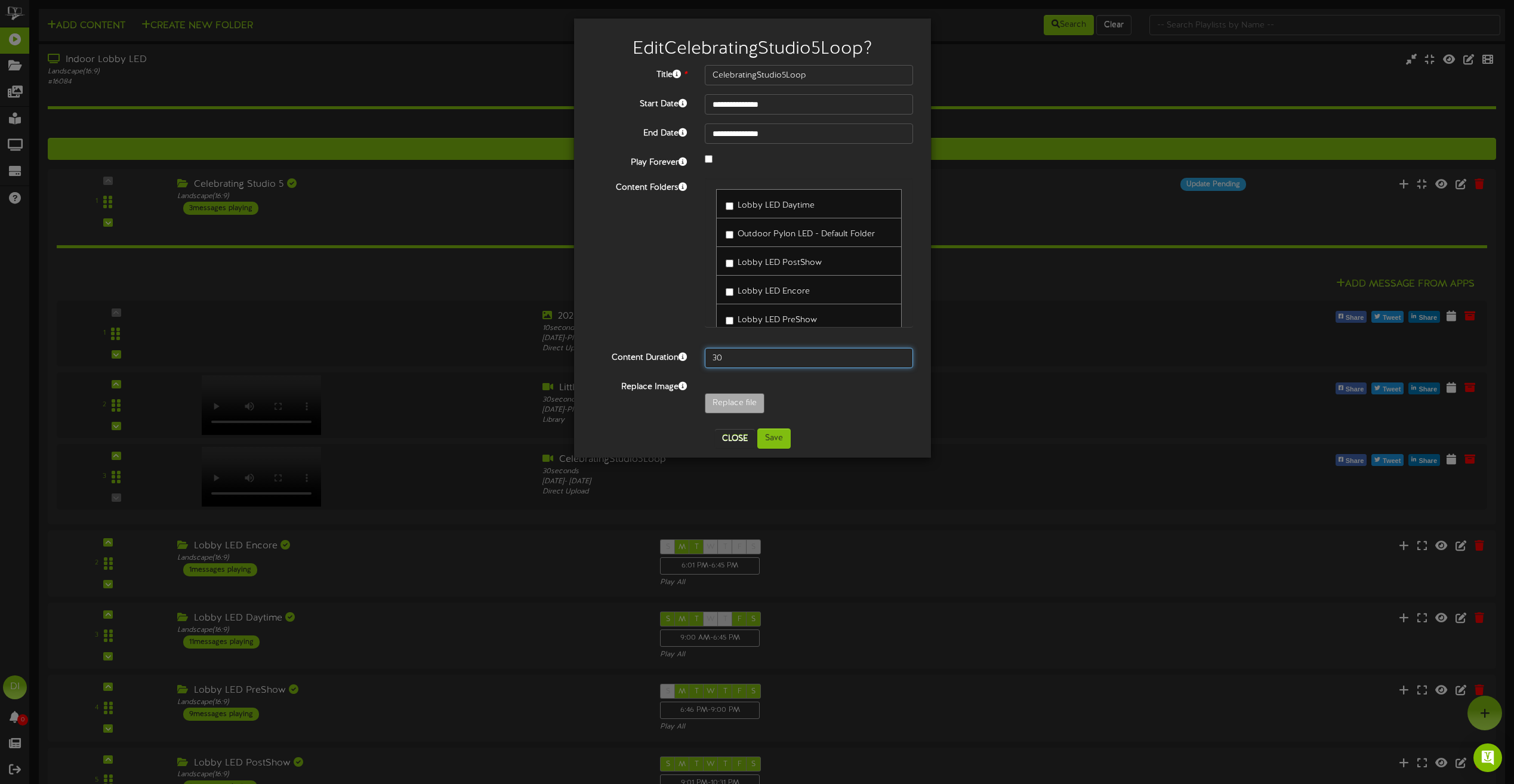
drag, startPoint x: 736, startPoint y: 359, endPoint x: 628, endPoint y: 359, distance: 108.0
click at [628, 359] on div "Content Duration 30" at bounding box center [752, 358] width 339 height 20
type input "100"
click at [780, 438] on button "Save" at bounding box center [774, 438] width 34 height 20
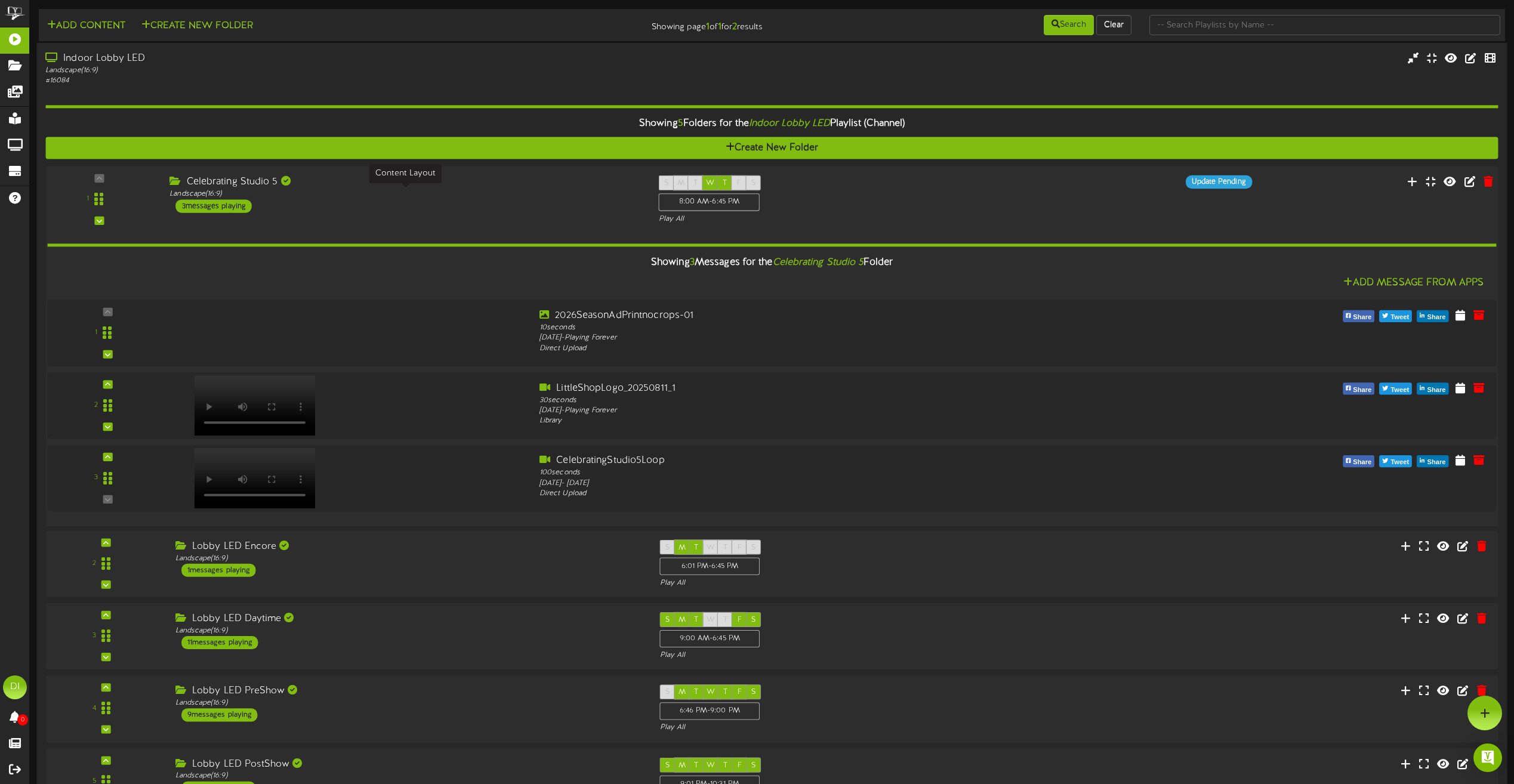
click at [455, 198] on div "Landscape ( 16:9 )" at bounding box center [405, 194] width 471 height 10
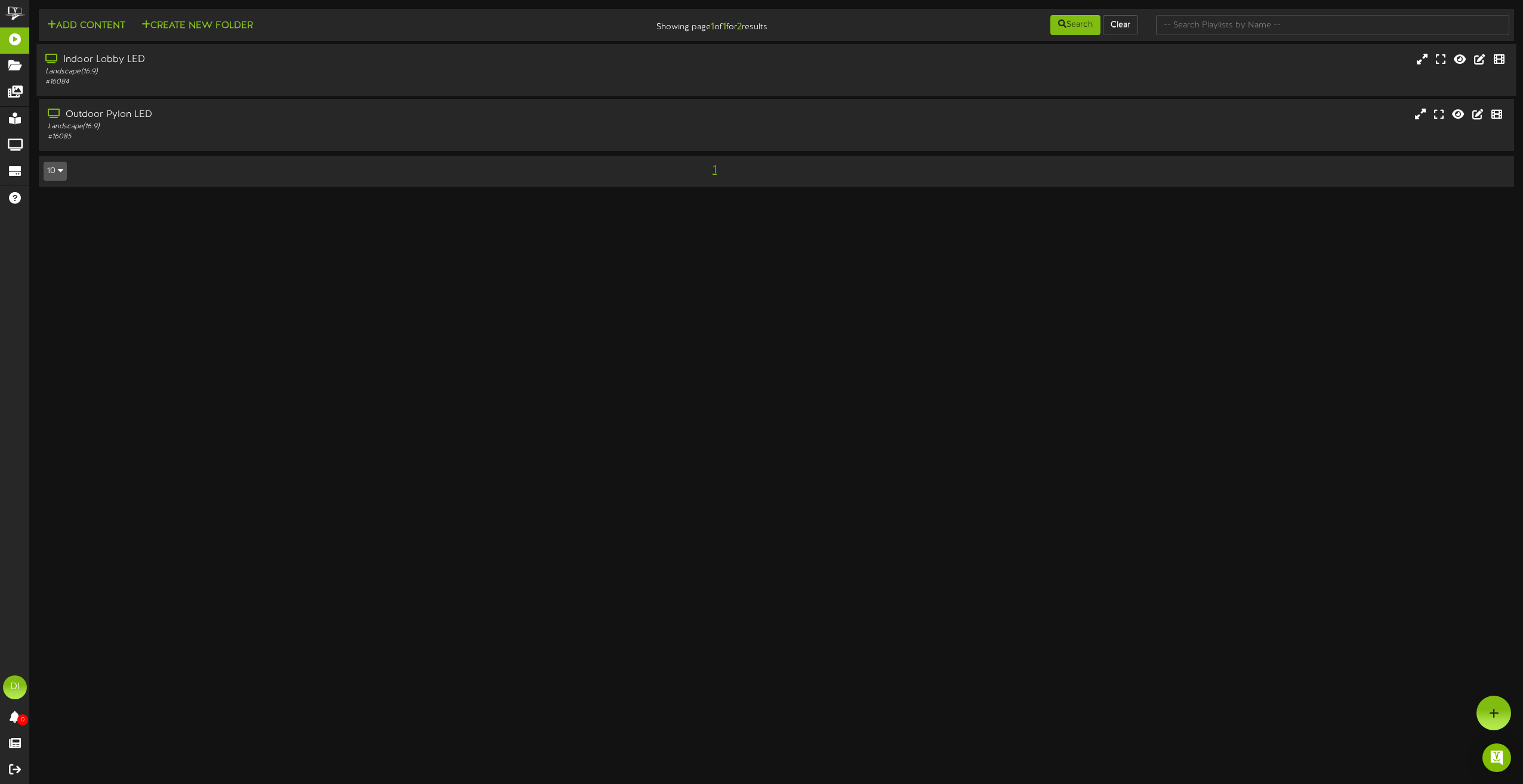
click at [405, 60] on div "Indoor Lobby LED" at bounding box center [345, 60] width 599 height 14
click at [346, 90] on div "Indoor Lobby LED Landscape ( 16:9 ) # 16084" at bounding box center [776, 69] width 1480 height 52
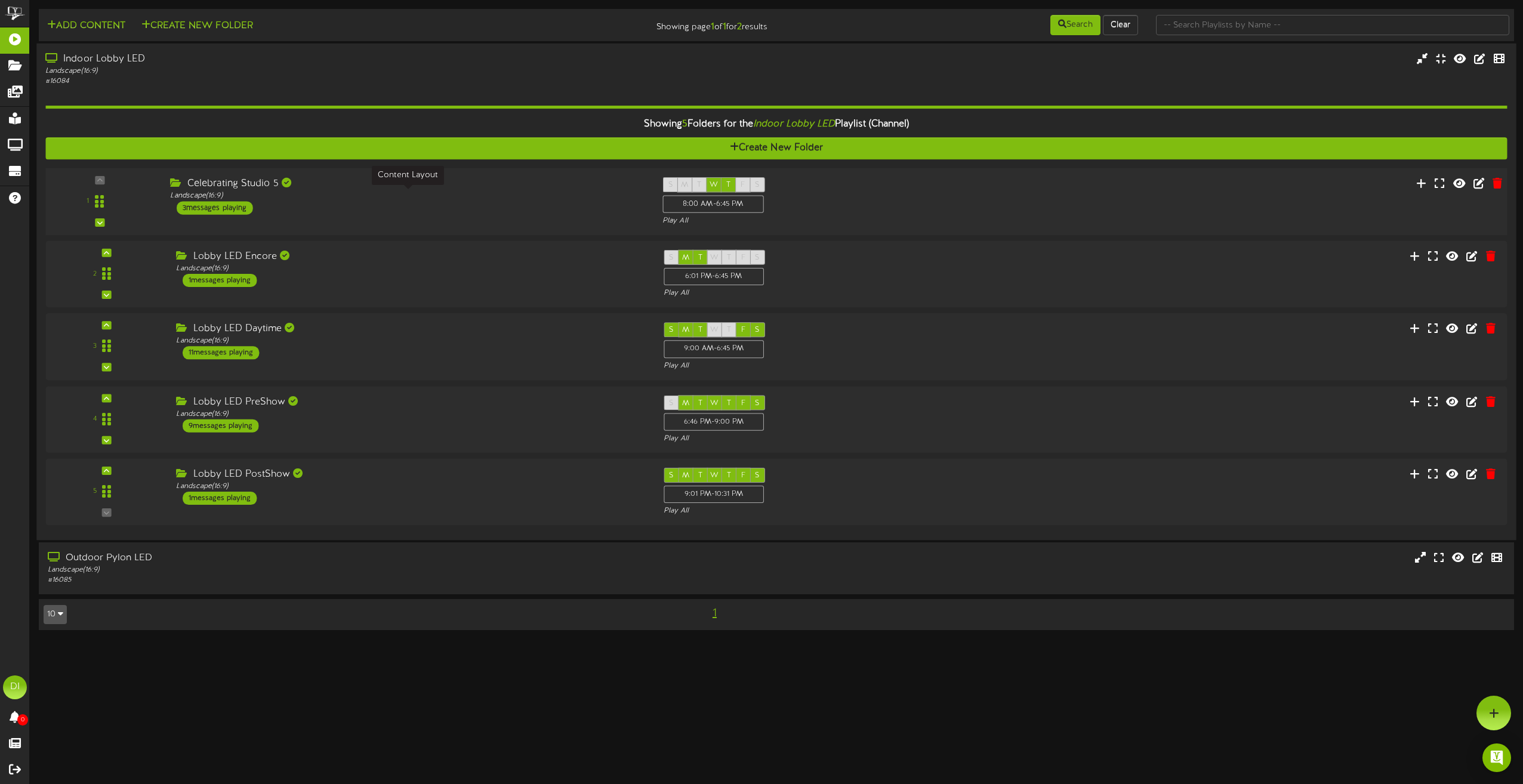
click at [443, 199] on div "Landscape ( 16:9 )" at bounding box center [407, 196] width 474 height 10
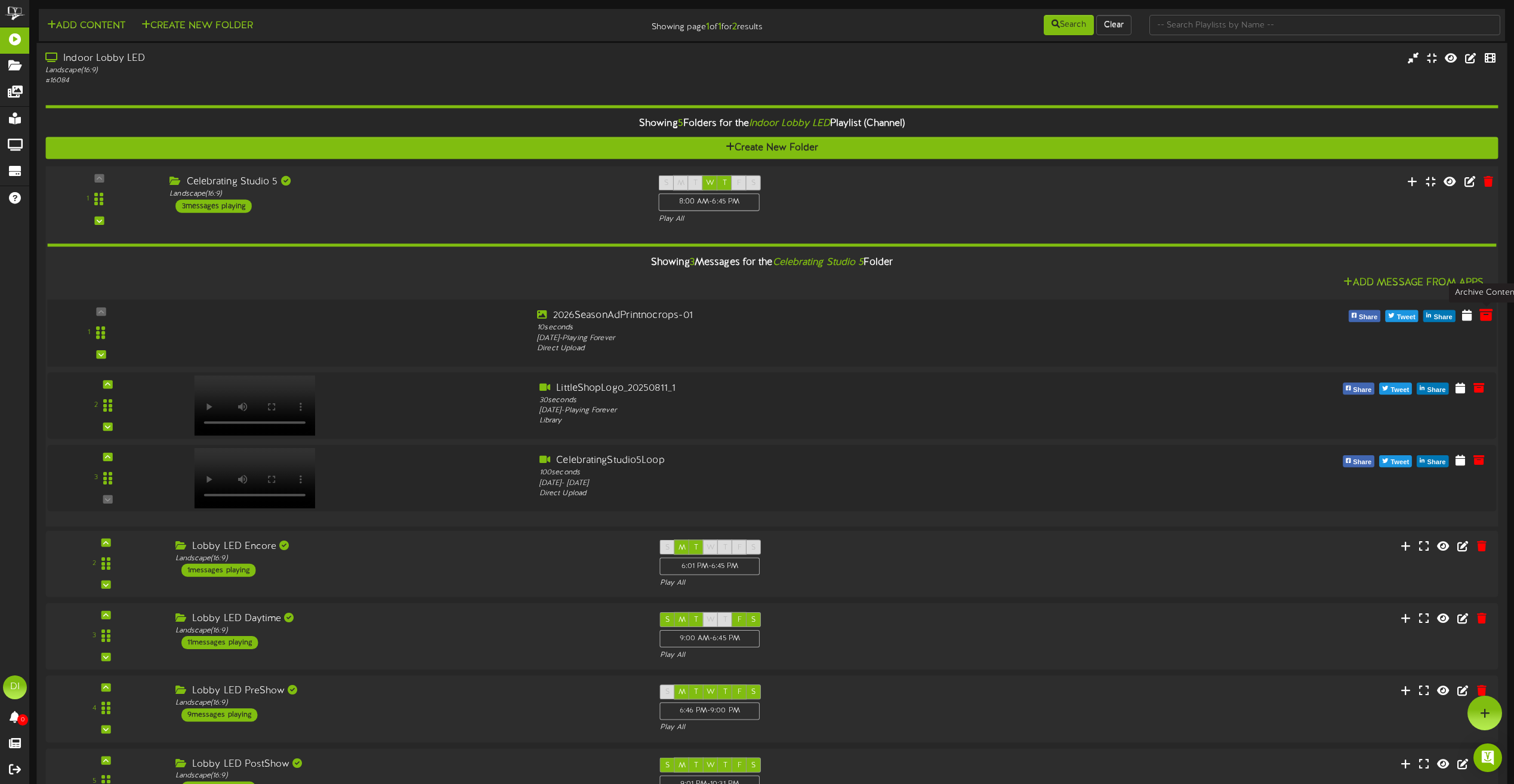
click at [1488, 316] on icon at bounding box center [1486, 315] width 13 height 13
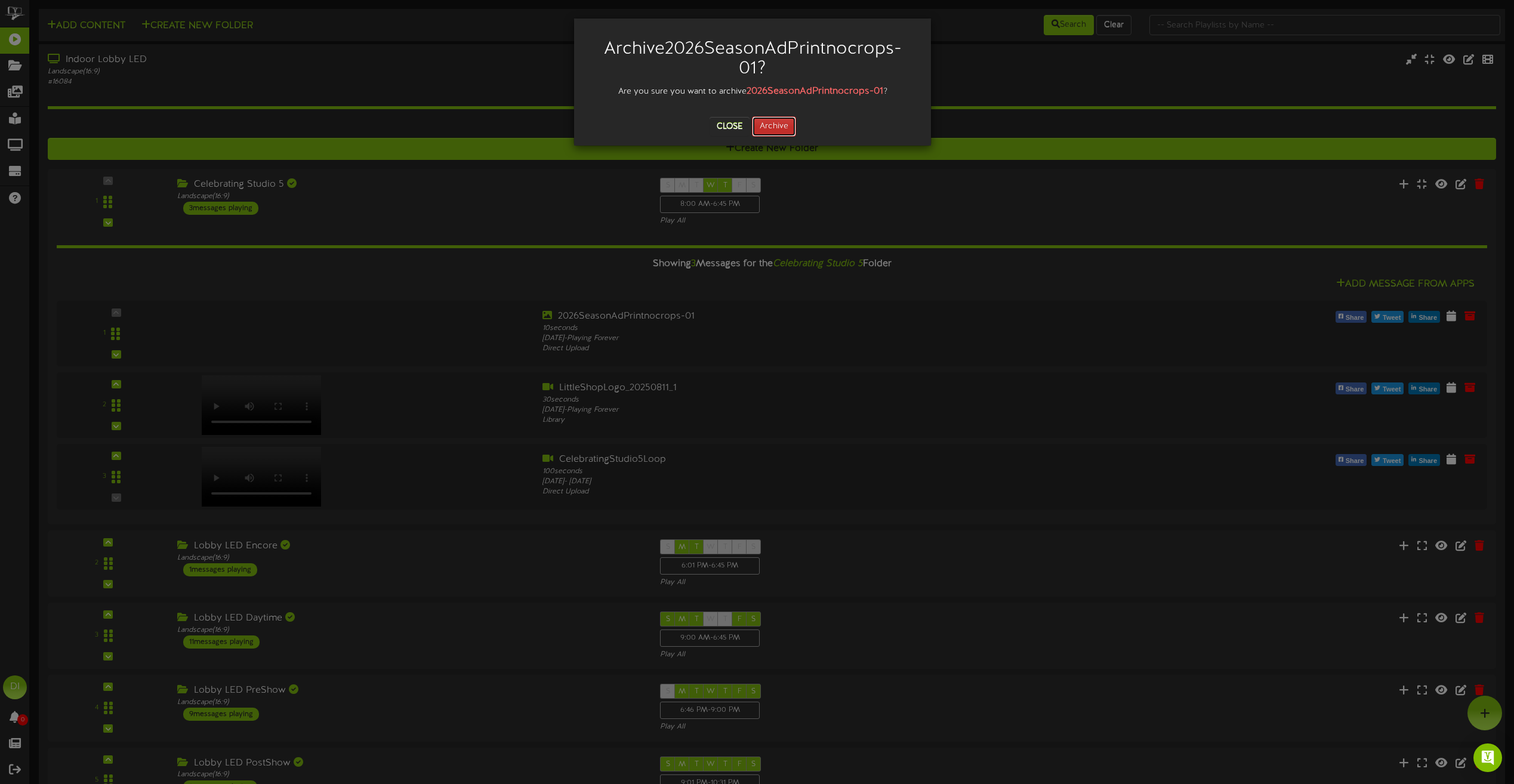
click at [768, 125] on button "Archive" at bounding box center [774, 126] width 44 height 20
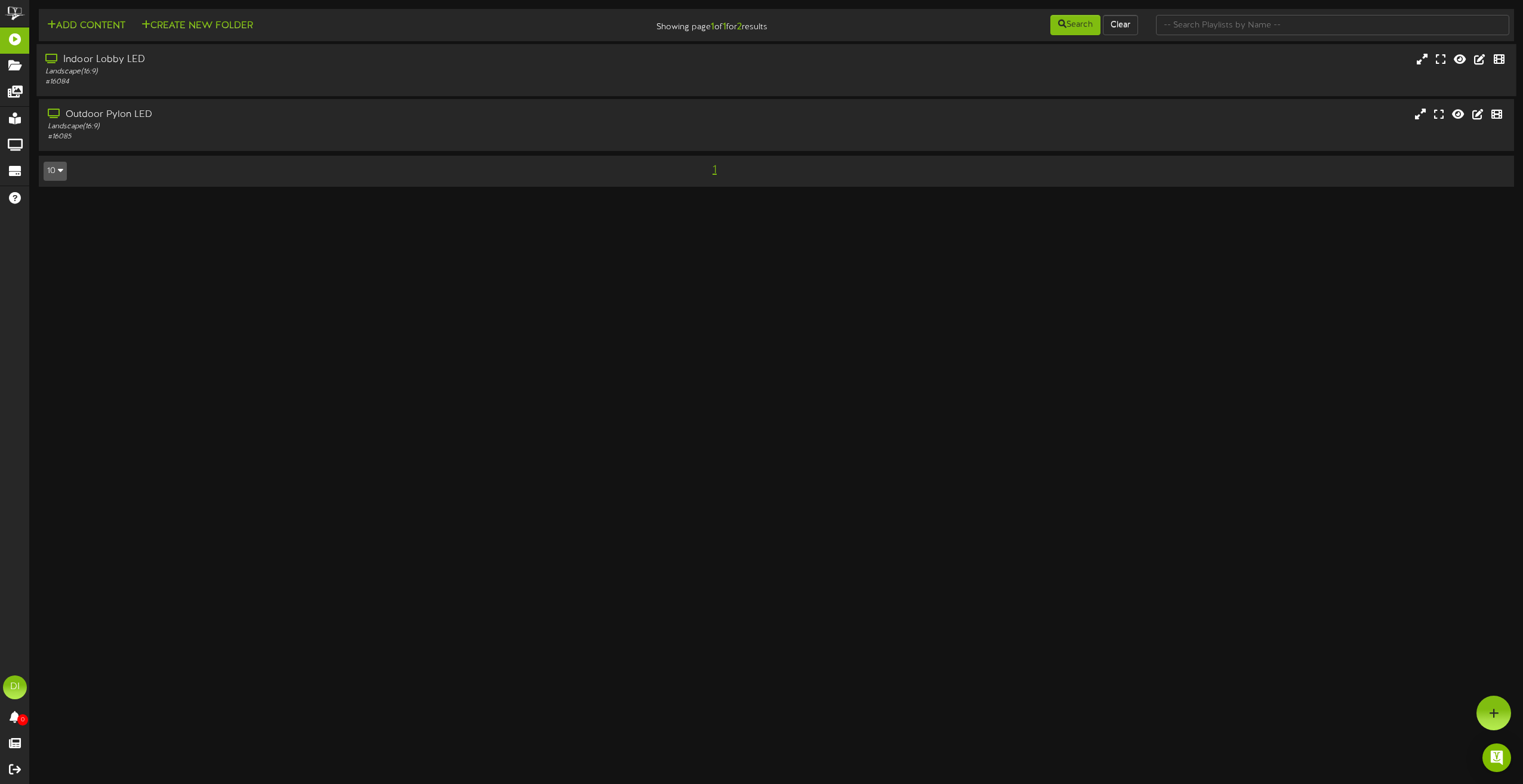
click at [429, 74] on div "Landscape ( 16:9 )" at bounding box center [345, 72] width 599 height 10
